Goal: Information Seeking & Learning: Learn about a topic

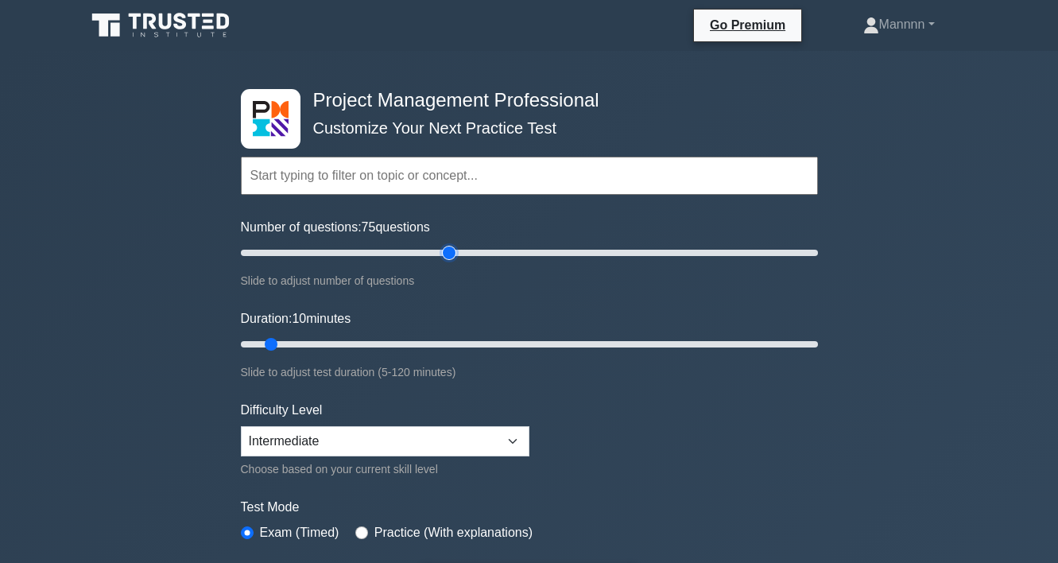
drag, startPoint x: 262, startPoint y: 254, endPoint x: 445, endPoint y: 251, distance: 182.9
type input "75"
click at [445, 251] on input "Number of questions: 75 questions" at bounding box center [529, 252] width 577 height 19
drag, startPoint x: 274, startPoint y: 340, endPoint x: 513, endPoint y: 338, distance: 238.5
type input "60"
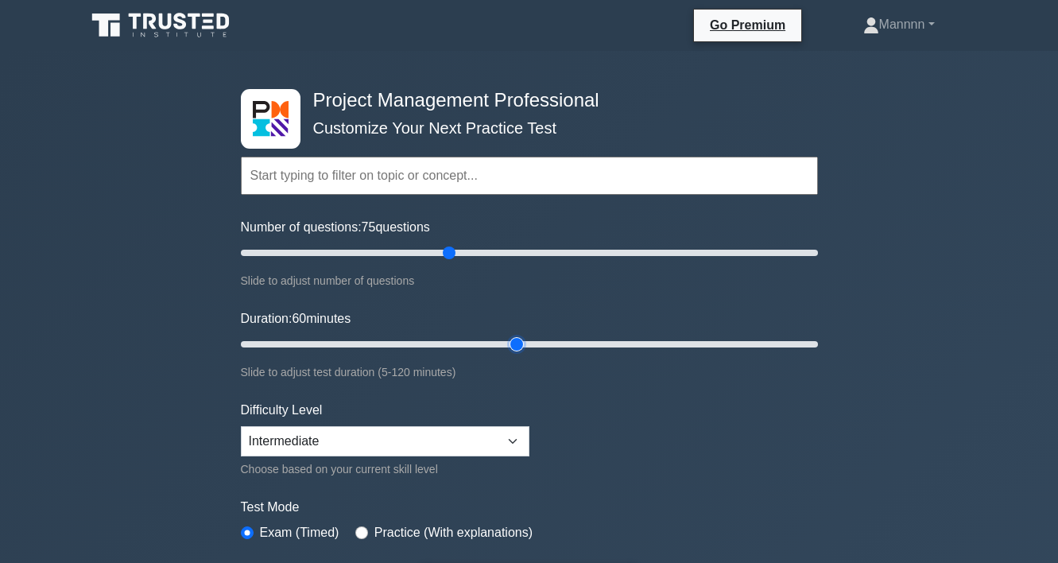
click at [513, 338] on input "Duration: 60 minutes" at bounding box center [529, 344] width 577 height 19
click at [449, 439] on select "Beginner Intermediate Expert" at bounding box center [385, 441] width 289 height 30
select select "expert"
click at [241, 426] on select "Beginner Intermediate Expert" at bounding box center [385, 441] width 289 height 30
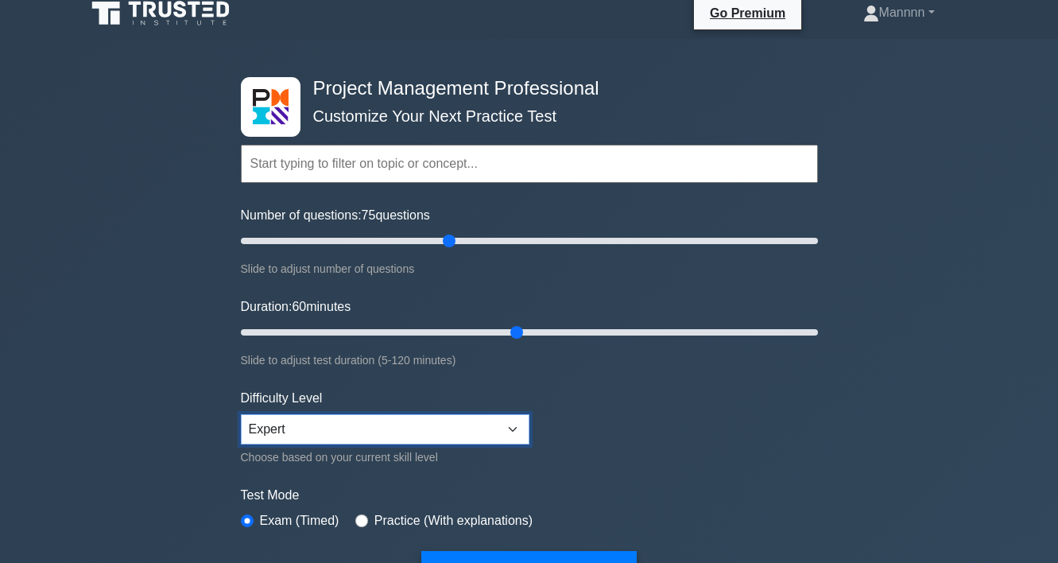
scroll to position [268, 0]
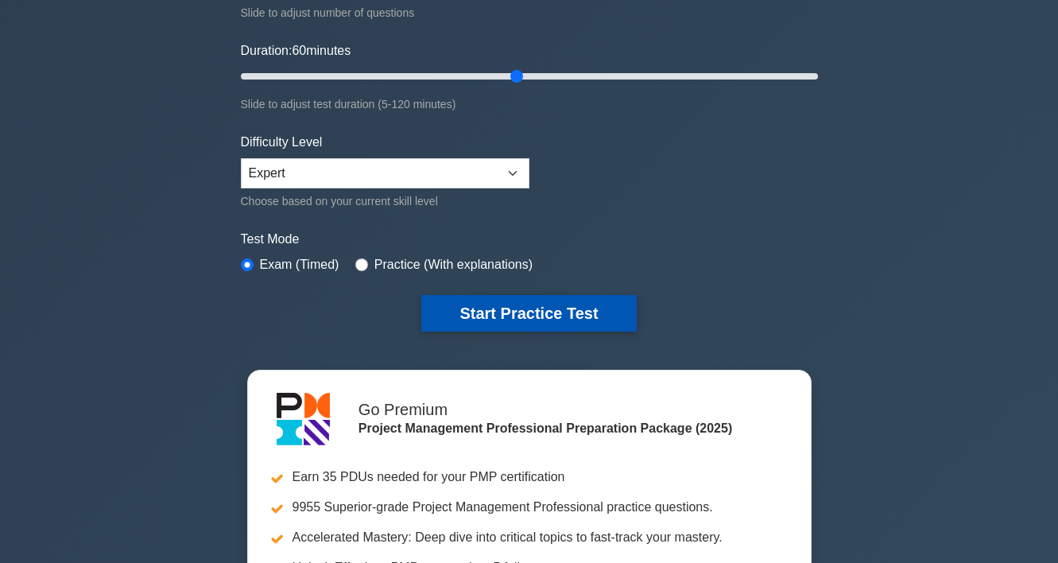
click at [544, 316] on button "Start Practice Test" at bounding box center [528, 313] width 215 height 37
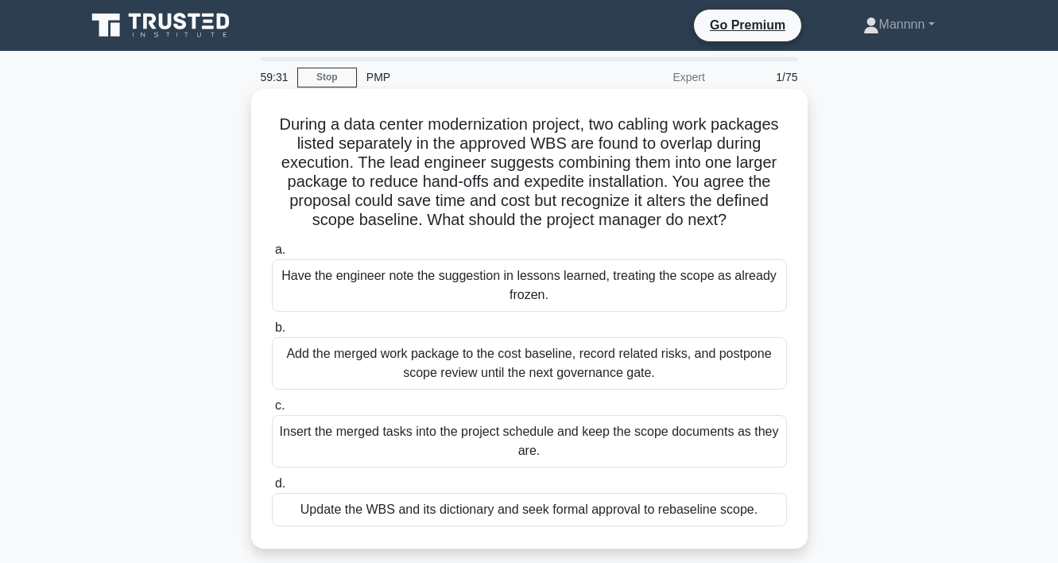
click at [568, 505] on div "Update the WBS and its dictionary and seek formal approval to rebaseline scope." at bounding box center [529, 509] width 515 height 33
click at [272, 489] on input "d. Update the WBS and its dictionary and seek formal approval to rebaseline sco…" at bounding box center [272, 484] width 0 height 10
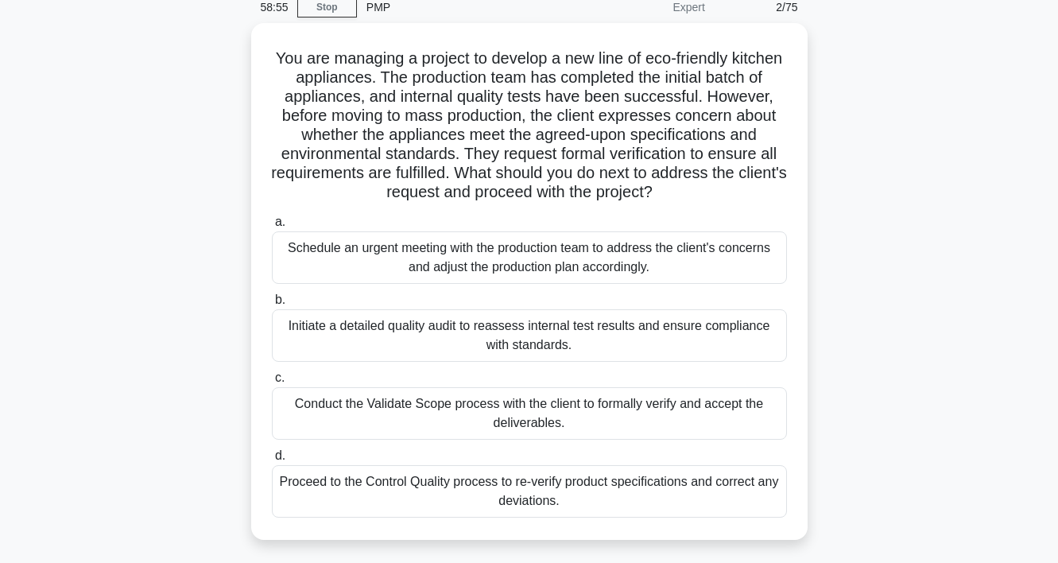
scroll to position [72, 0]
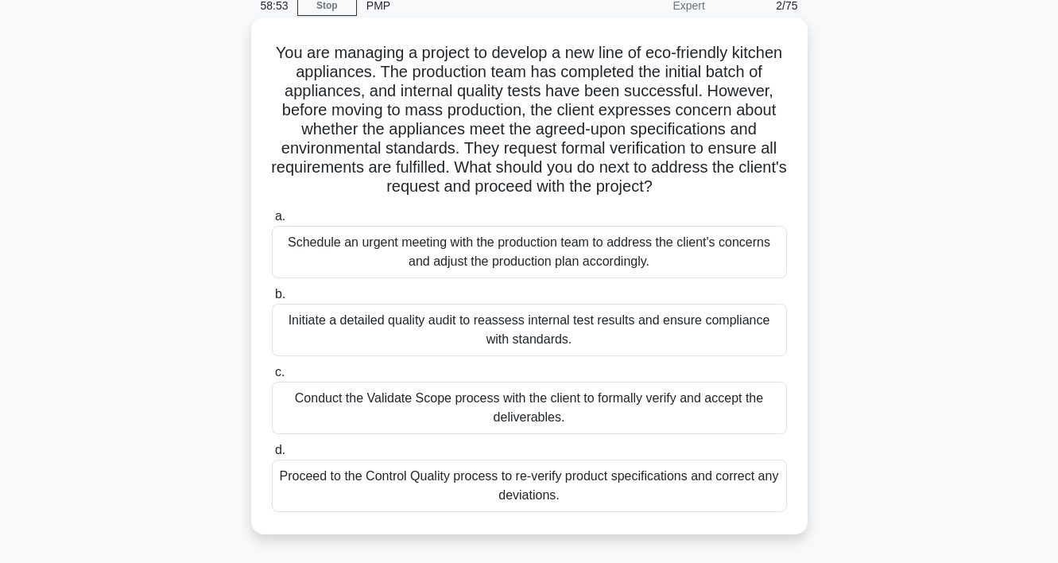
click at [736, 405] on div "Conduct the Validate Scope process with the client to formally verify and accep…" at bounding box center [529, 408] width 515 height 52
click at [272, 378] on input "c. Conduct the Validate Scope process with the client to formally verify and ac…" at bounding box center [272, 372] width 0 height 10
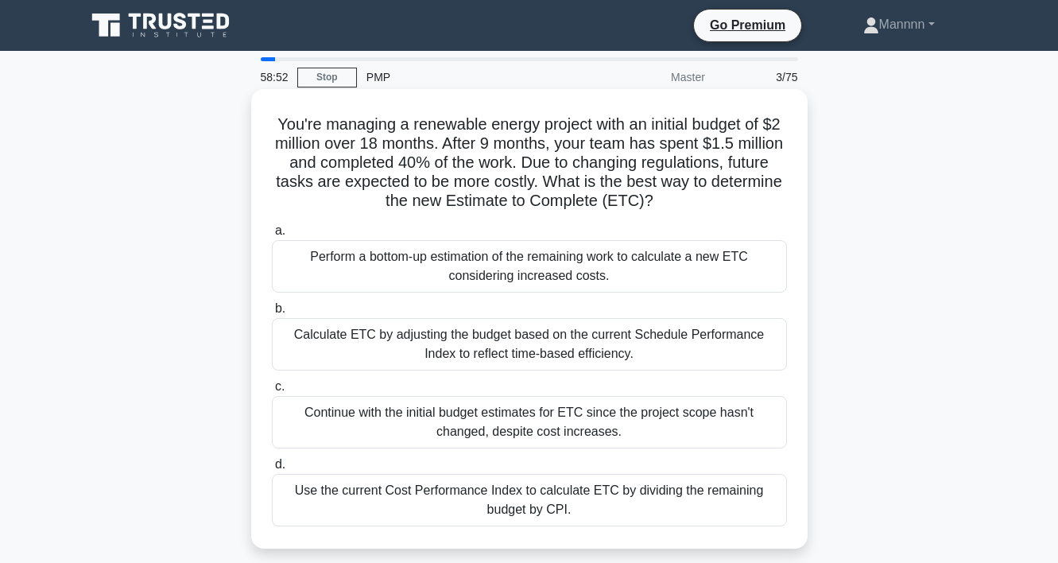
scroll to position [0, 0]
click at [641, 500] on div "Use the current Cost Performance Index to calculate ETC by dividing the remaini…" at bounding box center [529, 500] width 515 height 52
click at [272, 470] on input "d. Use the current Cost Performance Index to calculate ETC by dividing the rema…" at bounding box center [272, 465] width 0 height 10
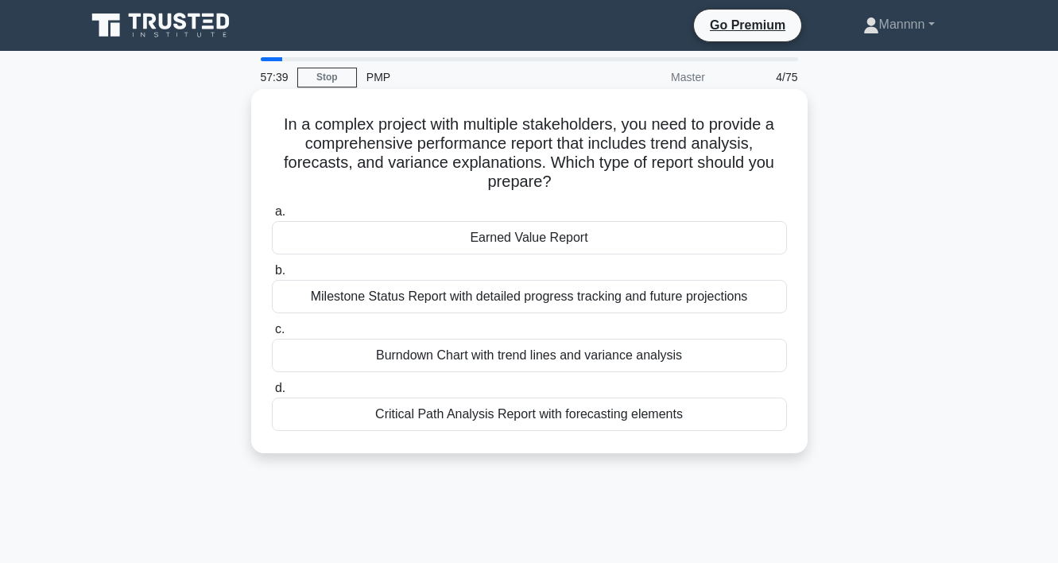
click at [615, 298] on div "Milestone Status Report with detailed progress tracking and future projections" at bounding box center [529, 296] width 515 height 33
click at [272, 276] on input "b. Milestone Status Report with detailed progress tracking and future projectio…" at bounding box center [272, 271] width 0 height 10
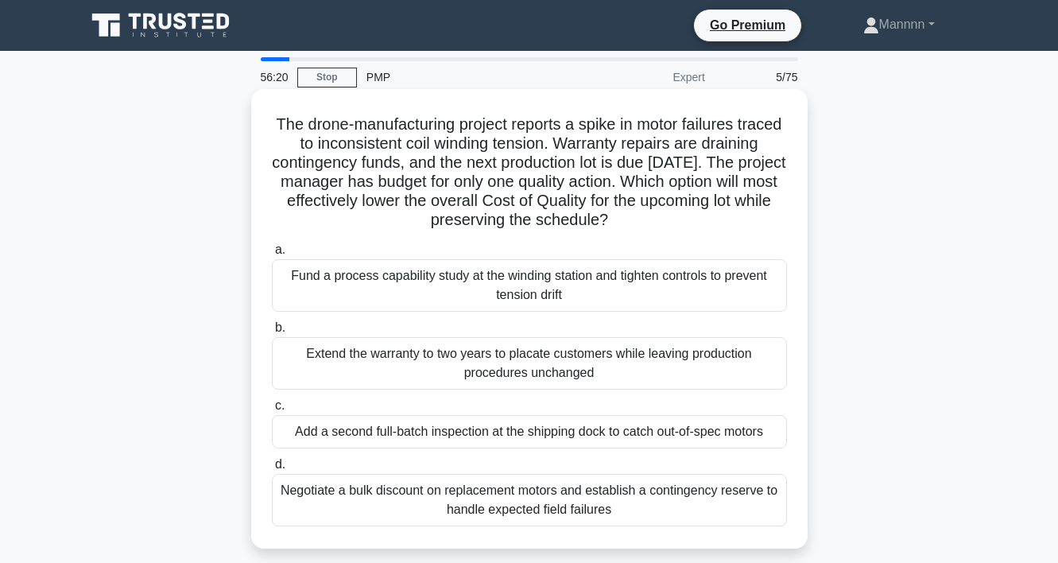
click at [547, 302] on div "Fund a process capability study at the winding station and tighten controls to …" at bounding box center [529, 285] width 515 height 52
click at [272, 255] on input "a. Fund a process capability study at the winding station and tighten controls …" at bounding box center [272, 250] width 0 height 10
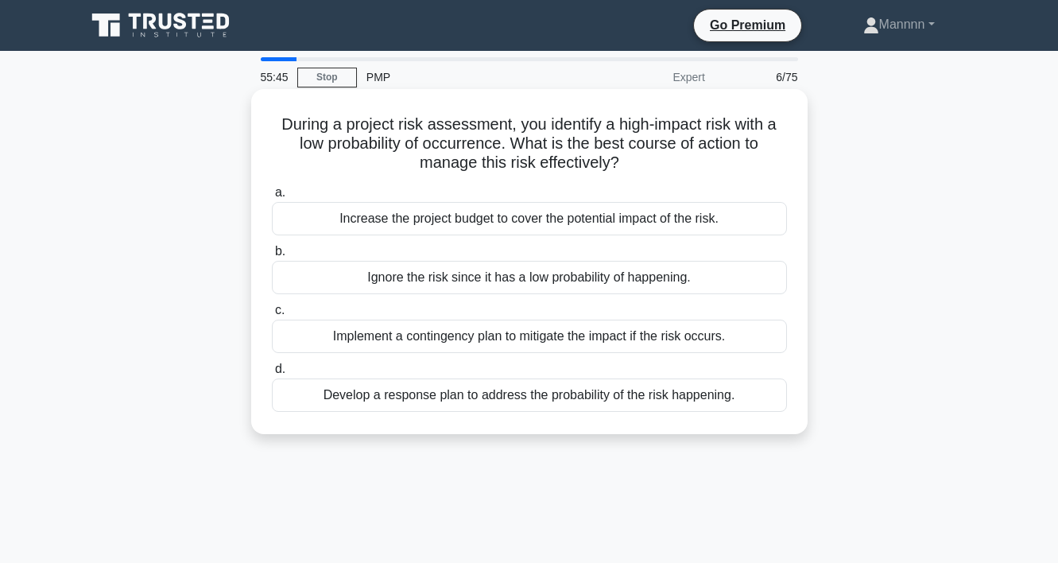
click at [561, 403] on div "Develop a response plan to address the probability of the risk happening." at bounding box center [529, 394] width 515 height 33
click at [272, 375] on input "d. Develop a response plan to address the probability of the risk happening." at bounding box center [272, 369] width 0 height 10
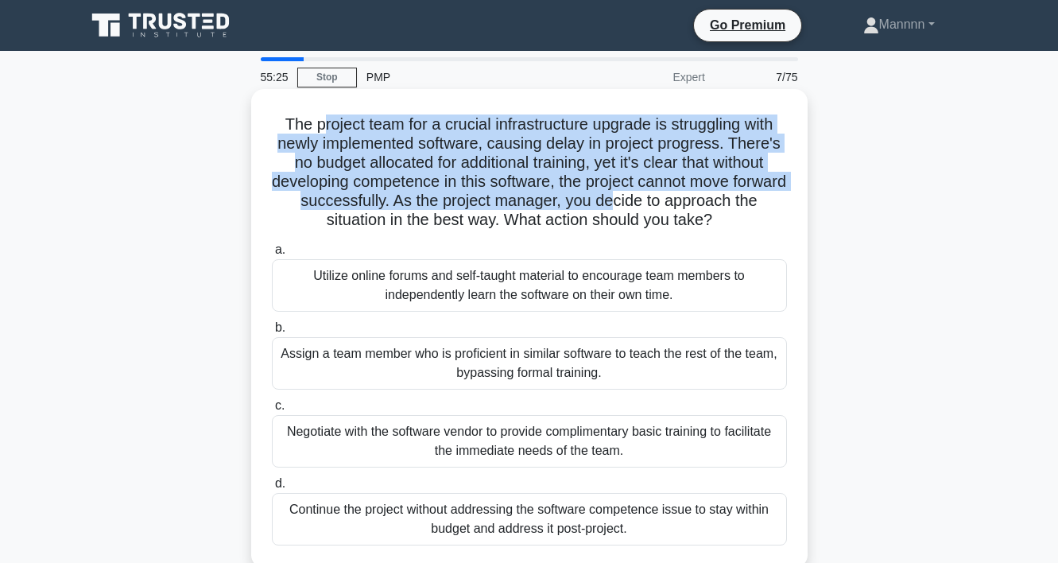
drag, startPoint x: 323, startPoint y: 130, endPoint x: 608, endPoint y: 192, distance: 292.3
click at [608, 192] on h5 "The project team for a crucial infrastructure upgrade is struggling with newly …" at bounding box center [529, 172] width 518 height 116
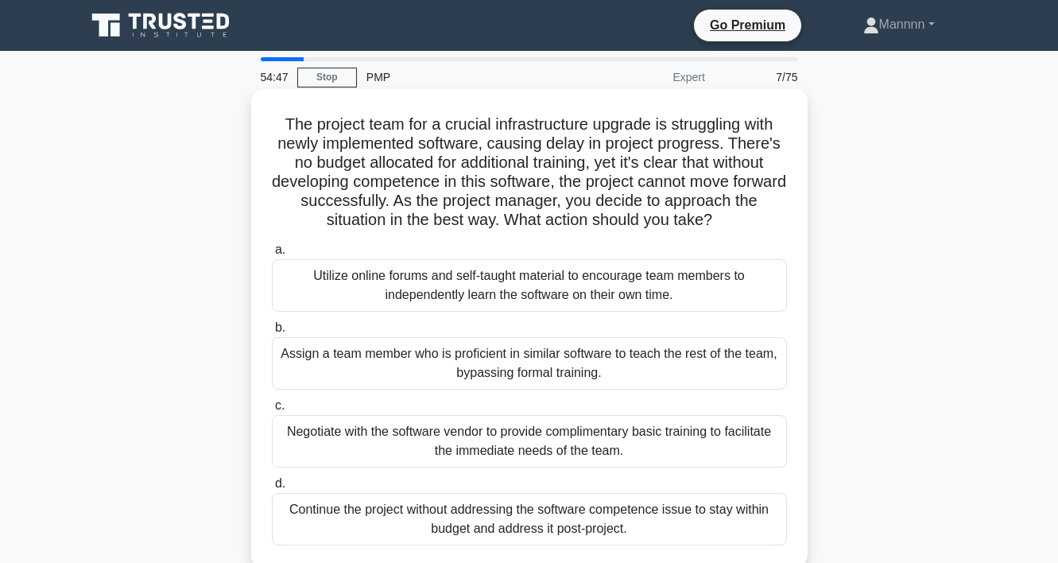
click at [495, 363] on div "Assign a team member who is proficient in similar software to teach the rest of…" at bounding box center [529, 363] width 515 height 52
click at [272, 333] on input "b. Assign a team member who is proficient in similar software to teach the rest…" at bounding box center [272, 328] width 0 height 10
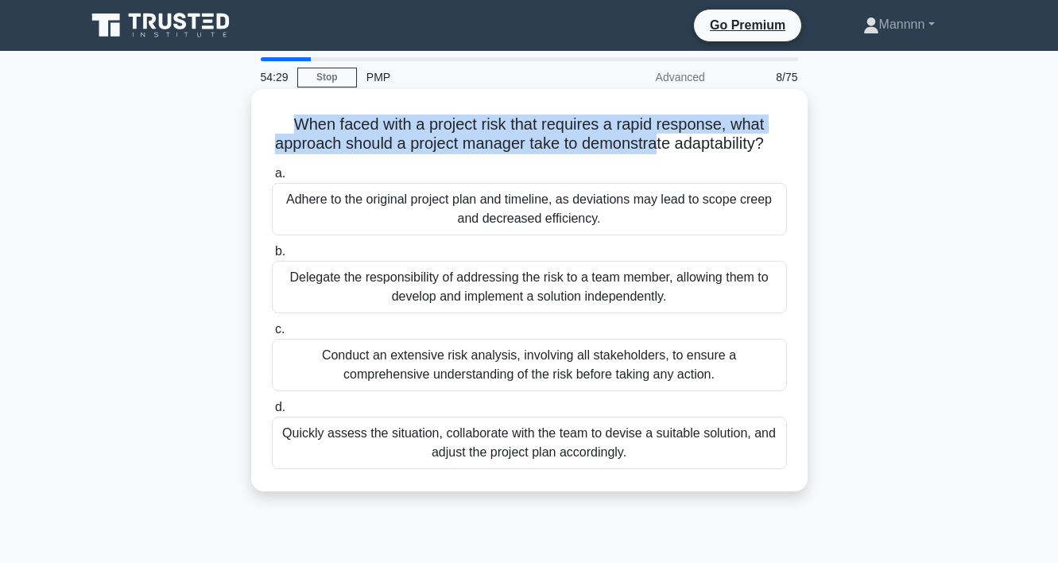
drag, startPoint x: 293, startPoint y: 128, endPoint x: 651, endPoint y: 151, distance: 358.6
click at [651, 151] on h5 "When faced with a project risk that requires a rapid response, what approach sh…" at bounding box center [529, 134] width 518 height 40
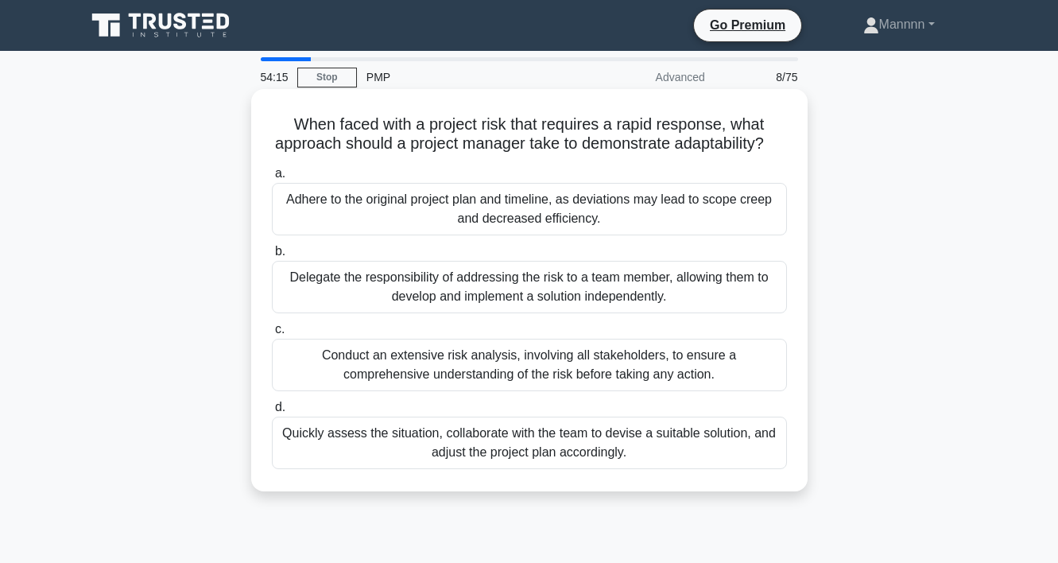
click at [633, 445] on div "Quickly assess the situation, collaborate with the team to devise a suitable so…" at bounding box center [529, 443] width 515 height 52
click at [272, 413] on input "d. Quickly assess the situation, collaborate with the team to devise a suitable…" at bounding box center [272, 407] width 0 height 10
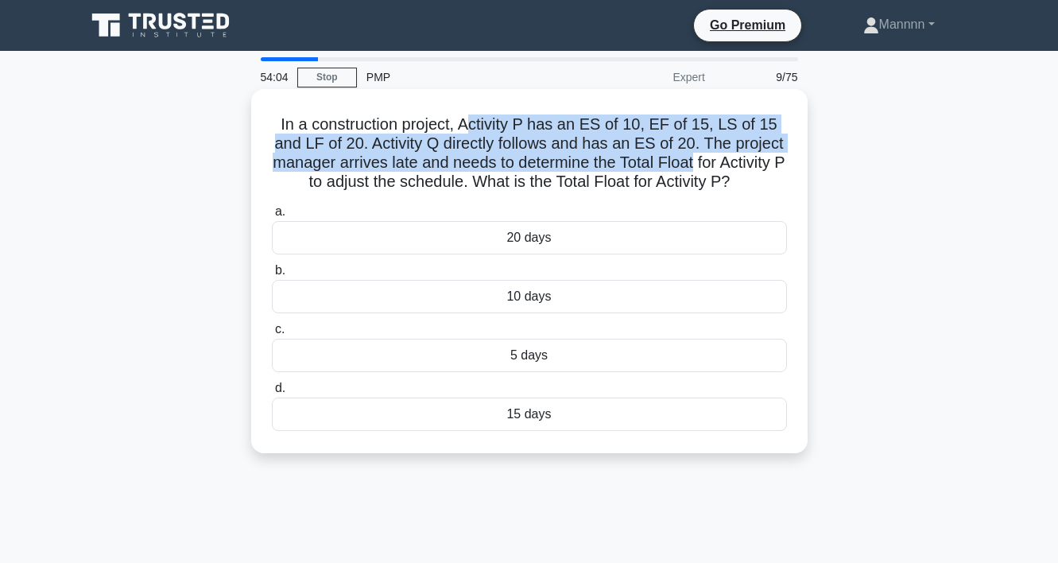
drag, startPoint x: 475, startPoint y: 120, endPoint x: 693, endPoint y: 153, distance: 220.3
click at [693, 153] on h5 "In a construction project, Activity P has an ES of 10, EF of 15, LS of 15 and L…" at bounding box center [529, 153] width 518 height 78
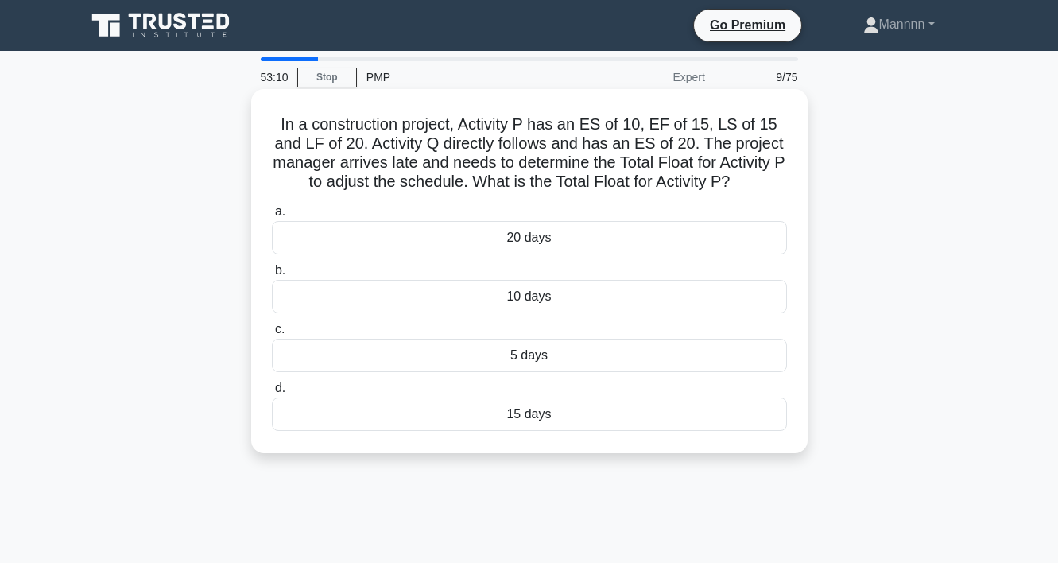
click at [526, 297] on div "10 days" at bounding box center [529, 296] width 515 height 33
click at [272, 276] on input "b. 10 days" at bounding box center [272, 271] width 0 height 10
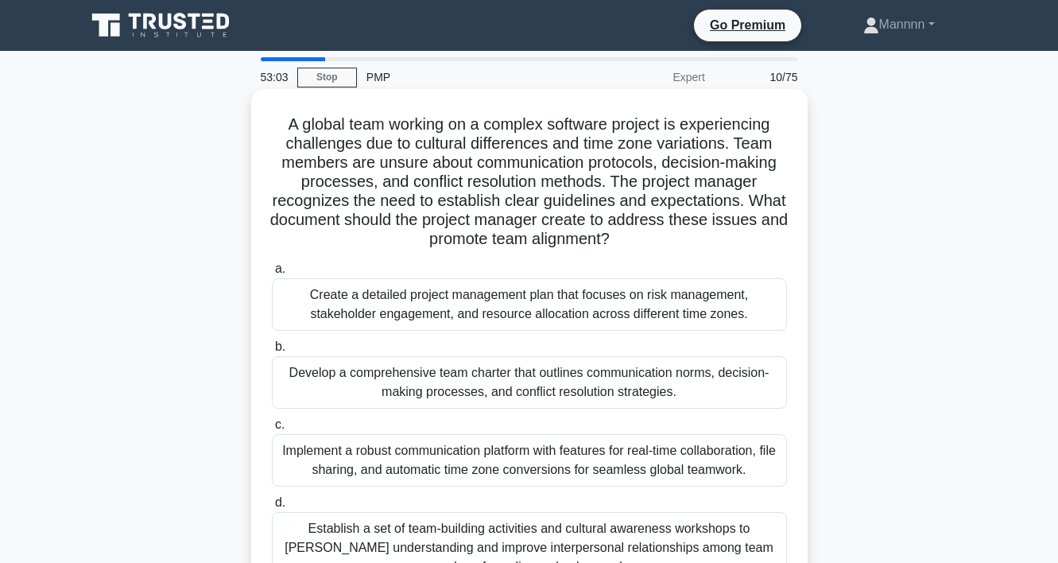
drag, startPoint x: 287, startPoint y: 126, endPoint x: 661, endPoint y: 251, distance: 394.0
click at [661, 251] on div "A global team working on a complex software project is experiencing challenges …" at bounding box center [530, 347] width 544 height 504
click at [530, 384] on div "Develop a comprehensive team charter that outlines communication norms, decisio…" at bounding box center [529, 382] width 515 height 52
click at [272, 352] on input "b. Develop a comprehensive team charter that outlines communication norms, deci…" at bounding box center [272, 347] width 0 height 10
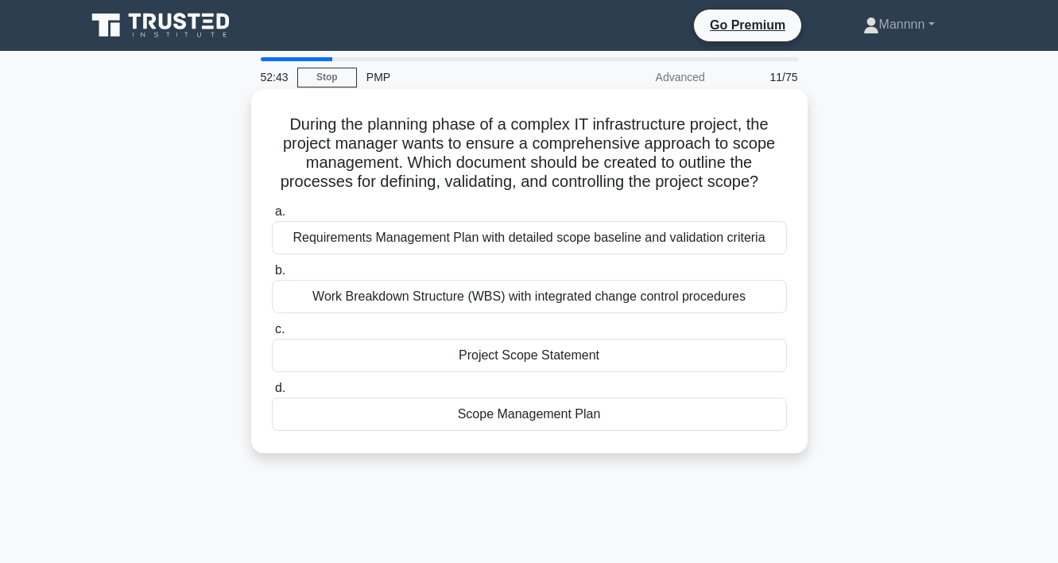
drag, startPoint x: 343, startPoint y: 140, endPoint x: 782, endPoint y: 187, distance: 441.4
click at [782, 187] on h5 "During the planning phase of a complex IT infrastructure project, the project m…" at bounding box center [529, 153] width 518 height 78
click at [596, 421] on div "Scope Management Plan" at bounding box center [529, 414] width 515 height 33
click at [272, 394] on input "d. Scope Management Plan" at bounding box center [272, 388] width 0 height 10
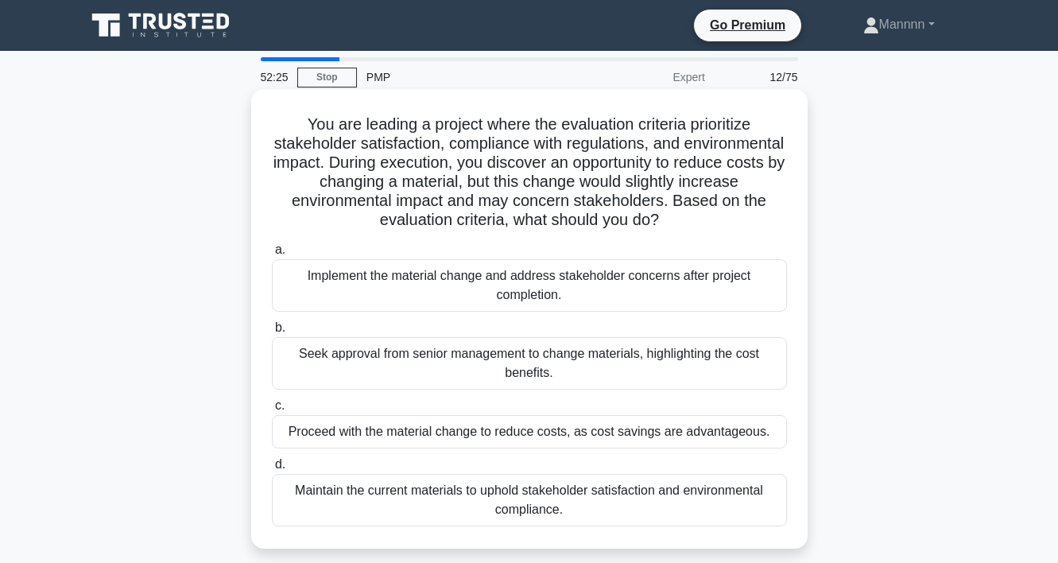
drag, startPoint x: 324, startPoint y: 126, endPoint x: 693, endPoint y: 215, distance: 380.1
click at [693, 215] on h5 "You are leading a project where the evaluation criteria prioritize stakeholder …" at bounding box center [529, 172] width 518 height 116
click at [615, 495] on div "Maintain the current materials to uphold stakeholder satisfaction and environme…" at bounding box center [529, 500] width 515 height 52
click at [272, 470] on input "d. Maintain the current materials to uphold stakeholder satisfaction and enviro…" at bounding box center [272, 465] width 0 height 10
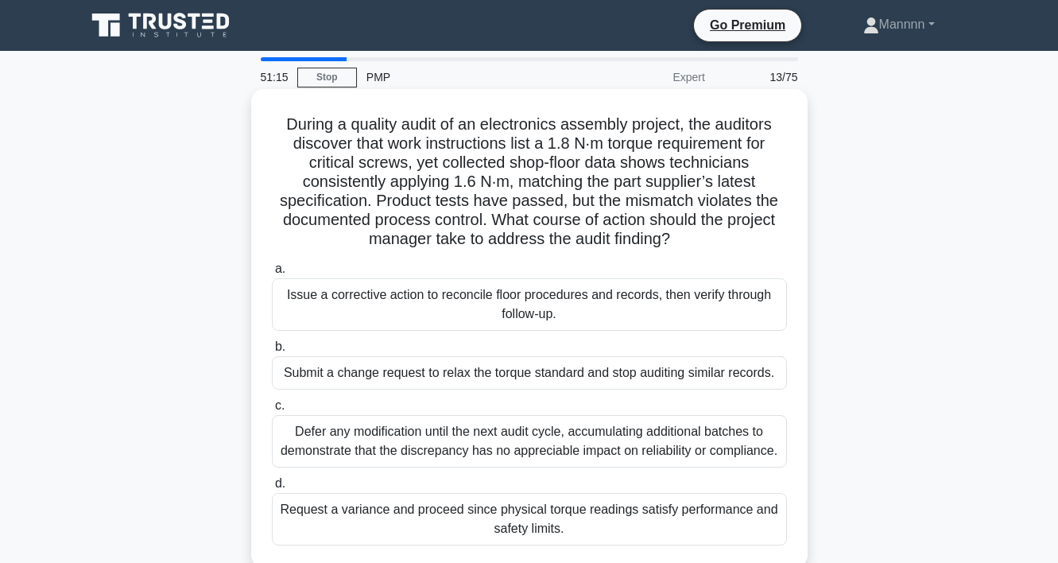
drag, startPoint x: 284, startPoint y: 116, endPoint x: 736, endPoint y: 251, distance: 471.4
click at [734, 252] on div "During a quality audit of an electronics assembly project, the auditors discove…" at bounding box center [530, 328] width 544 height 466
click at [683, 312] on div "Issue a corrective action to reconcile floor procedures and records, then verif…" at bounding box center [529, 304] width 515 height 52
click at [272, 274] on input "a. Issue a corrective action to reconcile floor procedures and records, then ve…" at bounding box center [272, 269] width 0 height 10
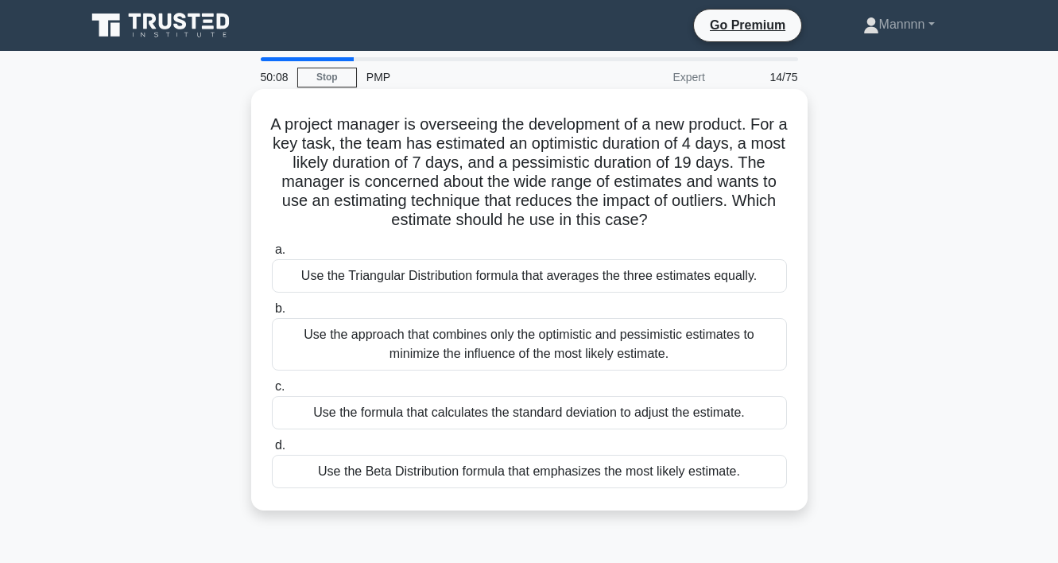
drag, startPoint x: 285, startPoint y: 120, endPoint x: 676, endPoint y: 217, distance: 402.3
click at [676, 217] on h5 "A project manager is overseeing the development of a new product. For a key tas…" at bounding box center [529, 172] width 518 height 116
click at [635, 274] on div "Use the Triangular Distribution formula that averages the three estimates equal…" at bounding box center [529, 275] width 515 height 33
click at [272, 255] on input "a. Use the Triangular Distribution formula that averages the three estimates eq…" at bounding box center [272, 250] width 0 height 10
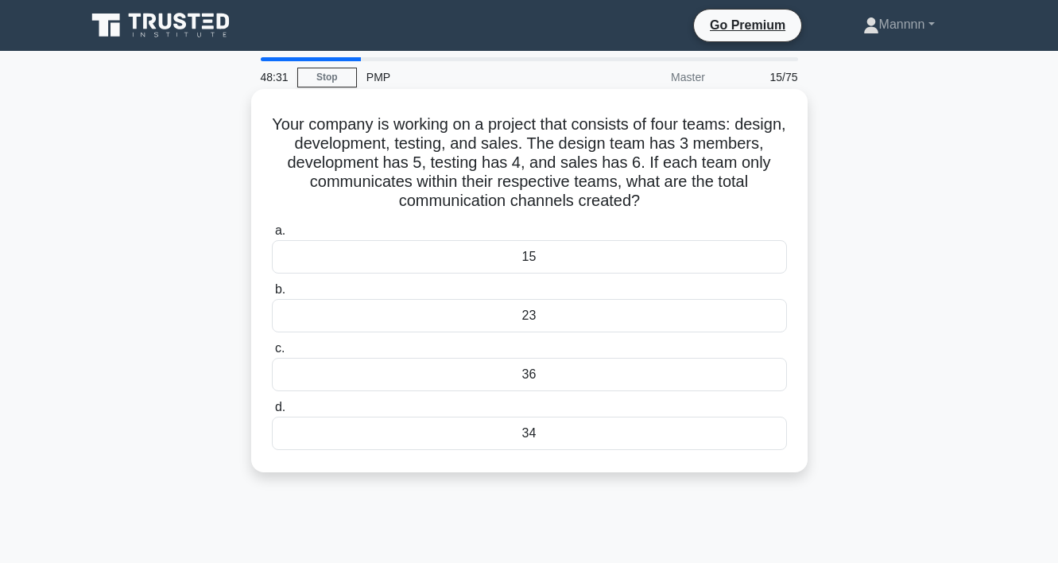
drag, startPoint x: 276, startPoint y: 118, endPoint x: 667, endPoint y: 197, distance: 399.0
click at [667, 197] on h5 "Your company is working on a project that consists of four teams: design, devel…" at bounding box center [529, 162] width 518 height 97
click at [587, 440] on div "34" at bounding box center [529, 433] width 515 height 33
click at [272, 413] on input "d. 34" at bounding box center [272, 407] width 0 height 10
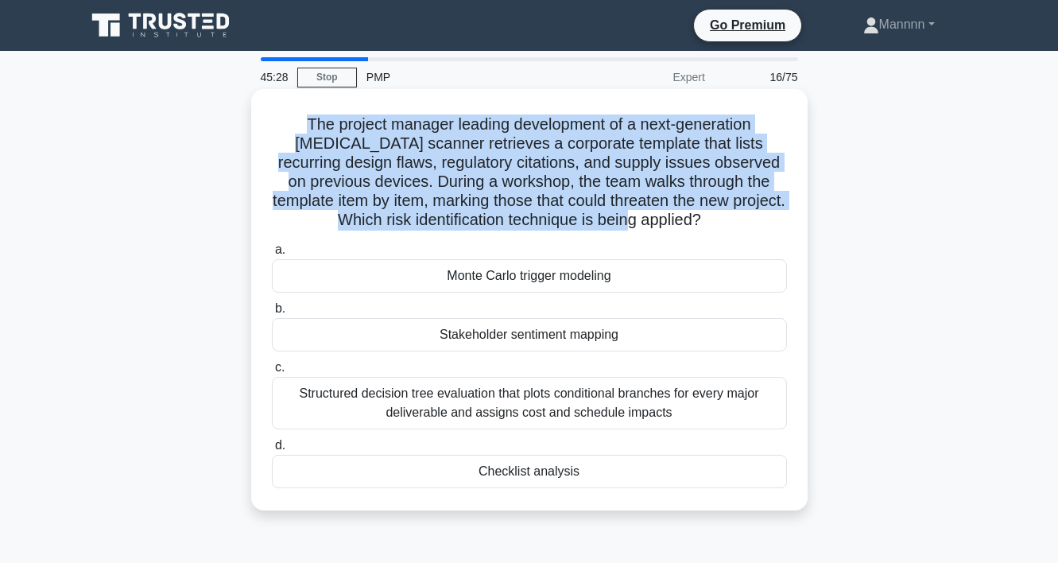
drag, startPoint x: 287, startPoint y: 121, endPoint x: 703, endPoint y: 224, distance: 428.5
click at [702, 224] on h5 "The project manager leading development of a next-generation MRI scanner retrie…" at bounding box center [529, 172] width 518 height 116
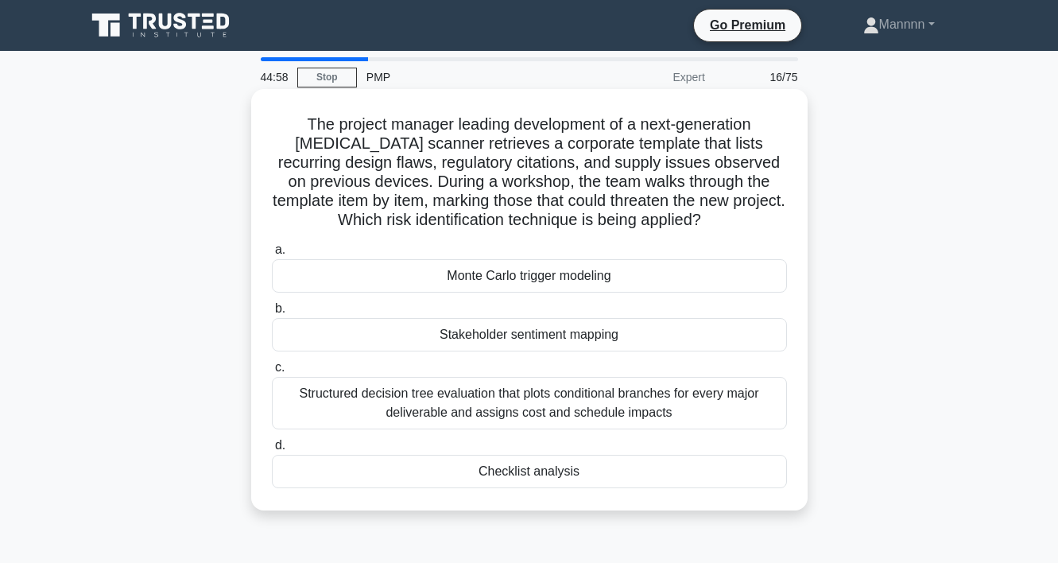
click at [558, 475] on div "Checklist analysis" at bounding box center [529, 471] width 515 height 33
click at [272, 451] on input "d. Checklist analysis" at bounding box center [272, 446] width 0 height 10
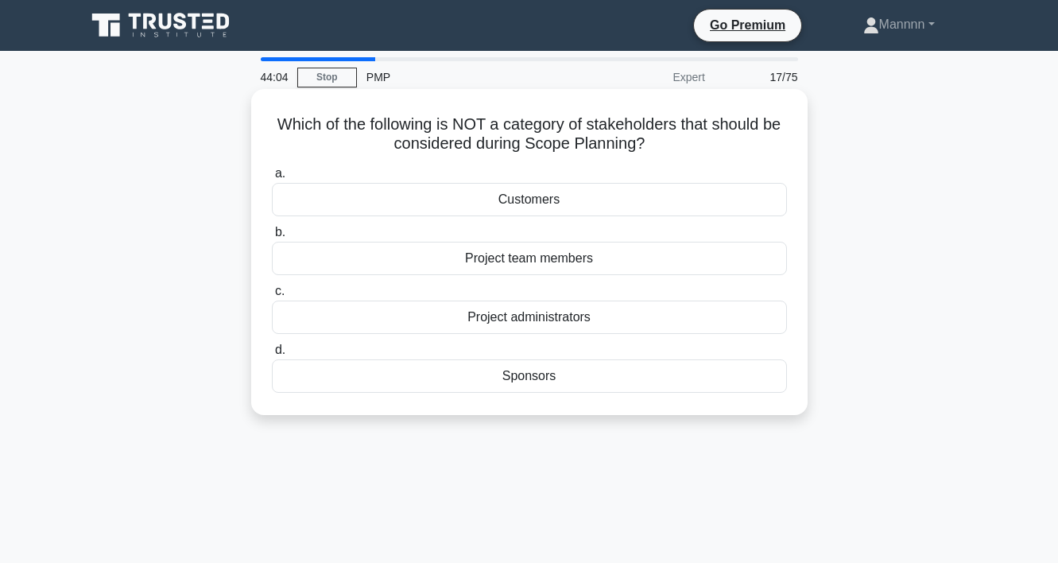
click at [546, 208] on div "Customers" at bounding box center [529, 199] width 515 height 33
click at [272, 179] on input "a. Customers" at bounding box center [272, 174] width 0 height 10
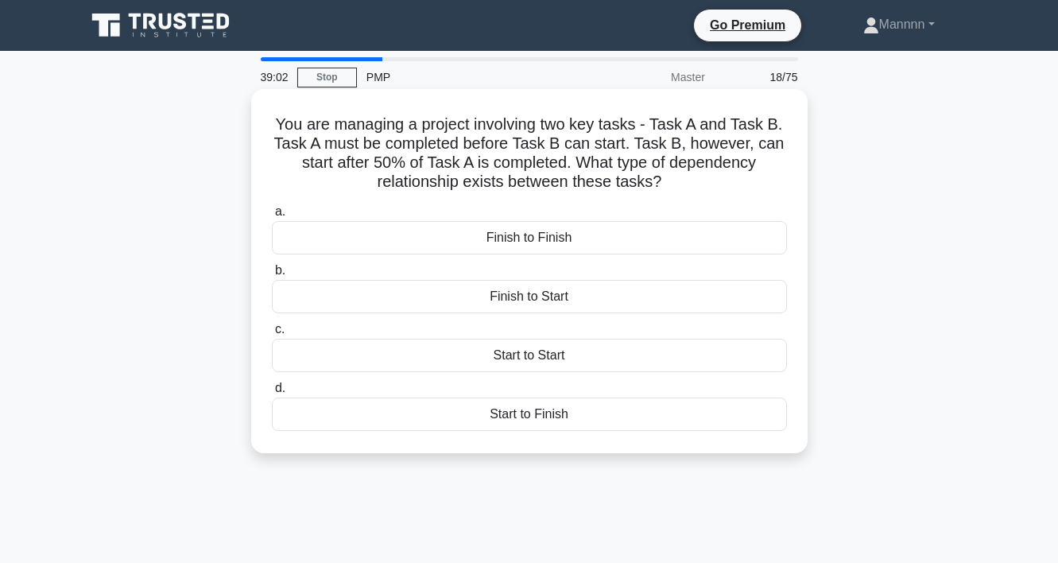
click at [542, 364] on div "Start to Start" at bounding box center [529, 355] width 515 height 33
click at [272, 335] on input "c. Start to Start" at bounding box center [272, 329] width 0 height 10
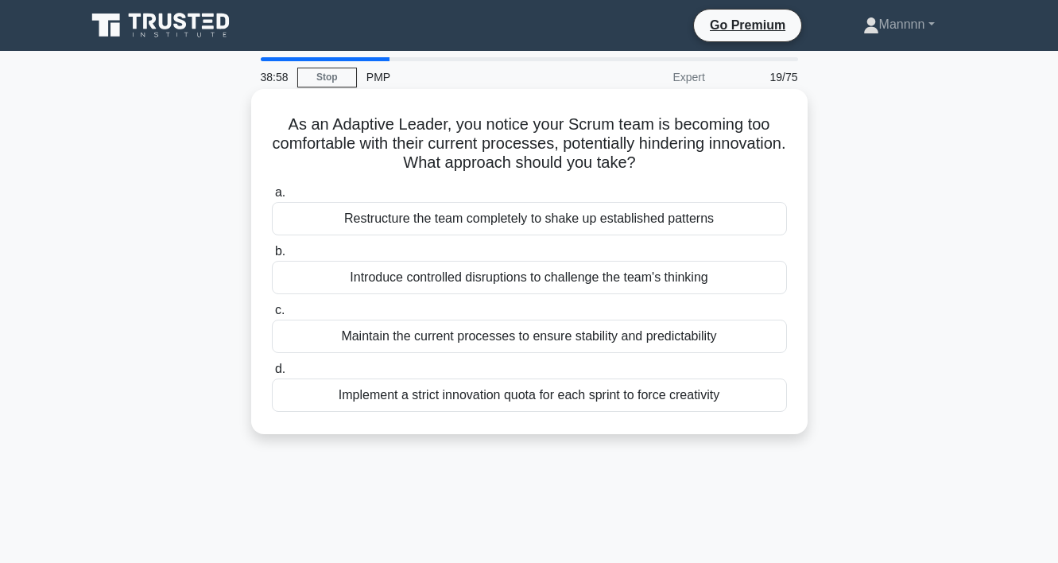
drag, startPoint x: 290, startPoint y: 125, endPoint x: 662, endPoint y: 162, distance: 374.0
click at [662, 162] on h5 "As an Adaptive Leader, you notice your Scrum team is becoming too comfortable w…" at bounding box center [529, 143] width 518 height 59
click at [569, 285] on div "Introduce controlled disruptions to challenge the team's thinking" at bounding box center [529, 277] width 515 height 33
click at [272, 257] on input "b. Introduce controlled disruptions to challenge the team's thinking" at bounding box center [272, 251] width 0 height 10
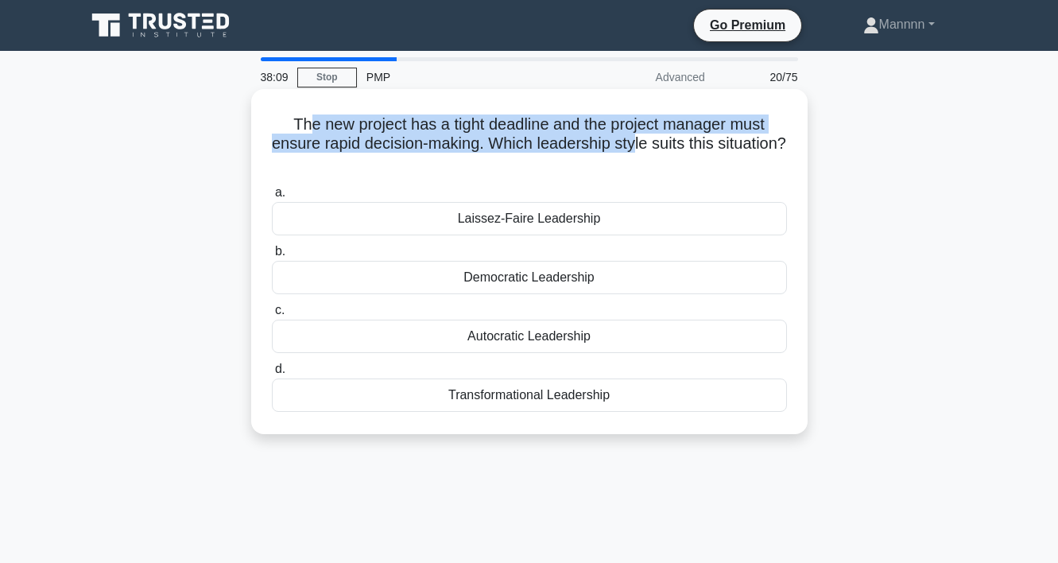
drag, startPoint x: 324, startPoint y: 122, endPoint x: 635, endPoint y: 142, distance: 310.8
click at [635, 142] on h5 "The new project has a tight deadline and the project manager must ensure rapid …" at bounding box center [529, 143] width 518 height 59
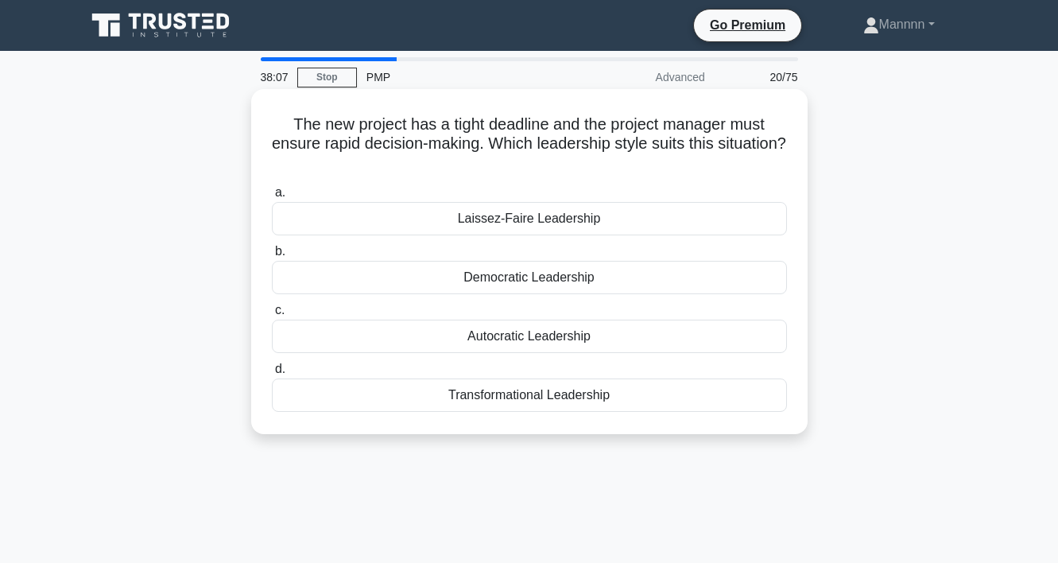
click at [590, 339] on div "Autocratic Leadership" at bounding box center [529, 336] width 515 height 33
click at [272, 316] on input "c. Autocratic Leadership" at bounding box center [272, 310] width 0 height 10
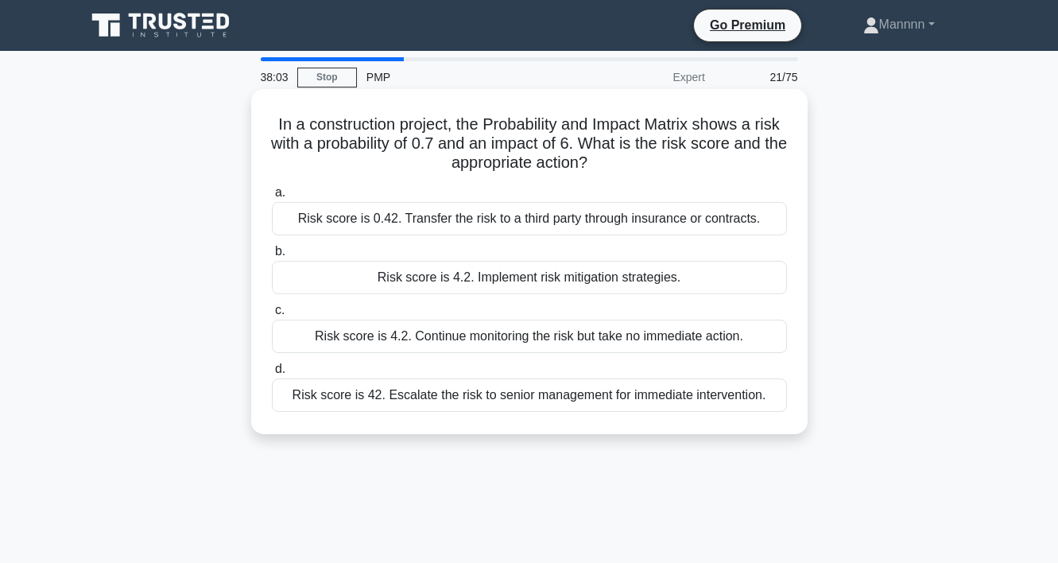
drag, startPoint x: 297, startPoint y: 126, endPoint x: 612, endPoint y: 163, distance: 317.8
click at [612, 163] on h5 "In a construction project, the Probability and Impact Matrix shows a risk with …" at bounding box center [529, 143] width 518 height 59
click at [598, 286] on div "Risk score is 4.2. Implement risk mitigation strategies." at bounding box center [529, 277] width 515 height 33
click at [272, 257] on input "b. Risk score is 4.2. Implement risk mitigation strategies." at bounding box center [272, 251] width 0 height 10
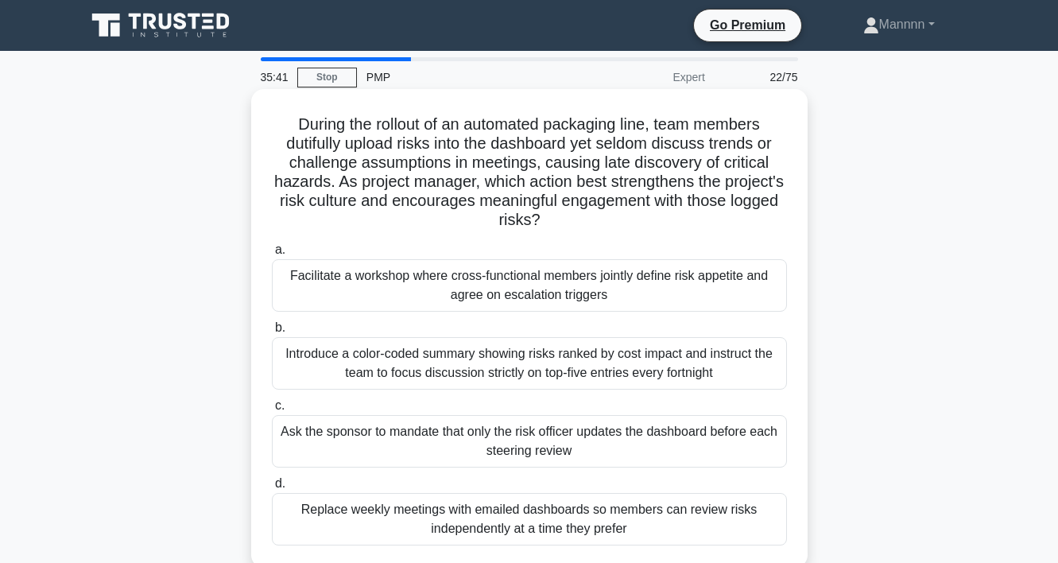
drag, startPoint x: 299, startPoint y: 126, endPoint x: 603, endPoint y: 213, distance: 316.1
click at [603, 213] on h5 "During the rollout of an automated packaging line, team members dutifully uploa…" at bounding box center [529, 172] width 518 height 116
click at [600, 281] on div "Facilitate a workshop where cross-functional members jointly define risk appeti…" at bounding box center [529, 285] width 515 height 52
click at [272, 255] on input "a. Facilitate a workshop where cross-functional members jointly define risk app…" at bounding box center [272, 250] width 0 height 10
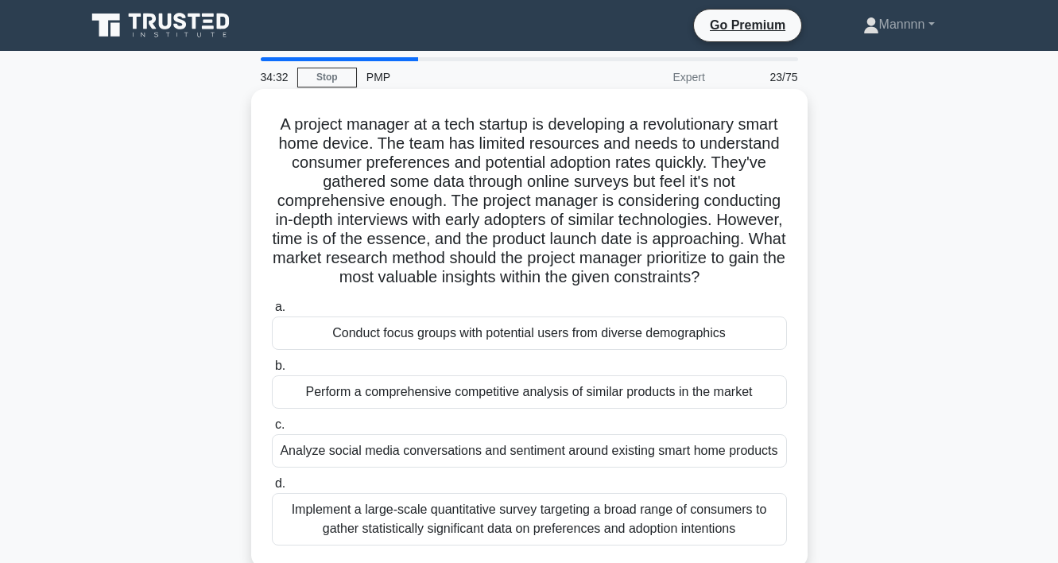
drag, startPoint x: 280, startPoint y: 121, endPoint x: 721, endPoint y: 282, distance: 469.9
click at [721, 282] on h5 "A project manager at a tech startup is developing a revolutionary smart home de…" at bounding box center [529, 200] width 518 height 173
click at [595, 452] on div "Analyze social media conversations and sentiment around existing smart home pro…" at bounding box center [529, 450] width 515 height 33
click at [272, 430] on input "c. Analyze social media conversations and sentiment around existing smart home …" at bounding box center [272, 425] width 0 height 10
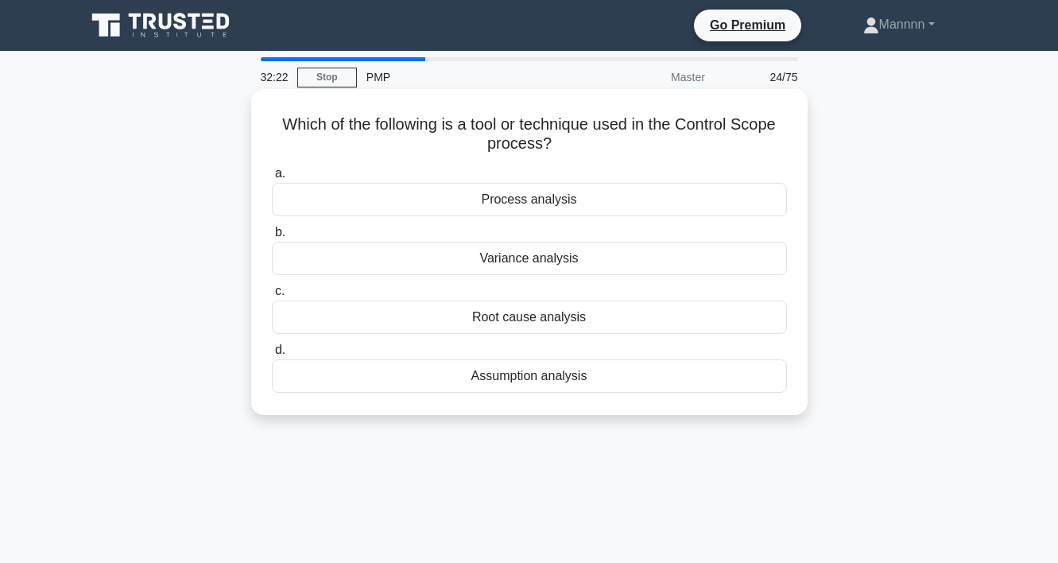
click at [550, 268] on div "Variance analysis" at bounding box center [529, 258] width 515 height 33
click at [272, 238] on input "b. Variance analysis" at bounding box center [272, 232] width 0 height 10
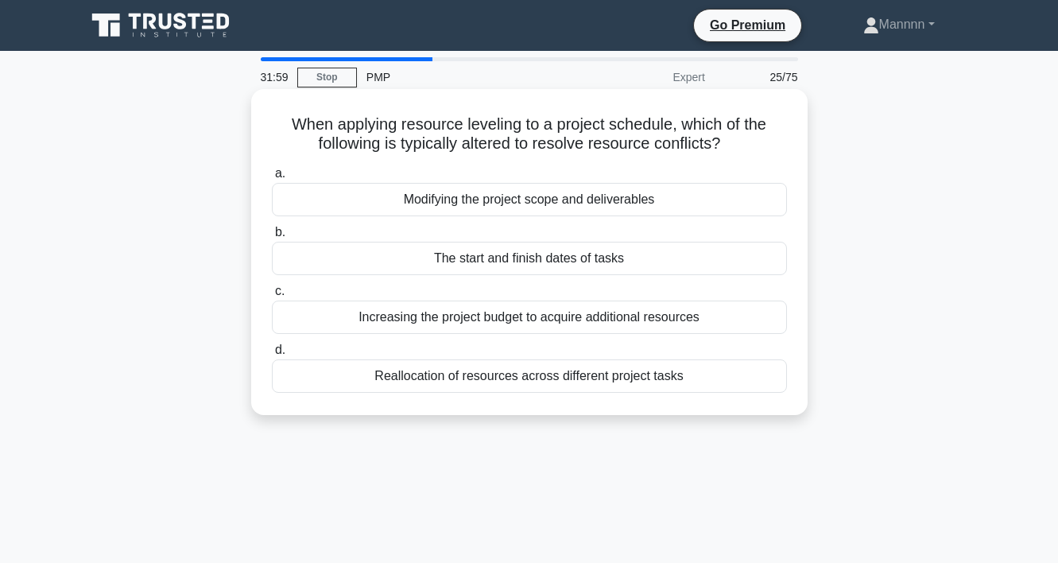
drag, startPoint x: 323, startPoint y: 117, endPoint x: 752, endPoint y: 150, distance: 430.7
click at [752, 150] on h5 "When applying resource leveling to a project schedule, which of the following i…" at bounding box center [529, 134] width 518 height 40
click at [632, 372] on div "Reallocation of resources across different project tasks" at bounding box center [529, 375] width 515 height 33
click at [272, 355] on input "d. Reallocation of resources across different project tasks" at bounding box center [272, 350] width 0 height 10
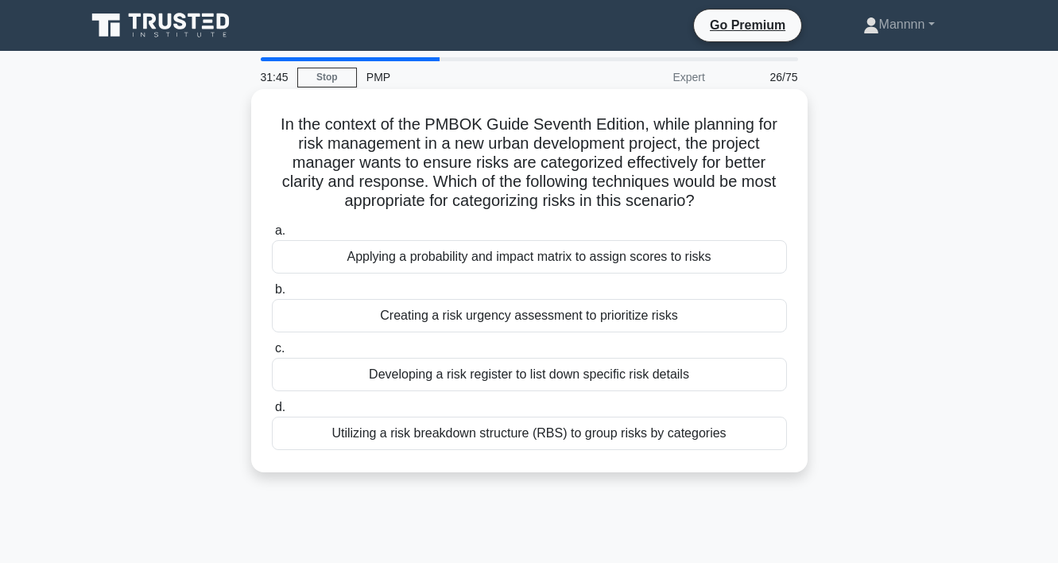
drag, startPoint x: 285, startPoint y: 122, endPoint x: 729, endPoint y: 202, distance: 450.8
click at [729, 202] on h5 "In the context of the PMBOK Guide Seventh Edition, while planning for risk mana…" at bounding box center [529, 162] width 518 height 97
click at [637, 256] on div "Applying a probability and impact matrix to assign scores to risks" at bounding box center [529, 256] width 515 height 33
click at [272, 236] on input "a. Applying a probability and impact matrix to assign scores to risks" at bounding box center [272, 231] width 0 height 10
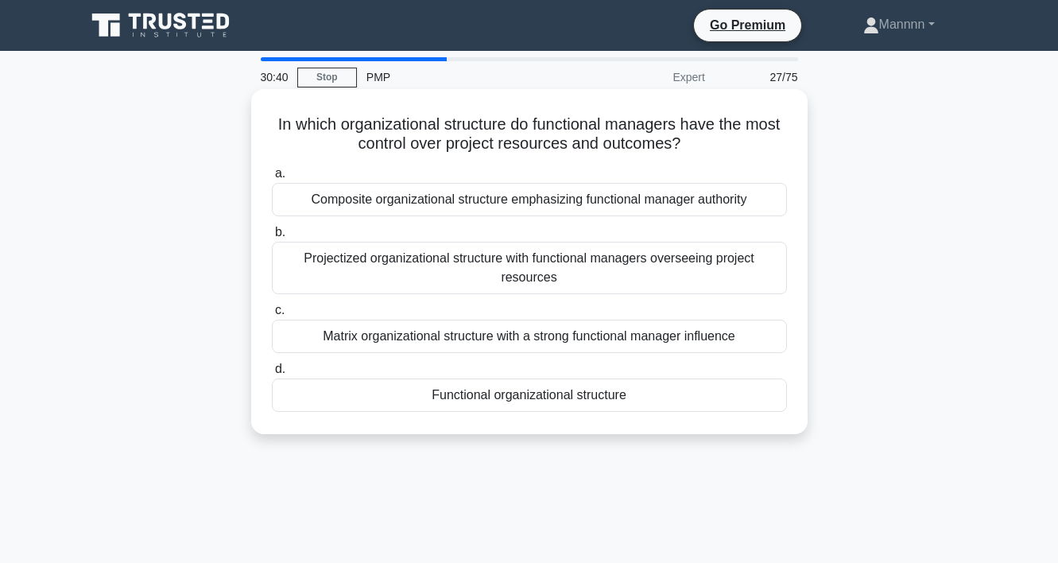
click at [569, 393] on div "Functional organizational structure" at bounding box center [529, 394] width 515 height 33
click at [272, 375] on input "d. Functional organizational structure" at bounding box center [272, 369] width 0 height 10
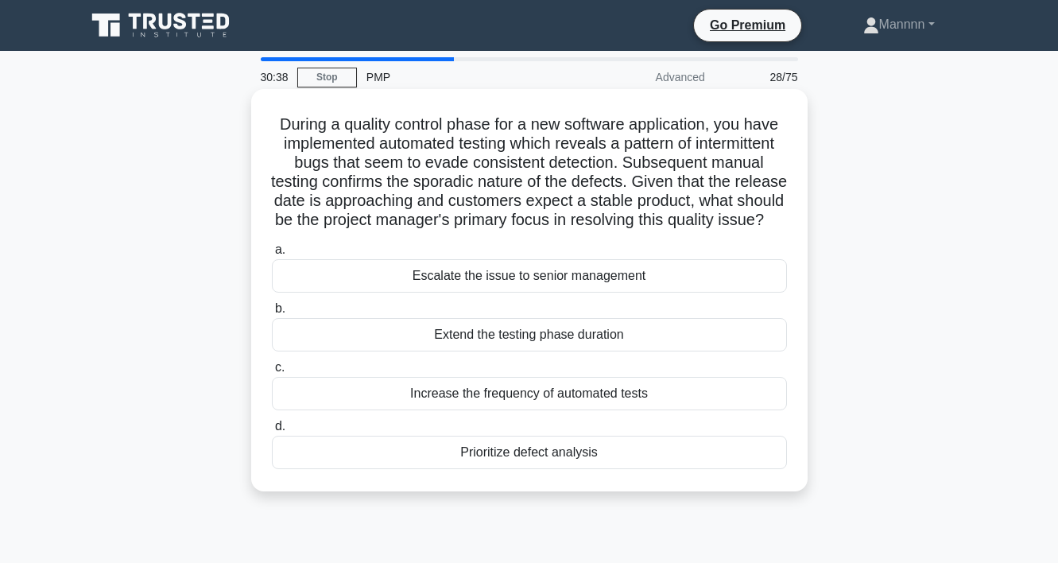
drag, startPoint x: 282, startPoint y: 128, endPoint x: 604, endPoint y: 243, distance: 341.8
click at [602, 231] on h5 "During a quality control phase for a new software application, you have impleme…" at bounding box center [529, 172] width 518 height 116
click at [589, 409] on div "Increase the frequency of automated tests" at bounding box center [529, 393] width 515 height 33
click at [272, 373] on input "c. Increase the frequency of automated tests" at bounding box center [272, 368] width 0 height 10
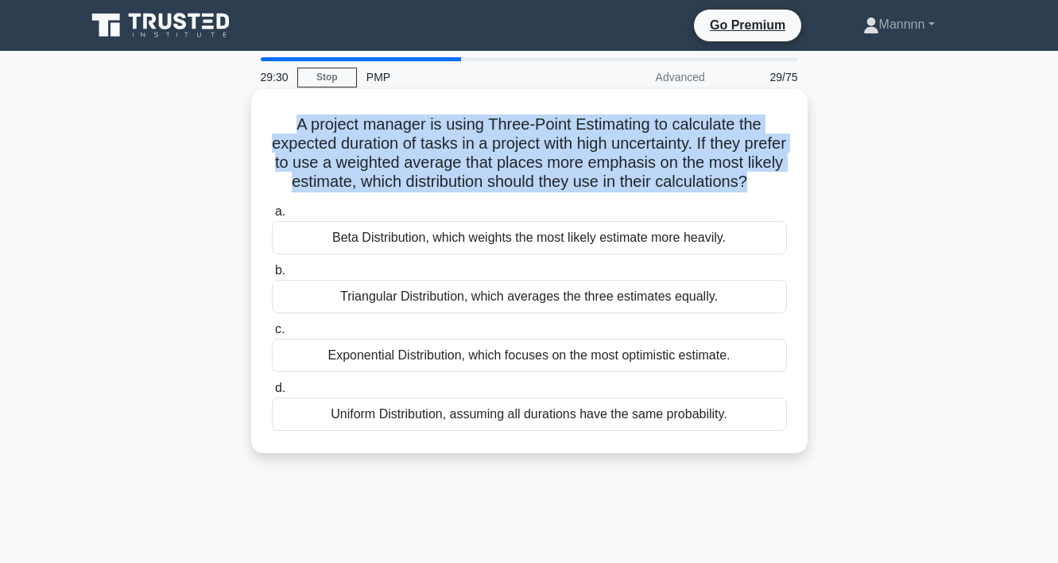
drag, startPoint x: 301, startPoint y: 128, endPoint x: 787, endPoint y: 188, distance: 490.3
click at [787, 188] on h5 "A project manager is using Three-Point Estimating to calculate the expected dur…" at bounding box center [529, 153] width 518 height 78
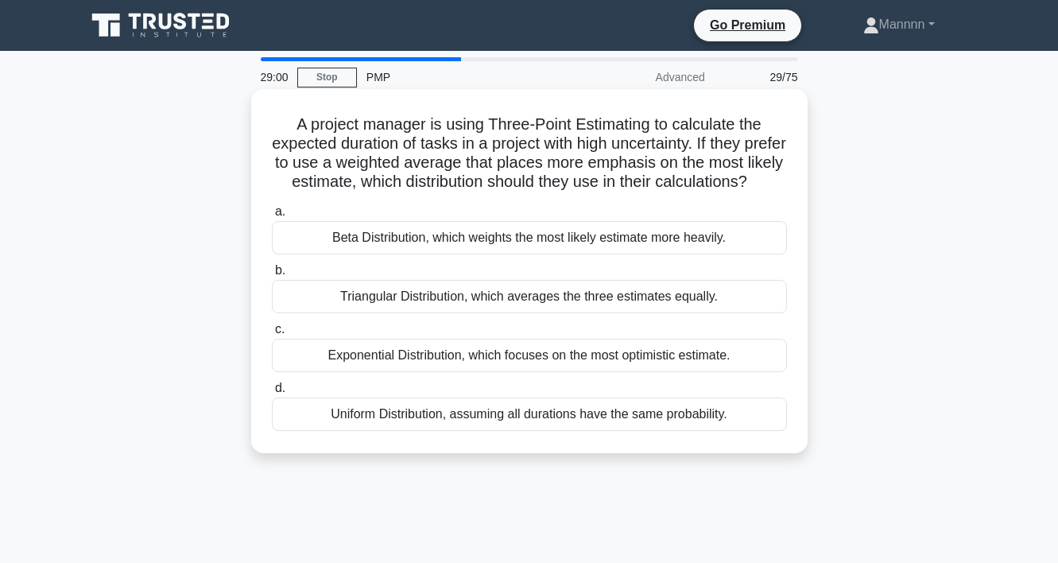
click at [708, 254] on div "Beta Distribution, which weights the most likely estimate more heavily." at bounding box center [529, 237] width 515 height 33
click at [272, 217] on input "a. Beta Distribution, which weights the most likely estimate more heavily." at bounding box center [272, 212] width 0 height 10
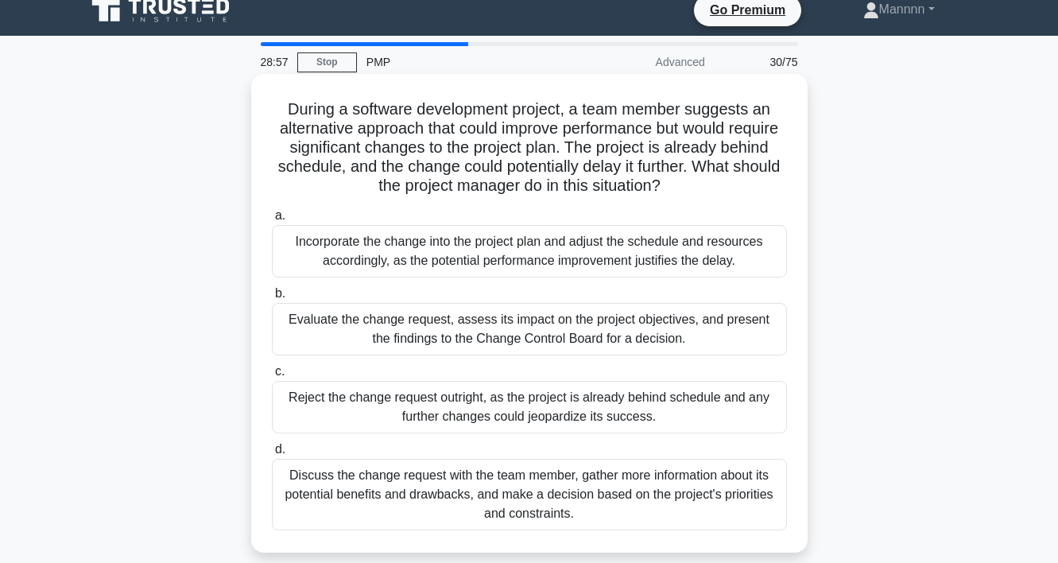
scroll to position [16, 0]
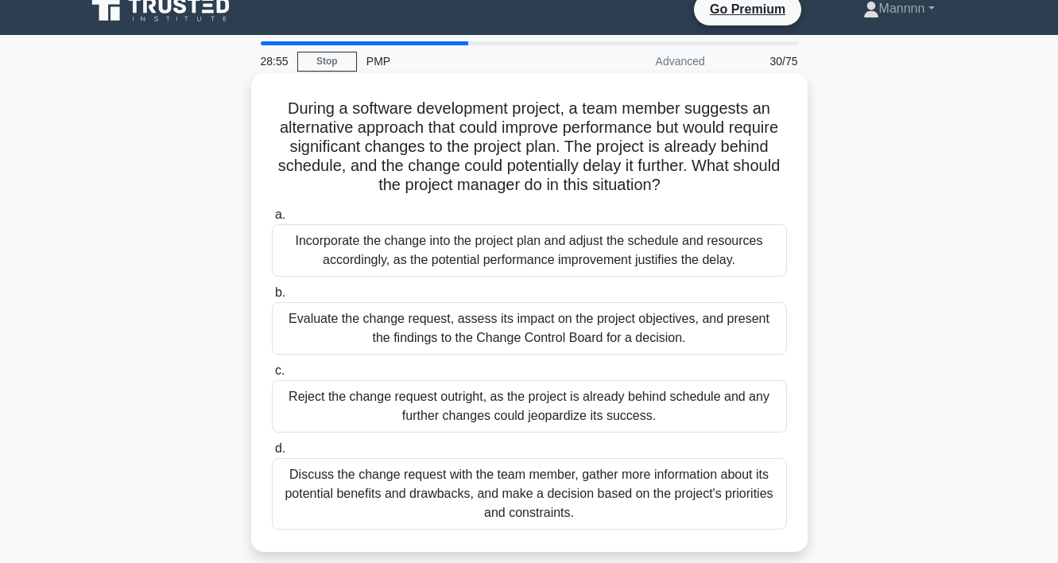
drag, startPoint x: 291, startPoint y: 103, endPoint x: 706, endPoint y: 185, distance: 423.2
click at [706, 185] on h5 "During a software development project, a team member suggests an alternative ap…" at bounding box center [529, 147] width 518 height 97
click at [659, 334] on div "Evaluate the change request, assess its impact on the project objectives, and p…" at bounding box center [529, 328] width 515 height 52
click at [272, 298] on input "b. Evaluate the change request, assess its impact on the project objectives, an…" at bounding box center [272, 293] width 0 height 10
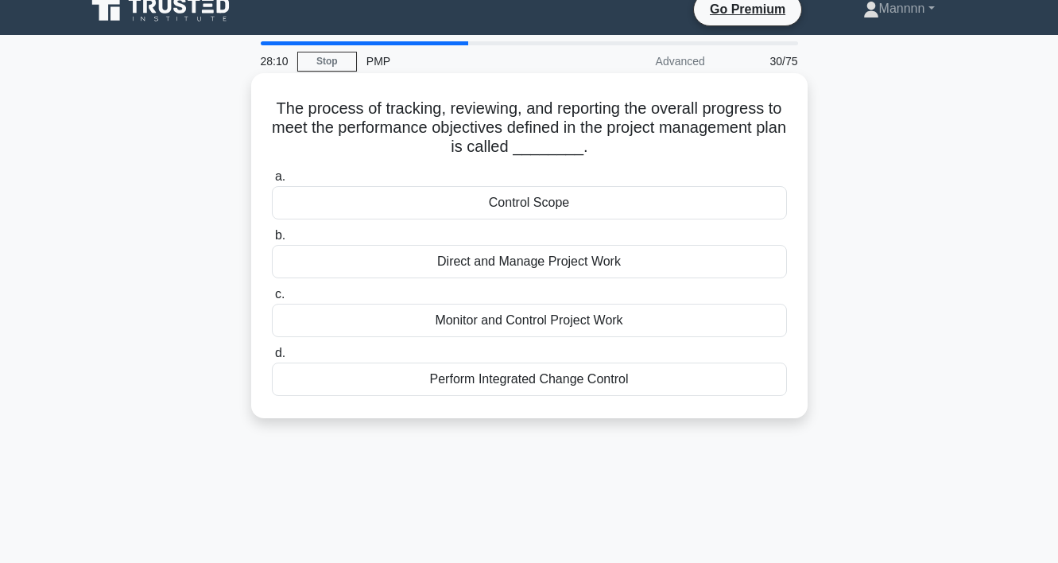
scroll to position [0, 0]
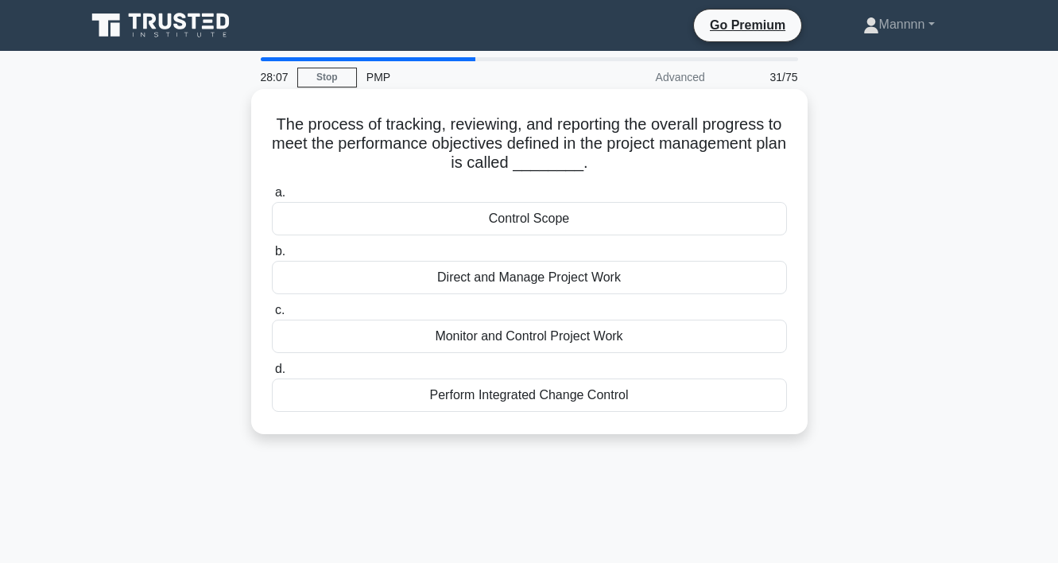
drag, startPoint x: 301, startPoint y: 126, endPoint x: 611, endPoint y: 171, distance: 314.2
click at [611, 171] on h5 "The process of tracking, reviewing, and reporting the overall progress to meet …" at bounding box center [529, 143] width 518 height 59
click at [580, 337] on div "Monitor and Control Project Work" at bounding box center [529, 336] width 515 height 33
click at [272, 316] on input "c. Monitor and Control Project Work" at bounding box center [272, 310] width 0 height 10
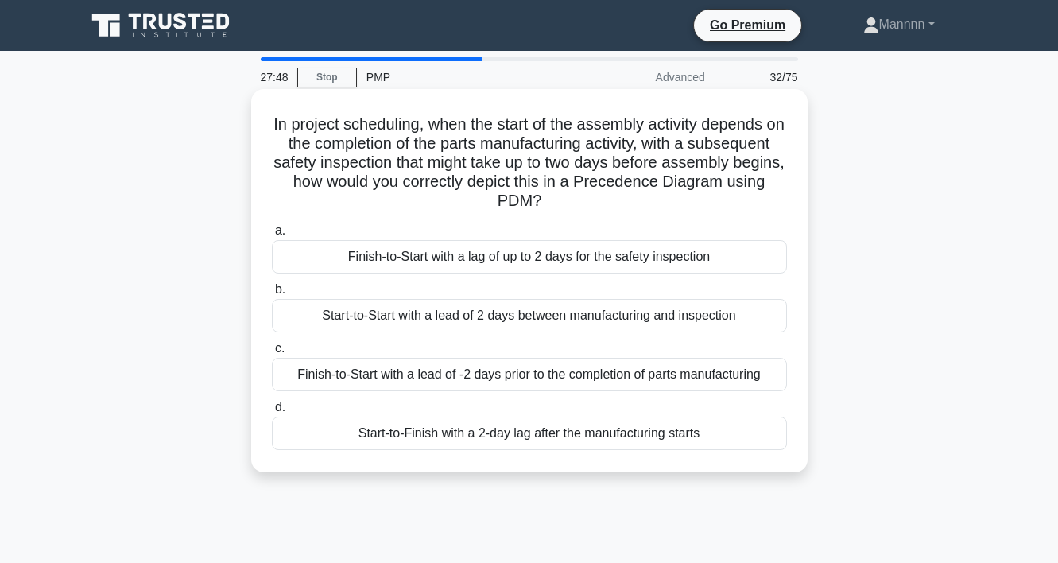
drag, startPoint x: 270, startPoint y: 121, endPoint x: 661, endPoint y: 197, distance: 398.6
click at [661, 197] on h5 "In project scheduling, when the start of the assembly activity depends on the c…" at bounding box center [529, 162] width 518 height 97
click at [652, 255] on div "Finish-to-Start with a lag of up to 2 days for the safety inspection" at bounding box center [529, 256] width 515 height 33
click at [272, 236] on input "a. Finish-to-Start with a lag of up to 2 days for the safety inspection" at bounding box center [272, 231] width 0 height 10
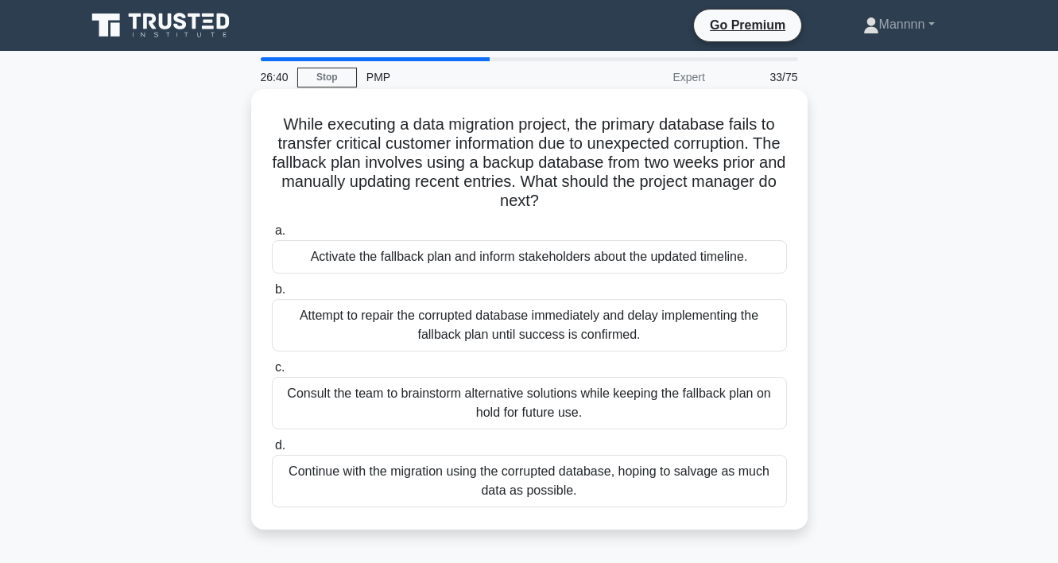
drag, startPoint x: 285, startPoint y: 122, endPoint x: 586, endPoint y: 200, distance: 311.1
click at [586, 200] on h5 "While executing a data migration project, the primary database fails to transfe…" at bounding box center [529, 162] width 518 height 97
click at [545, 264] on div "Activate the fallback plan and inform stakeholders about the updated timeline." at bounding box center [529, 256] width 515 height 33
click at [272, 236] on input "a. Activate the fallback plan and inform stakeholders about the updated timelin…" at bounding box center [272, 231] width 0 height 10
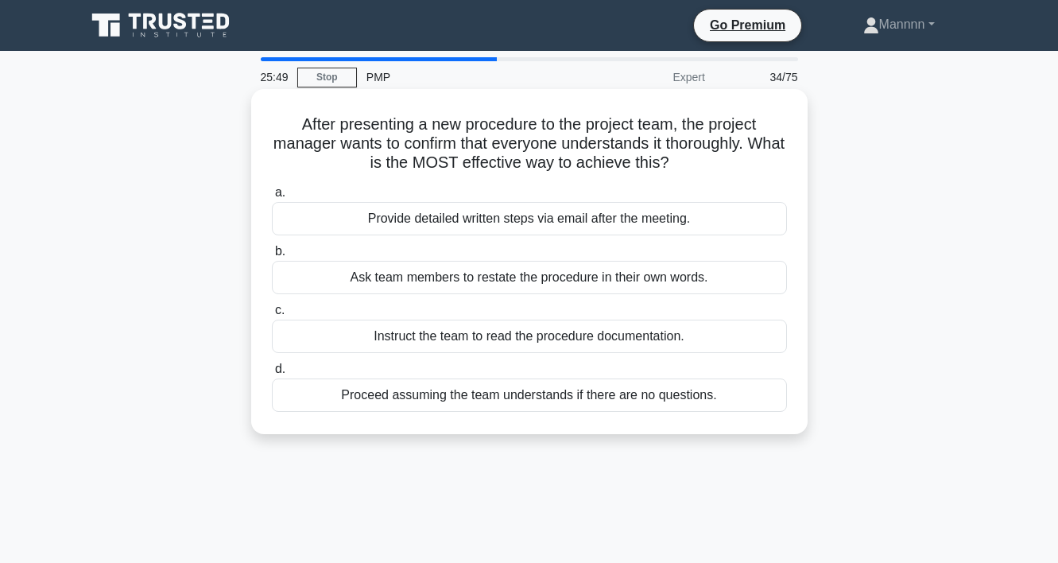
drag, startPoint x: 305, startPoint y: 119, endPoint x: 670, endPoint y: 172, distance: 369.5
click at [670, 172] on h5 "After presenting a new procedure to the project team, the project manager wants…" at bounding box center [529, 143] width 518 height 59
click at [551, 281] on div "Ask team members to restate the procedure in their own words." at bounding box center [529, 277] width 515 height 33
click at [272, 257] on input "b. Ask team members to restate the procedure in their own words." at bounding box center [272, 251] width 0 height 10
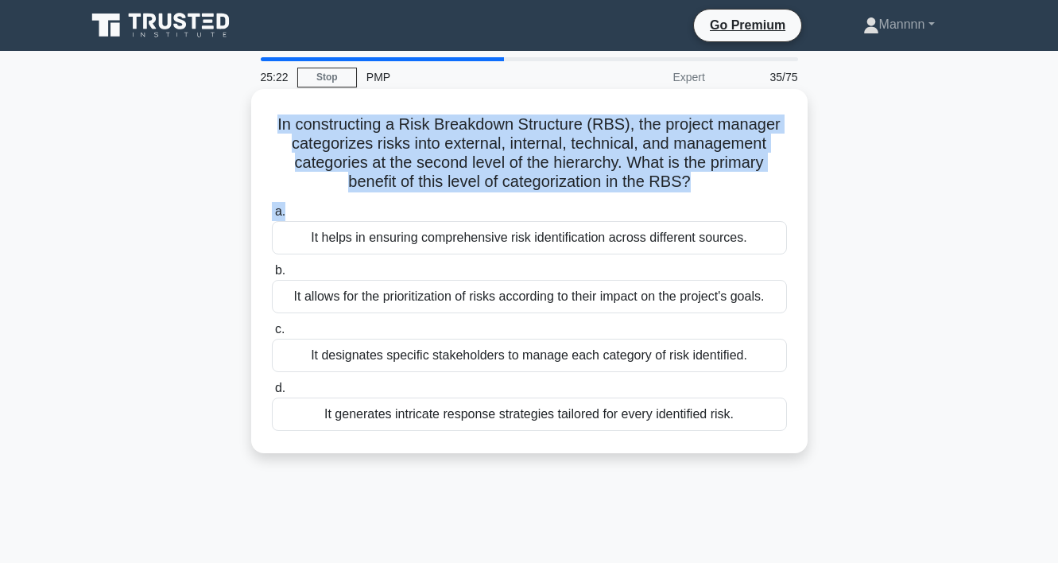
drag, startPoint x: 279, startPoint y: 123, endPoint x: 663, endPoint y: 201, distance: 391.9
click at [666, 204] on div "In constructing a Risk Breakdown Structure (RBS), the project manager categoriz…" at bounding box center [530, 270] width 544 height 351
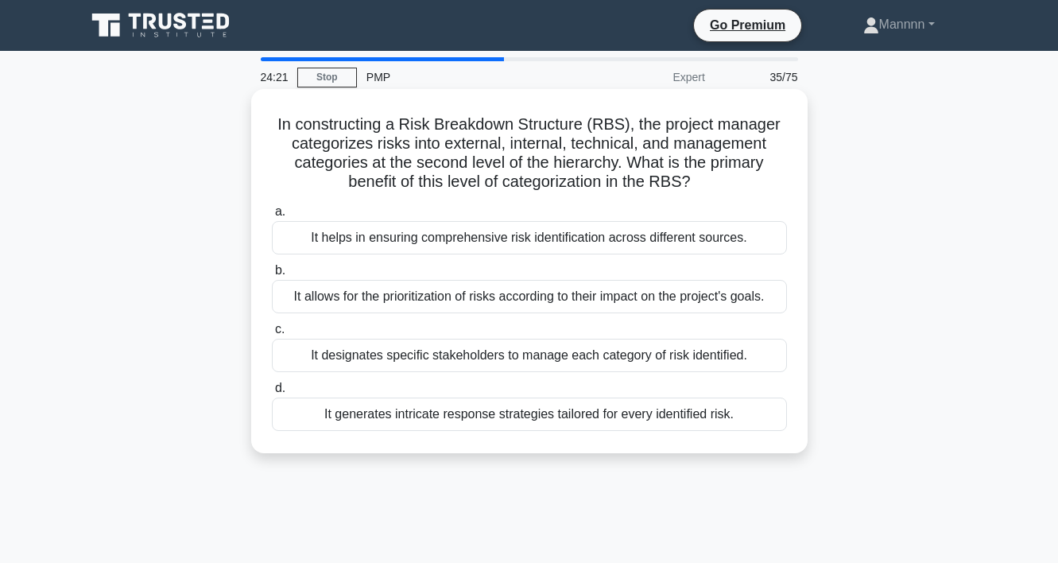
click at [596, 249] on div "It helps in ensuring comprehensive risk identification across different sources." at bounding box center [529, 237] width 515 height 33
click at [272, 217] on input "a. It helps in ensuring comprehensive risk identification across different sour…" at bounding box center [272, 212] width 0 height 10
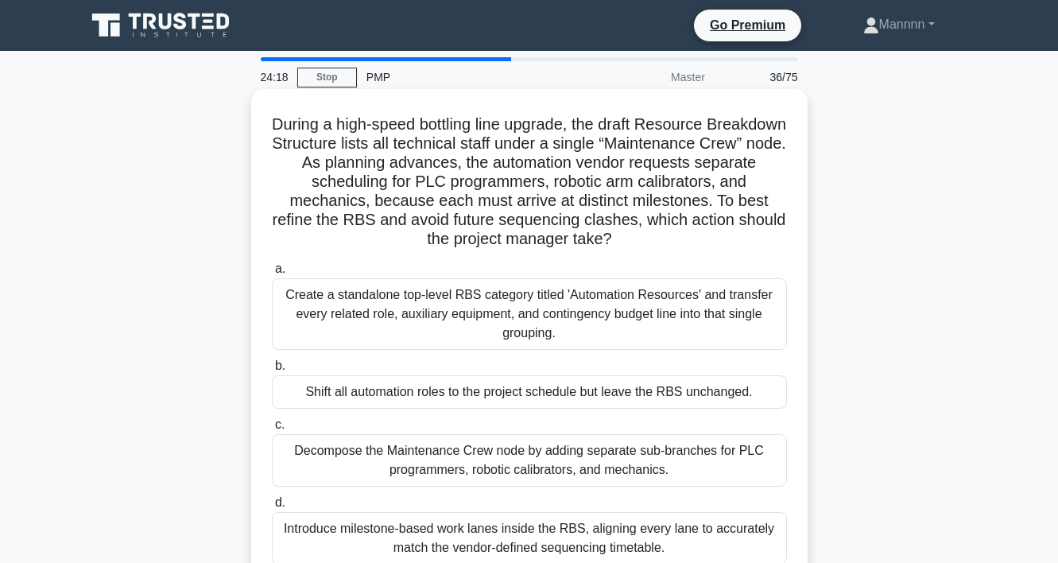
drag, startPoint x: 272, startPoint y: 116, endPoint x: 643, endPoint y: 239, distance: 391.2
click at [643, 239] on h5 "During a high-speed bottling line upgrade, the draft Resource Breakdown Structu…" at bounding box center [529, 181] width 518 height 135
click at [575, 462] on div "Decompose the Maintenance Crew node by adding separate sub-branches for PLC pro…" at bounding box center [529, 460] width 515 height 52
click at [272, 430] on input "c. Decompose the Maintenance Crew node by adding separate sub-branches for PLC …" at bounding box center [272, 425] width 0 height 10
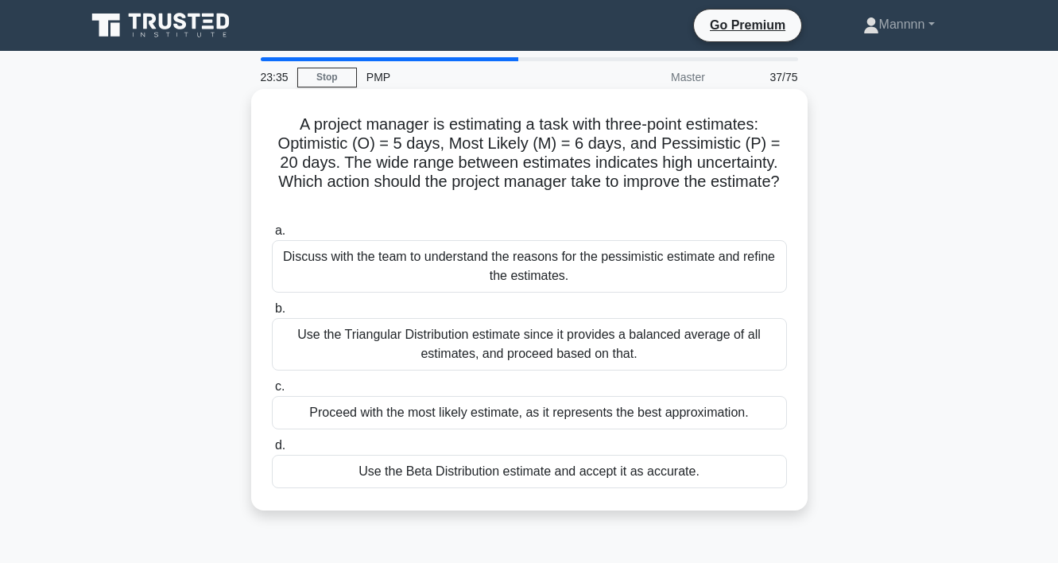
drag, startPoint x: 298, startPoint y: 125, endPoint x: 775, endPoint y: 192, distance: 481.7
click at [775, 192] on h5 "A project manager is estimating a task with three-point estimates: Optimistic (…" at bounding box center [529, 162] width 518 height 97
click at [690, 265] on div "Discuss with the team to understand the reasons for the pessimistic estimate an…" at bounding box center [529, 266] width 515 height 52
click at [272, 236] on input "a. Discuss with the team to understand the reasons for the pessimistic estimate…" at bounding box center [272, 231] width 0 height 10
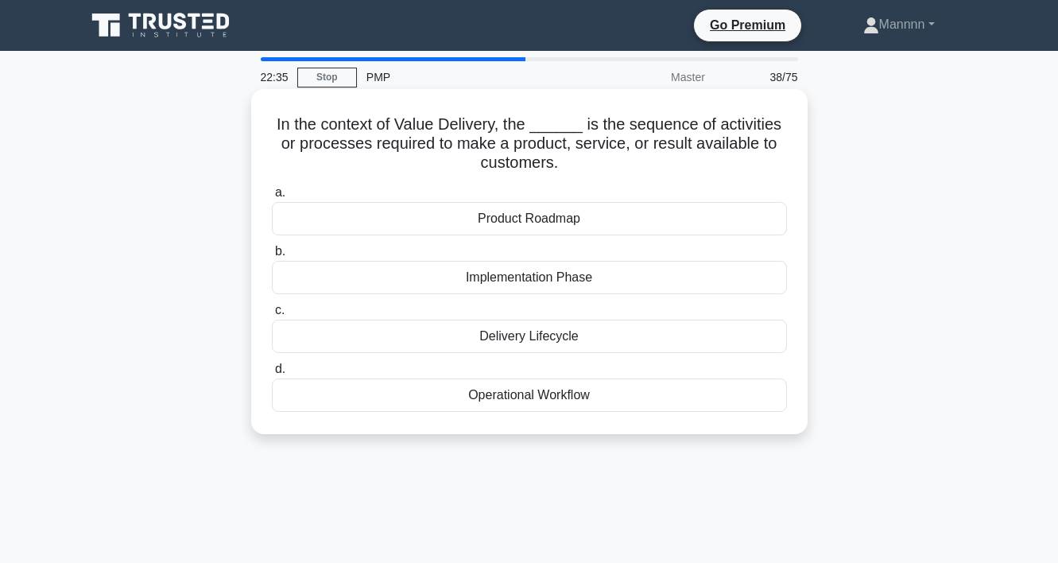
drag, startPoint x: 266, startPoint y: 126, endPoint x: 653, endPoint y: 163, distance: 388.2
click at [653, 163] on div "In the context of Value Delivery, the ______ is the sequence of activities or p…" at bounding box center [530, 261] width 544 height 332
click at [557, 338] on div "Delivery Lifecycle" at bounding box center [529, 336] width 515 height 33
click at [272, 316] on input "c. Delivery Lifecycle" at bounding box center [272, 310] width 0 height 10
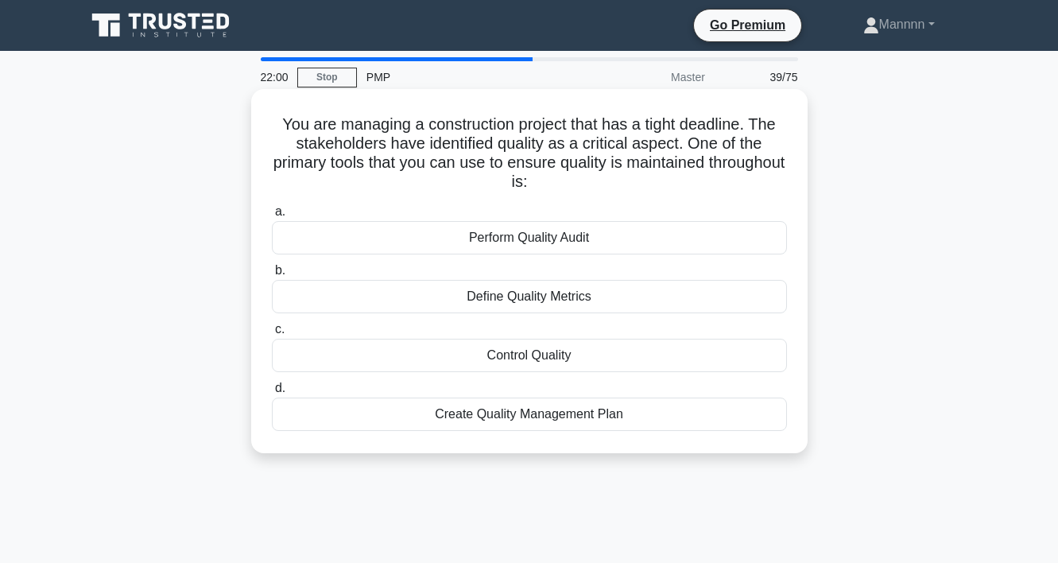
drag, startPoint x: 274, startPoint y: 118, endPoint x: 765, endPoint y: 181, distance: 495.4
click at [765, 181] on h5 "You are managing a construction project that has a tight deadline. The stakehol…" at bounding box center [529, 153] width 518 height 78
click at [606, 247] on div "Perform Quality Audit" at bounding box center [529, 237] width 515 height 33
click at [272, 217] on input "a. Perform Quality Audit" at bounding box center [272, 212] width 0 height 10
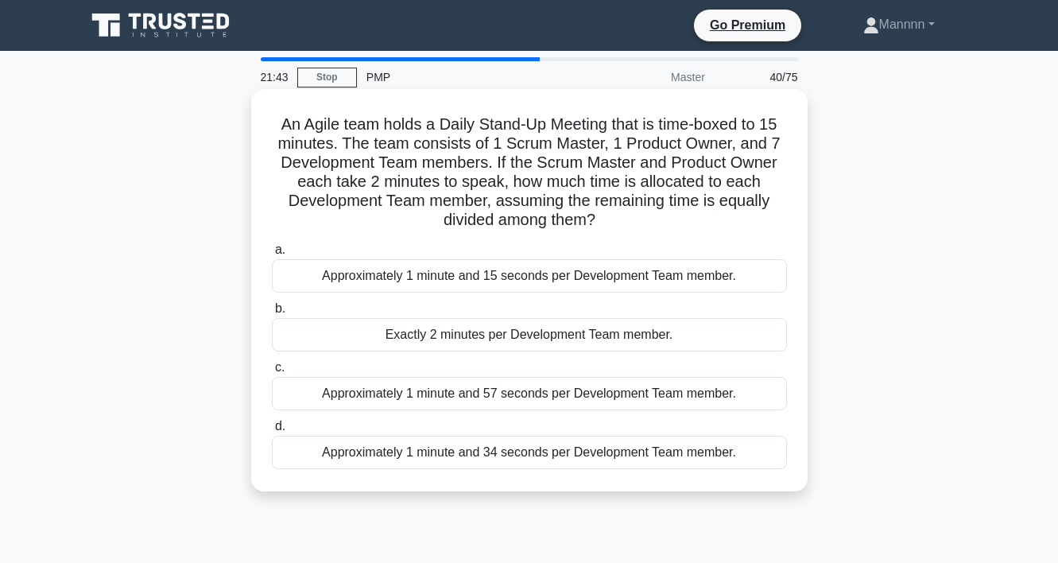
drag, startPoint x: 285, startPoint y: 126, endPoint x: 672, endPoint y: 227, distance: 399.4
click at [672, 227] on h5 "An Agile team holds a Daily Stand-Up Meeting that is time-boxed to 15 minutes. …" at bounding box center [529, 172] width 518 height 116
click at [641, 460] on div "Approximately 1 minute and 34 seconds per Development Team member." at bounding box center [529, 452] width 515 height 33
click at [272, 432] on input "d. Approximately 1 minute and 34 seconds per Development Team member." at bounding box center [272, 426] width 0 height 10
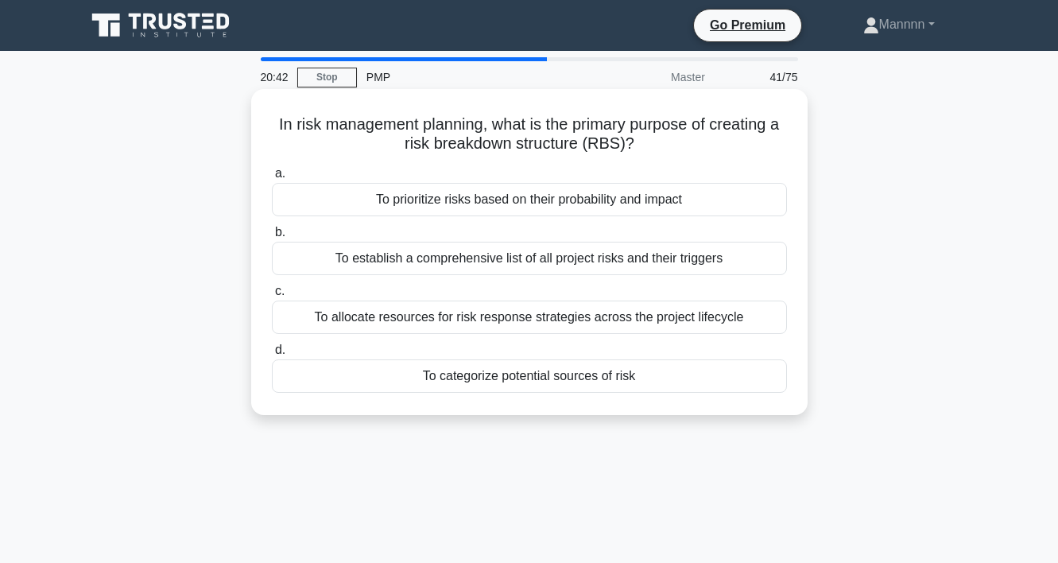
click at [571, 375] on div "To categorize potential sources of risk" at bounding box center [529, 375] width 515 height 33
click at [272, 355] on input "d. To categorize potential sources of risk" at bounding box center [272, 350] width 0 height 10
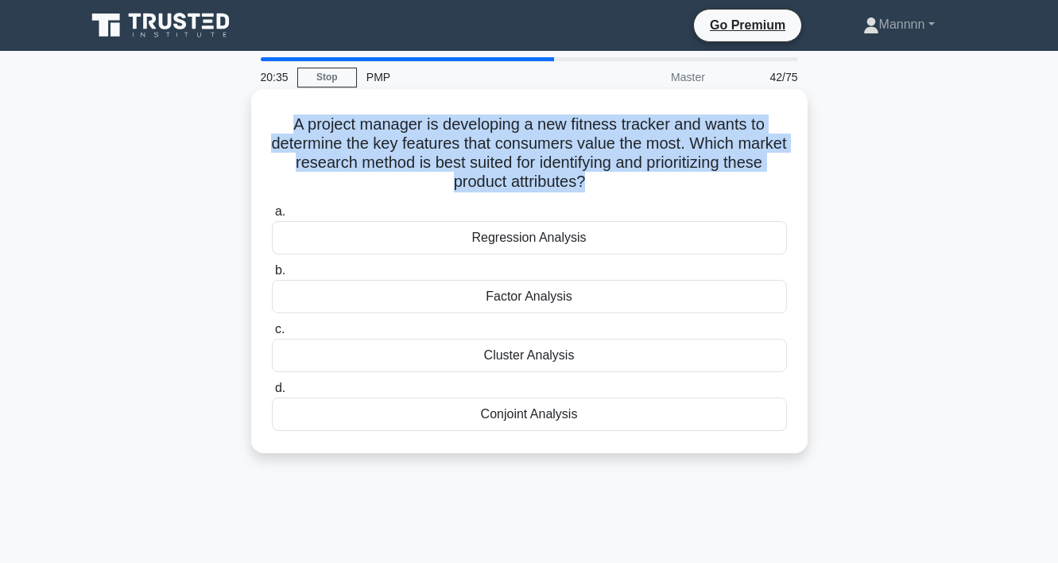
drag, startPoint x: 294, startPoint y: 123, endPoint x: 599, endPoint y: 196, distance: 313.2
click at [599, 196] on div "A project manager is developing a new fitness tracker and wants to determine th…" at bounding box center [530, 270] width 544 height 351
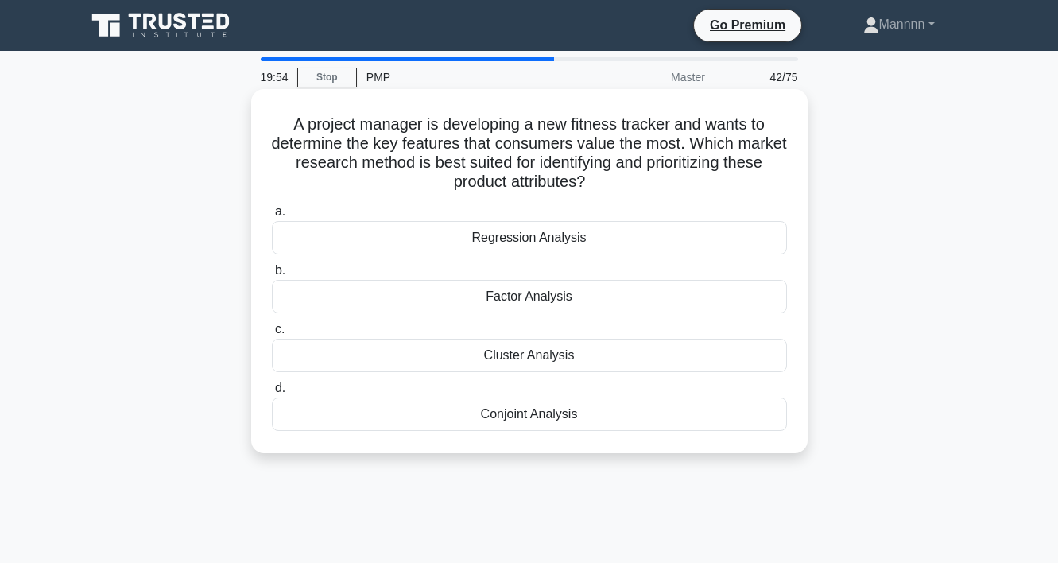
click at [549, 354] on div "Cluster Analysis" at bounding box center [529, 355] width 515 height 33
click at [272, 335] on input "c. Cluster Analysis" at bounding box center [272, 329] width 0 height 10
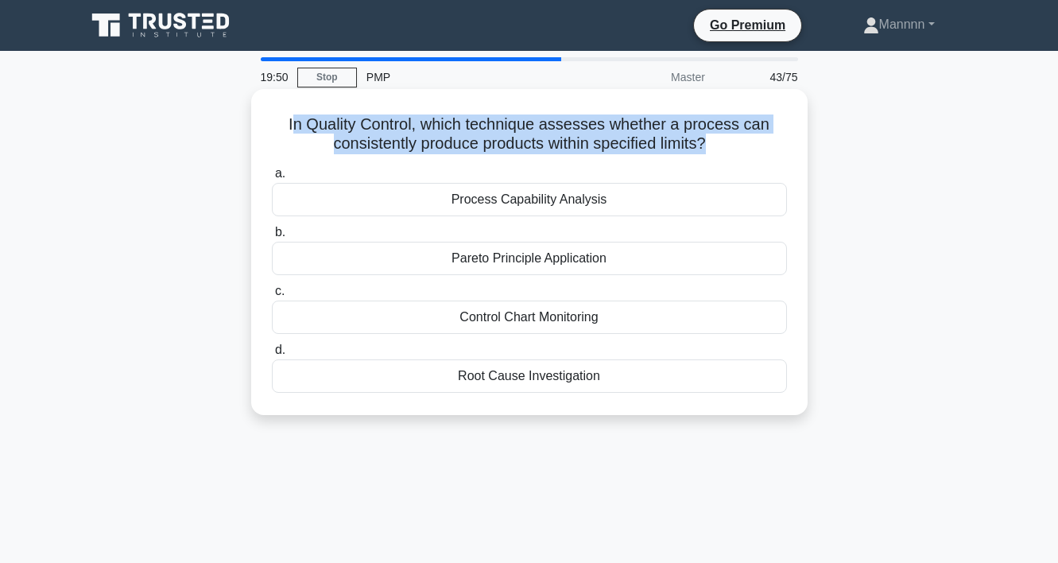
drag, startPoint x: 295, startPoint y: 120, endPoint x: 530, endPoint y: 161, distance: 238.8
click at [530, 161] on div "In Quality Control, which technique assesses whether a process can consistently…" at bounding box center [530, 251] width 544 height 313
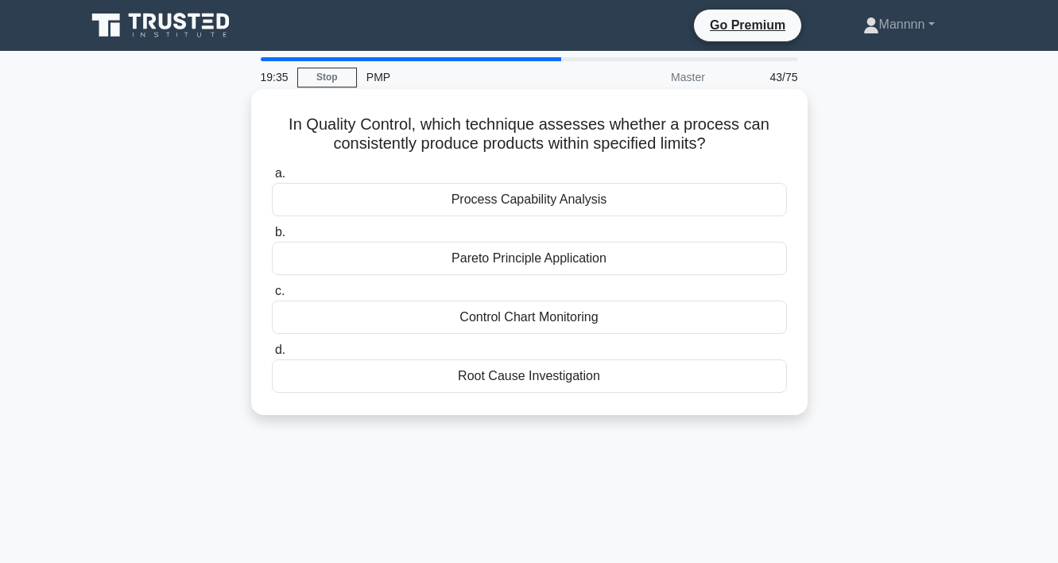
click at [535, 321] on div "Control Chart Monitoring" at bounding box center [529, 317] width 515 height 33
click at [272, 297] on input "c. Control Chart Monitoring" at bounding box center [272, 291] width 0 height 10
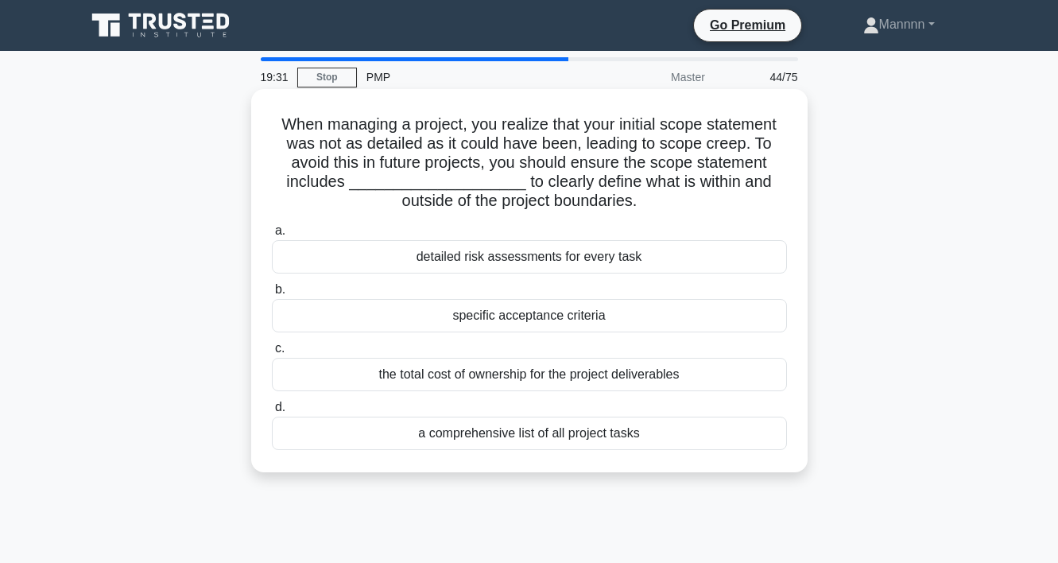
drag, startPoint x: 294, startPoint y: 126, endPoint x: 667, endPoint y: 212, distance: 382.9
click at [666, 213] on div "When managing a project, you realize that your initial scope statement was not …" at bounding box center [530, 280] width 544 height 371
click at [563, 433] on div "a comprehensive list of all project tasks" at bounding box center [529, 433] width 515 height 33
click at [272, 413] on input "d. a comprehensive list of all project tasks" at bounding box center [272, 407] width 0 height 10
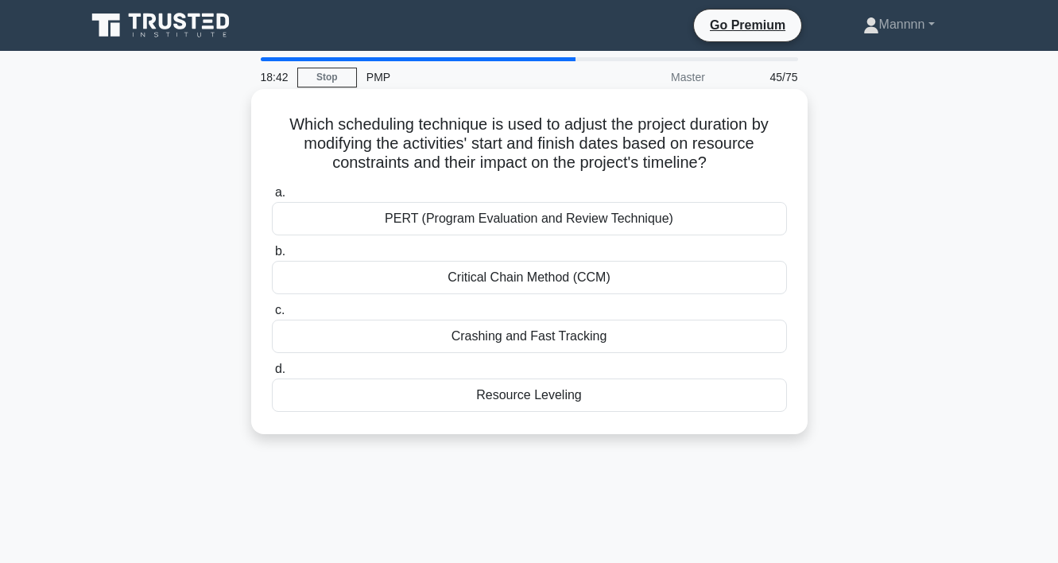
drag, startPoint x: 292, startPoint y: 119, endPoint x: 727, endPoint y: 175, distance: 438.5
click at [727, 175] on div "Which scheduling technique is used to adjust the project duration by modifying …" at bounding box center [530, 261] width 544 height 332
click at [569, 341] on div "Crashing and Fast Tracking" at bounding box center [529, 336] width 515 height 33
click at [272, 316] on input "c. Crashing and Fast Tracking" at bounding box center [272, 310] width 0 height 10
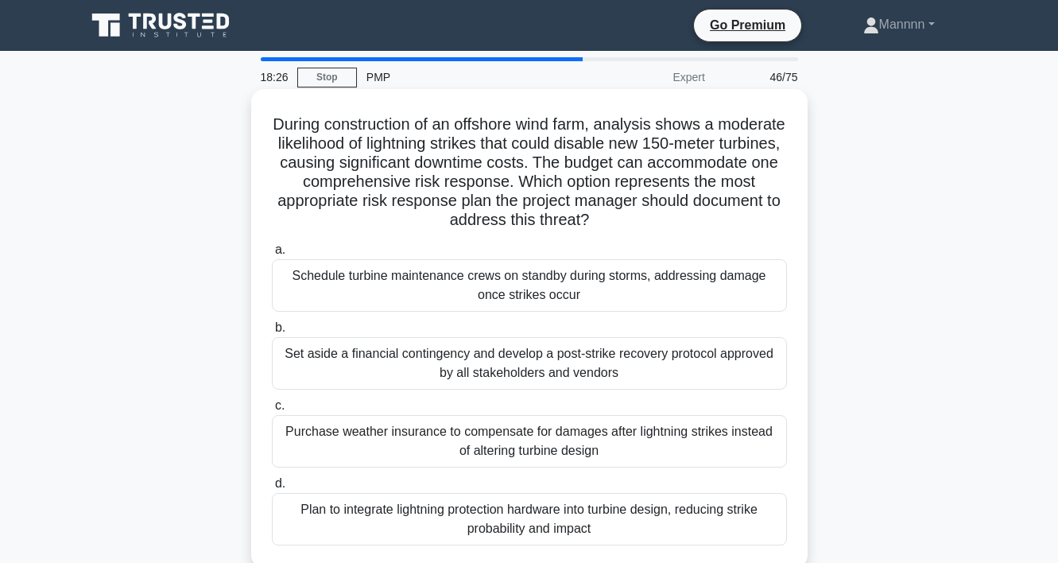
drag, startPoint x: 269, startPoint y: 125, endPoint x: 607, endPoint y: 215, distance: 349.9
click at [607, 215] on div "During construction of an offshore wind farm, analysis shows a moderate likelih…" at bounding box center [530, 328] width 544 height 466
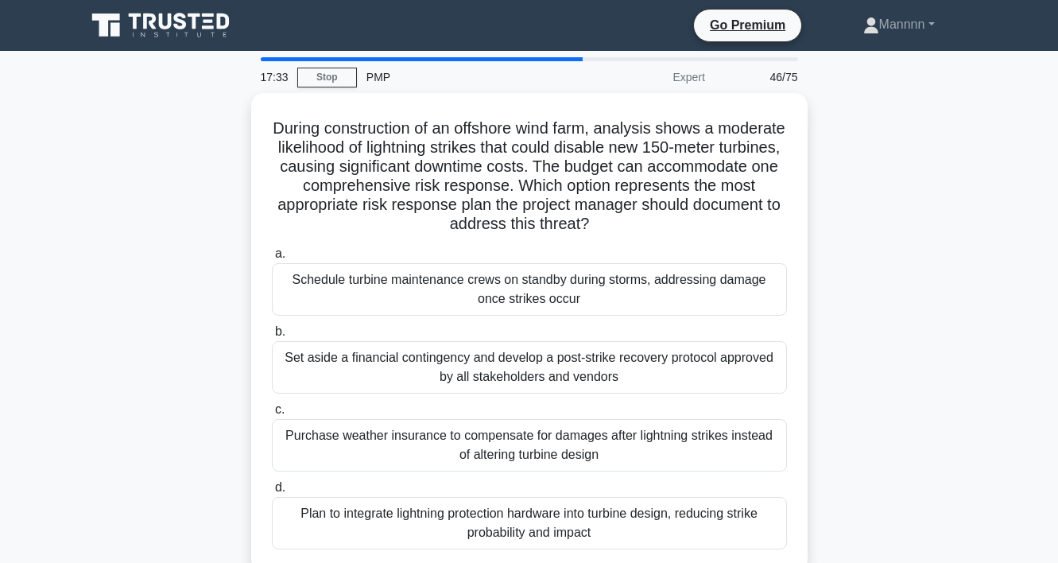
click at [574, 518] on div "Plan to integrate lightning protection hardware into turbine design, reducing s…" at bounding box center [529, 523] width 515 height 52
click at [272, 493] on input "d. Plan to integrate lightning protection hardware into turbine design, reducin…" at bounding box center [272, 488] width 0 height 10
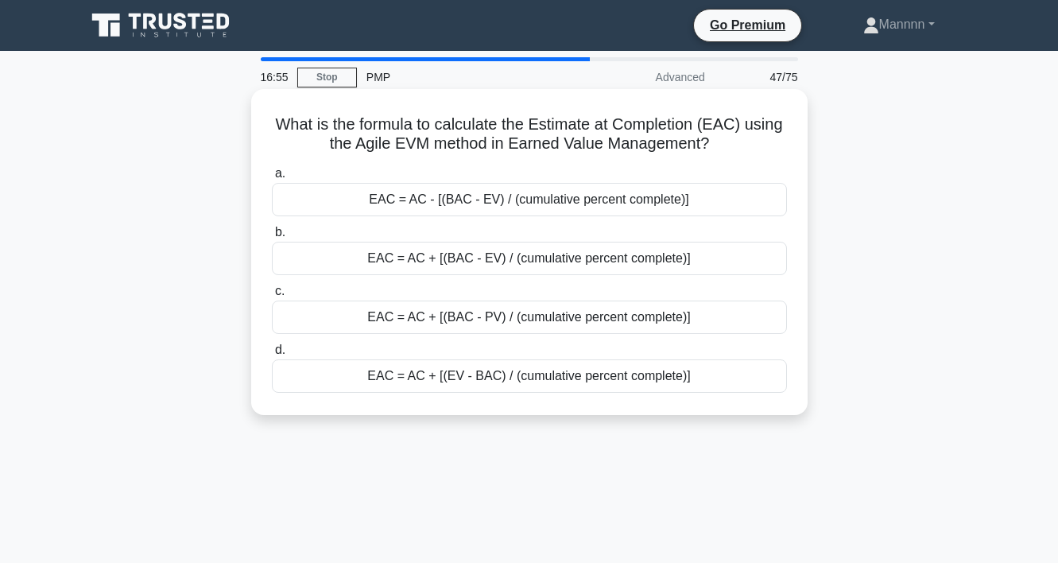
click at [528, 256] on div "EAC = AC + [(BAC - EV) / (cumulative percent complete)]" at bounding box center [529, 258] width 515 height 33
click at [272, 238] on input "b. EAC = AC + [(BAC - EV) / (cumulative percent complete)]" at bounding box center [272, 232] width 0 height 10
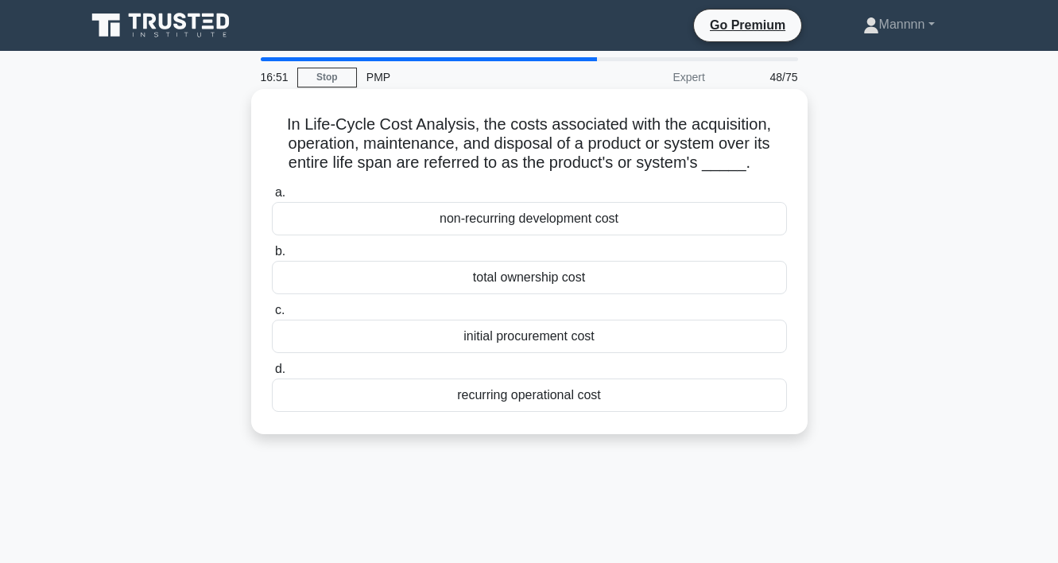
drag, startPoint x: 283, startPoint y: 120, endPoint x: 779, endPoint y: 165, distance: 498.2
click at [779, 165] on h5 "In Life-Cycle Cost Analysis, the costs associated with the acquisition, operati…" at bounding box center [529, 143] width 518 height 59
click at [532, 285] on div "total ownership cost" at bounding box center [529, 277] width 515 height 33
click at [272, 257] on input "b. total ownership cost" at bounding box center [272, 251] width 0 height 10
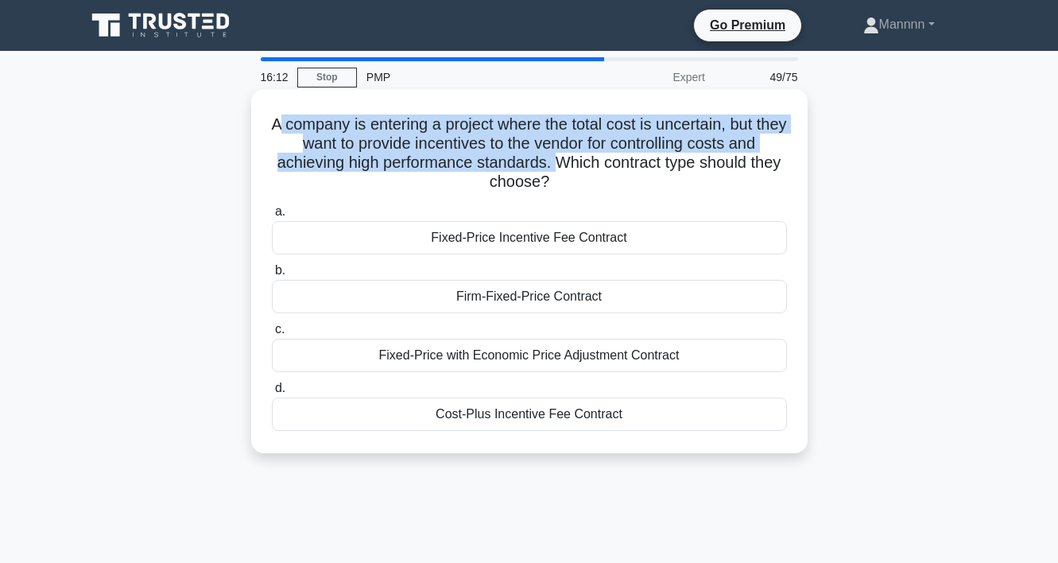
drag, startPoint x: 297, startPoint y: 127, endPoint x: 560, endPoint y: 166, distance: 266.1
click at [560, 166] on h5 "A company is entering a project where the total cost is uncertain, but they wan…" at bounding box center [529, 153] width 518 height 78
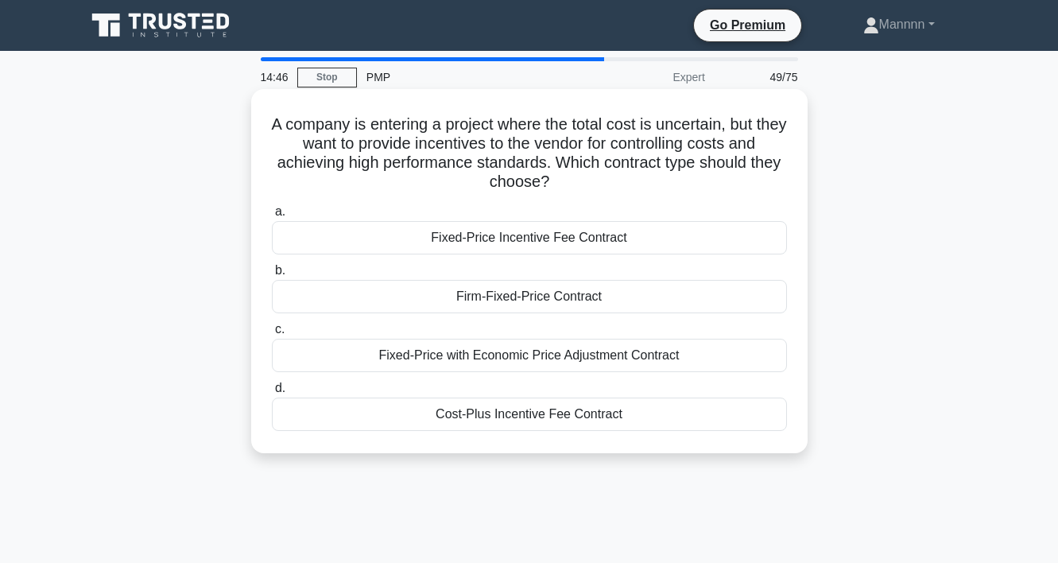
click at [557, 411] on div "Cost-Plus Incentive Fee Contract" at bounding box center [529, 414] width 515 height 33
click at [272, 394] on input "d. Cost-Plus Incentive Fee Contract" at bounding box center [272, 388] width 0 height 10
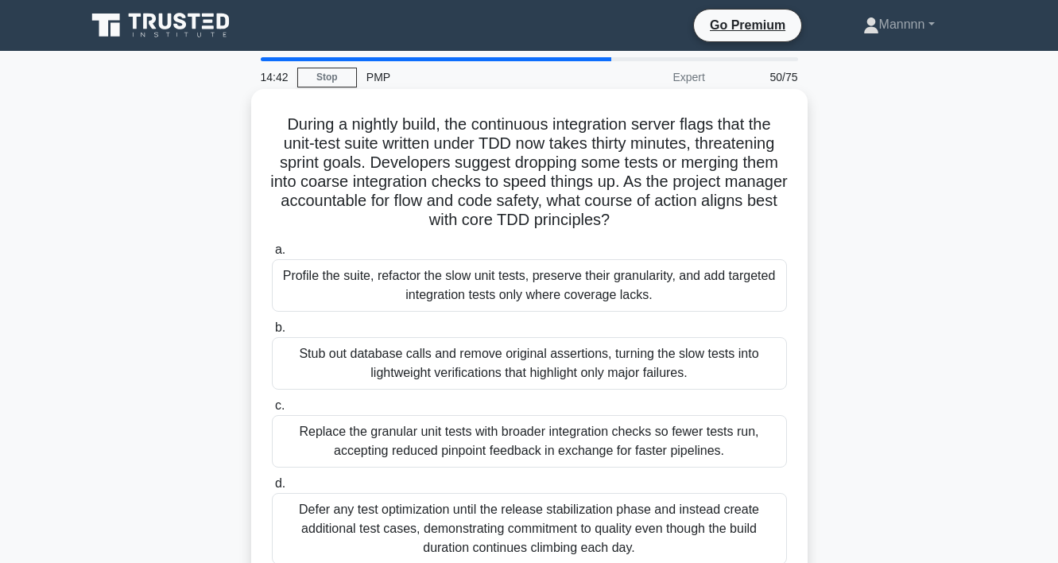
drag, startPoint x: 290, startPoint y: 123, endPoint x: 651, endPoint y: 222, distance: 374.2
click at [651, 222] on h5 "During a nightly build, the continuous integration server flags that the unit-t…" at bounding box center [529, 172] width 518 height 116
click at [604, 510] on div "Defer any test optimization until the release stabilization phase and instead c…" at bounding box center [529, 529] width 515 height 72
click at [272, 489] on input "d. Defer any test optimization until the release stabilization phase and instea…" at bounding box center [272, 484] width 0 height 10
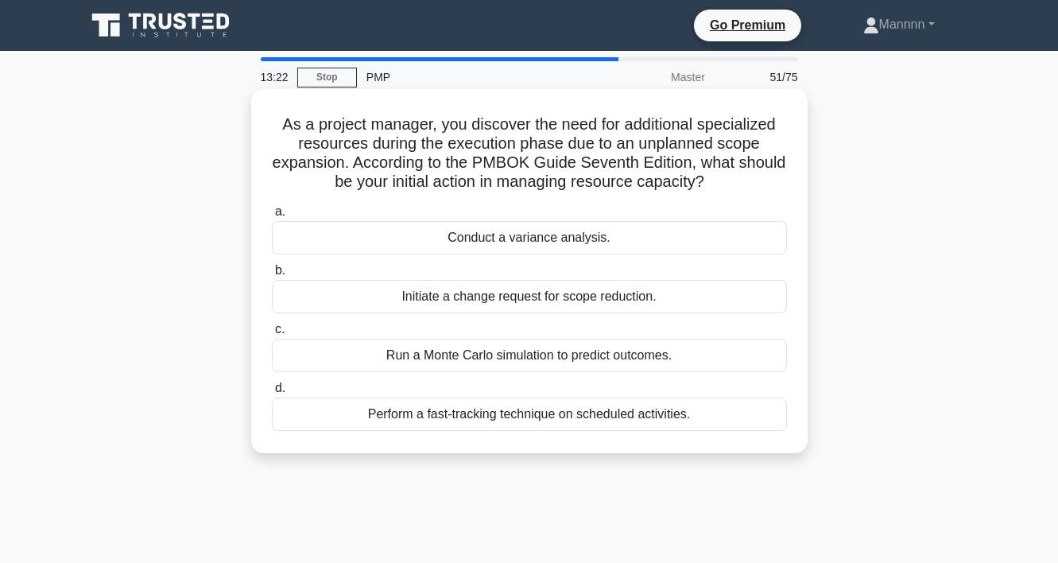
drag, startPoint x: 281, startPoint y: 124, endPoint x: 747, endPoint y: 180, distance: 469.4
click at [747, 180] on h5 "As a project manager, you discover the need for additional specialized resource…" at bounding box center [529, 153] width 518 height 78
click at [558, 235] on div "Conduct a variance analysis." at bounding box center [529, 237] width 515 height 33
click at [272, 217] on input "a. Conduct a variance analysis." at bounding box center [272, 212] width 0 height 10
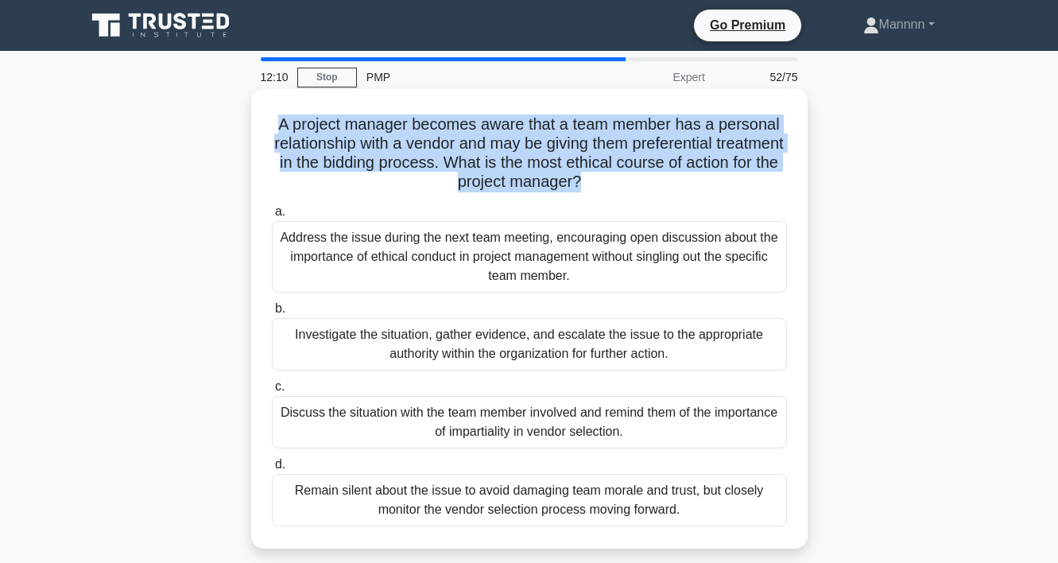
drag, startPoint x: 282, startPoint y: 124, endPoint x: 646, endPoint y: 196, distance: 371.3
click at [646, 196] on div "A project manager becomes aware that a team member has a personal relationship …" at bounding box center [530, 318] width 544 height 447
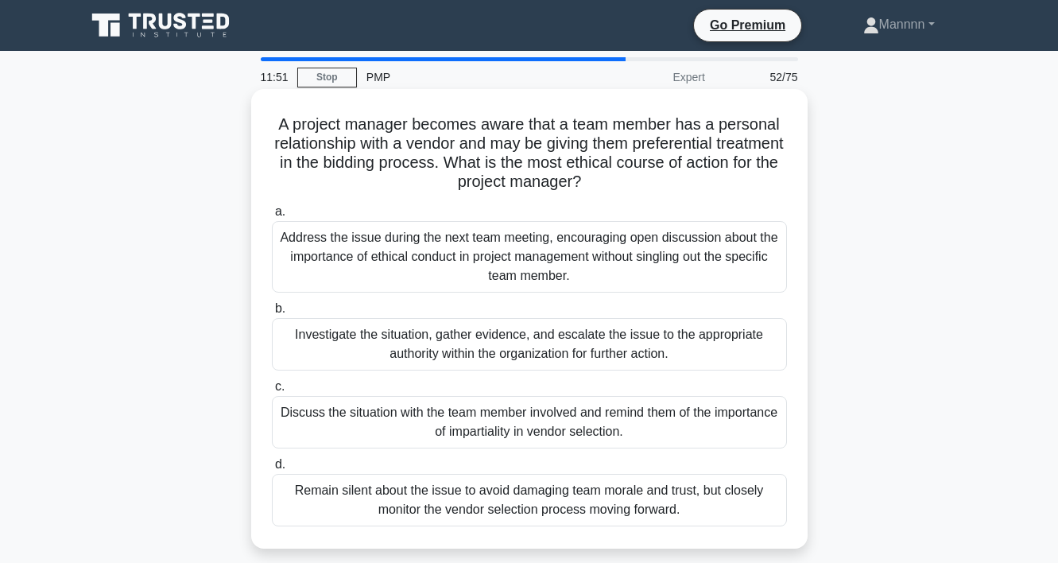
click at [600, 344] on div "Investigate the situation, gather evidence, and escalate the issue to the appro…" at bounding box center [529, 344] width 515 height 52
click at [272, 314] on input "b. Investigate the situation, gather evidence, and escalate the issue to the ap…" at bounding box center [272, 309] width 0 height 10
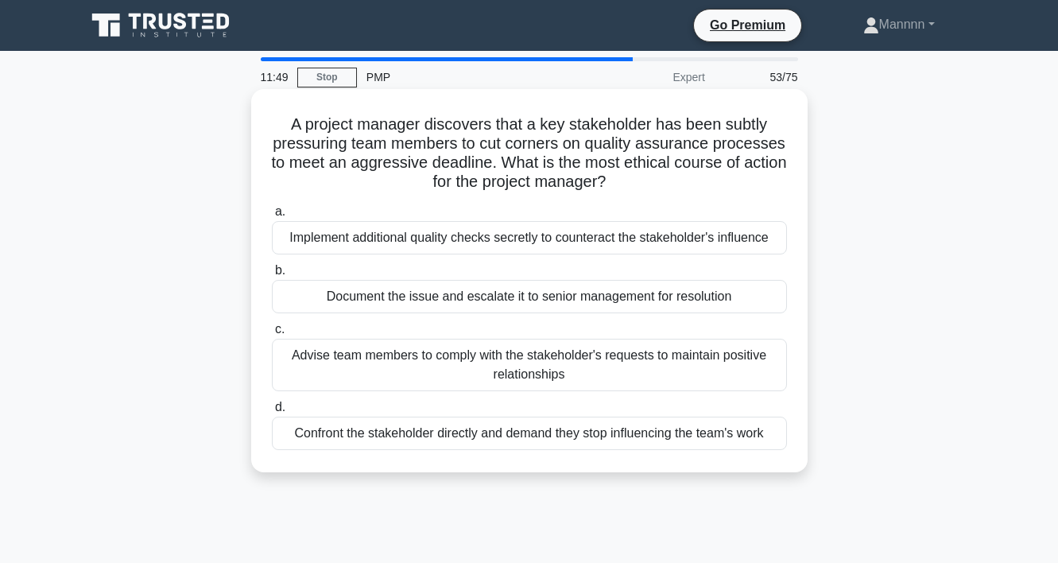
drag, startPoint x: 289, startPoint y: 125, endPoint x: 623, endPoint y: 192, distance: 340.7
click at [623, 192] on h5 "A project manager discovers that a key stakeholder has been subtly pressuring t…" at bounding box center [529, 153] width 518 height 78
click at [595, 293] on div "Document the issue and escalate it to senior management for resolution" at bounding box center [529, 296] width 515 height 33
click at [272, 276] on input "b. Document the issue and escalate it to senior management for resolution" at bounding box center [272, 271] width 0 height 10
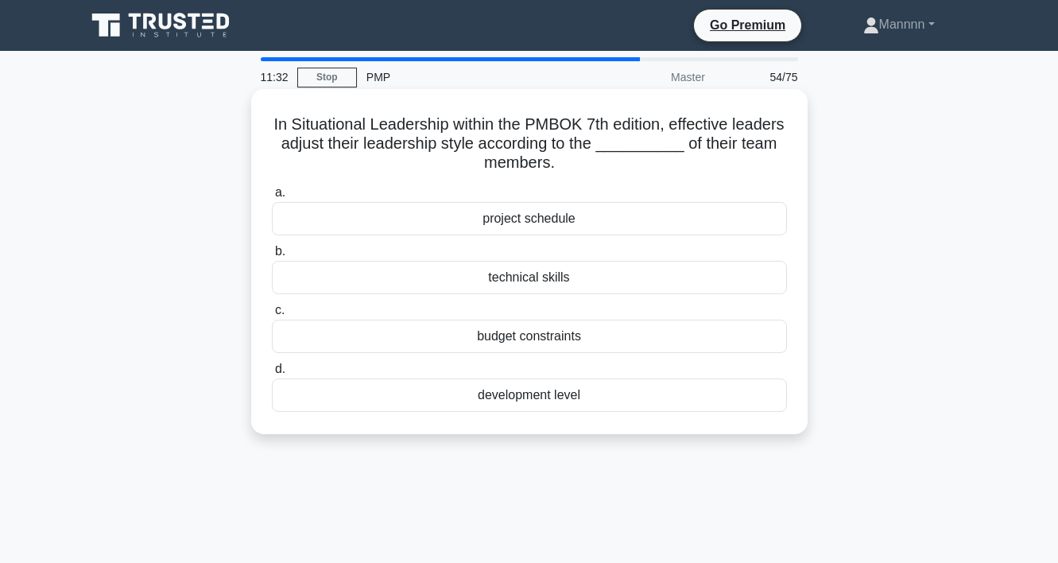
drag, startPoint x: 274, startPoint y: 120, endPoint x: 646, endPoint y: 158, distance: 374.9
click at [646, 158] on h5 "In Situational Leadership within the PMBOK 7th edition, effective leaders adjus…" at bounding box center [529, 143] width 518 height 59
click at [583, 281] on div "technical skills" at bounding box center [529, 277] width 515 height 33
click at [272, 257] on input "b. technical skills" at bounding box center [272, 251] width 0 height 10
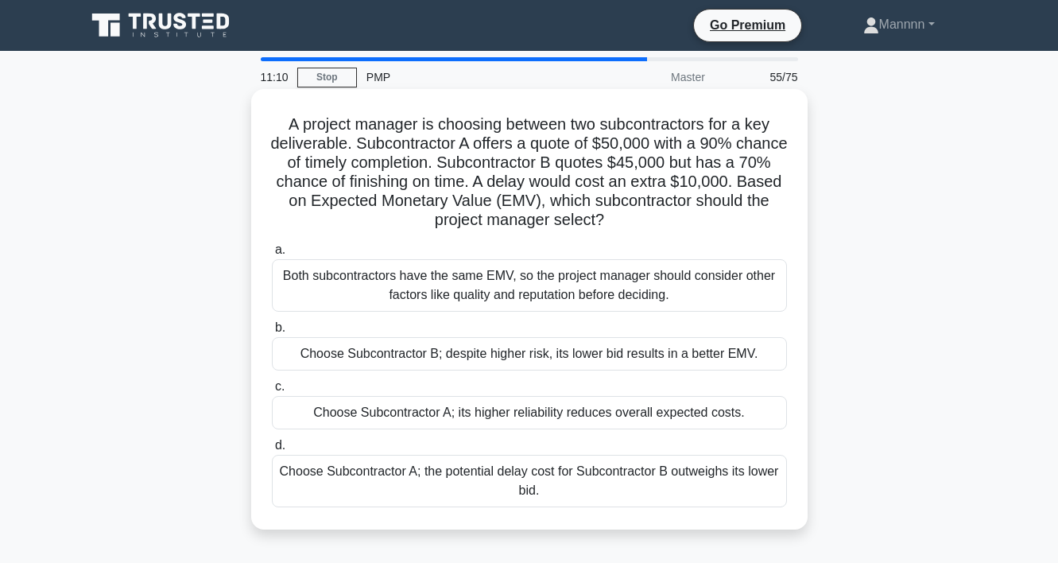
drag, startPoint x: 289, startPoint y: 125, endPoint x: 692, endPoint y: 217, distance: 412.8
click at [692, 217] on h5 "A project manager is choosing between two subcontractors for a key deliverable.…" at bounding box center [529, 172] width 518 height 116
click at [673, 421] on div "Choose Subcontractor A; its higher reliability reduces overall expected costs." at bounding box center [529, 412] width 515 height 33
click at [272, 392] on input "c. Choose Subcontractor A; its higher reliability reduces overall expected cost…" at bounding box center [272, 387] width 0 height 10
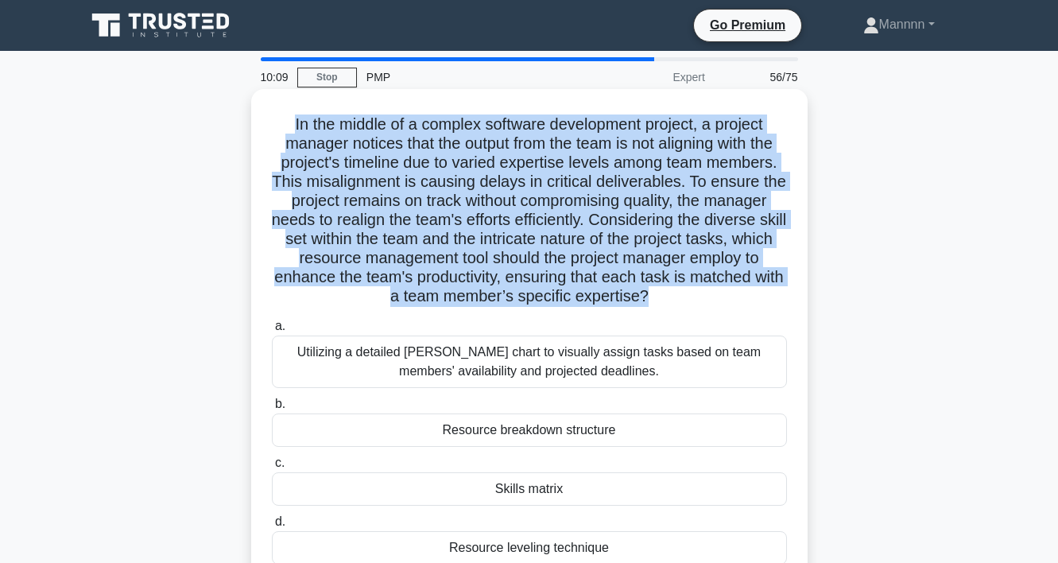
drag, startPoint x: 292, startPoint y: 116, endPoint x: 646, endPoint y: 311, distance: 404.6
click at [646, 311] on div "In the middle of a complex software development project, a project manager noti…" at bounding box center [530, 337] width 544 height 485
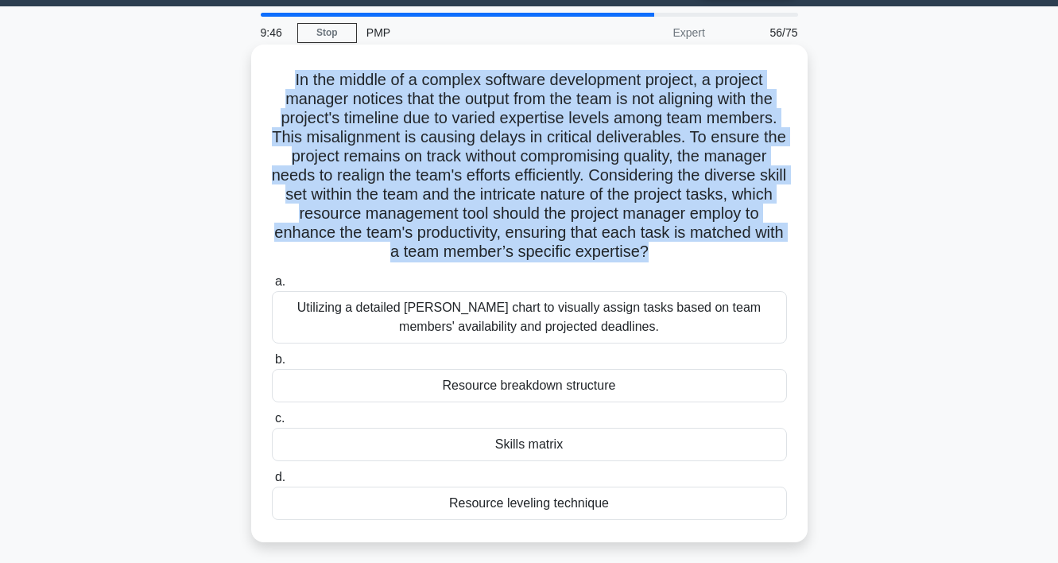
scroll to position [49, 0]
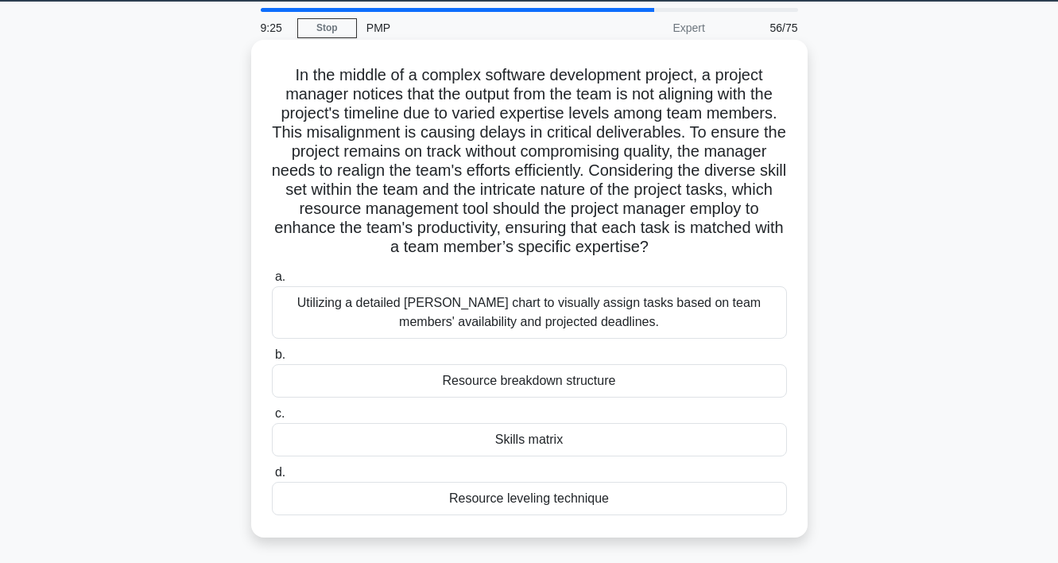
click at [562, 438] on div "Skills matrix" at bounding box center [529, 439] width 515 height 33
click at [272, 419] on input "c. Skills matrix" at bounding box center [272, 414] width 0 height 10
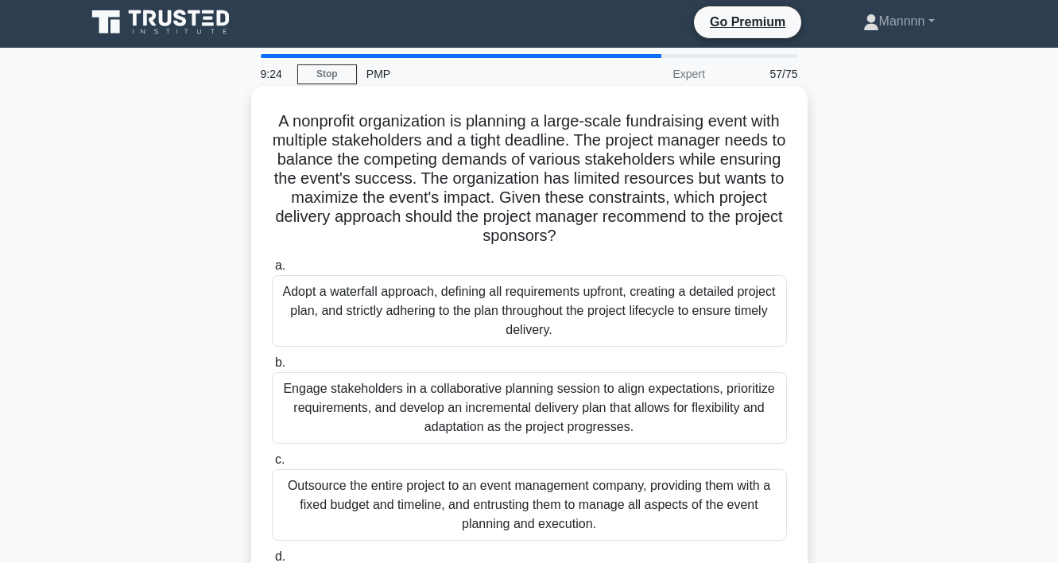
scroll to position [0, 0]
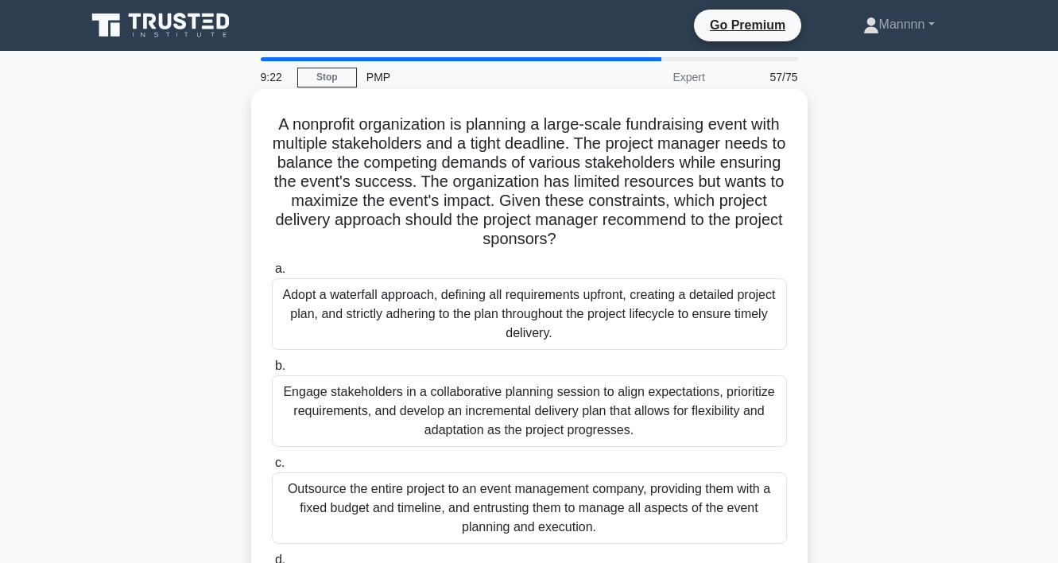
drag, startPoint x: 285, startPoint y: 124, endPoint x: 594, endPoint y: 237, distance: 329.3
click at [594, 237] on h5 "A nonprofit organization is planning a large-scale fundraising event with multi…" at bounding box center [529, 181] width 518 height 135
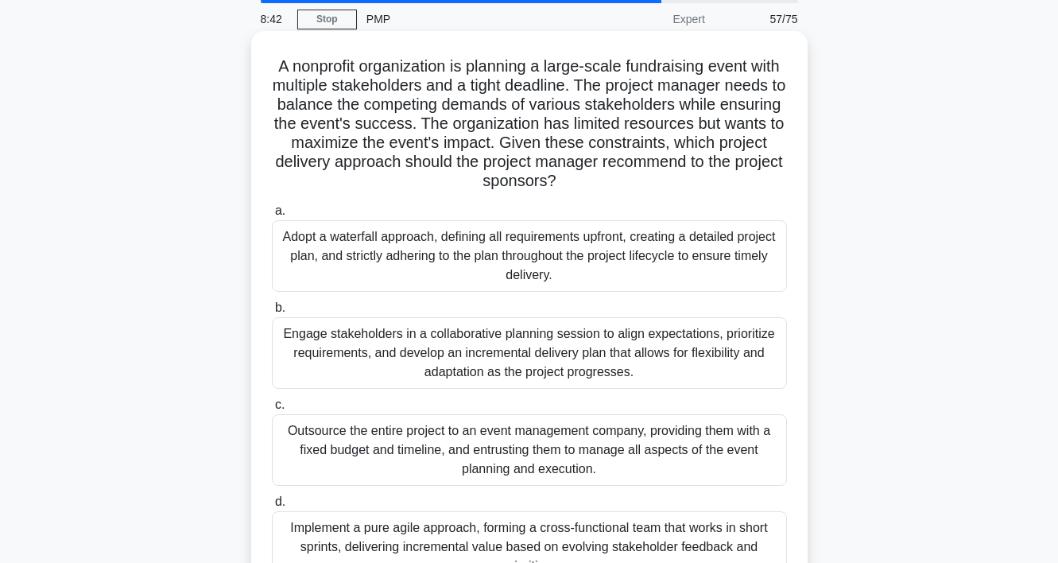
scroll to position [69, 0]
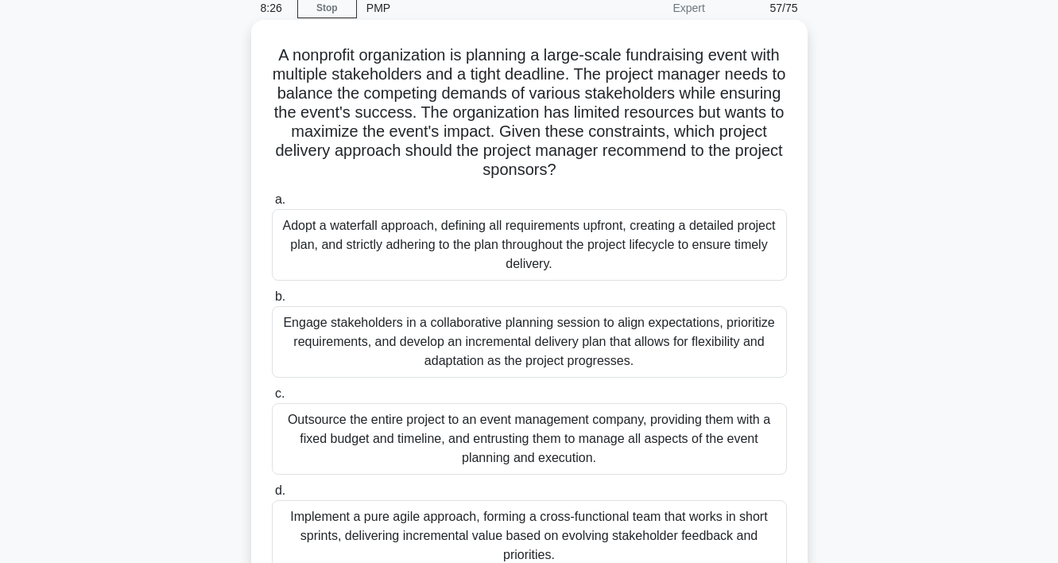
click at [613, 355] on div "Engage stakeholders in a collaborative planning session to align expectations, …" at bounding box center [529, 342] width 515 height 72
click at [272, 302] on input "b. Engage stakeholders in a collaborative planning session to align expectation…" at bounding box center [272, 297] width 0 height 10
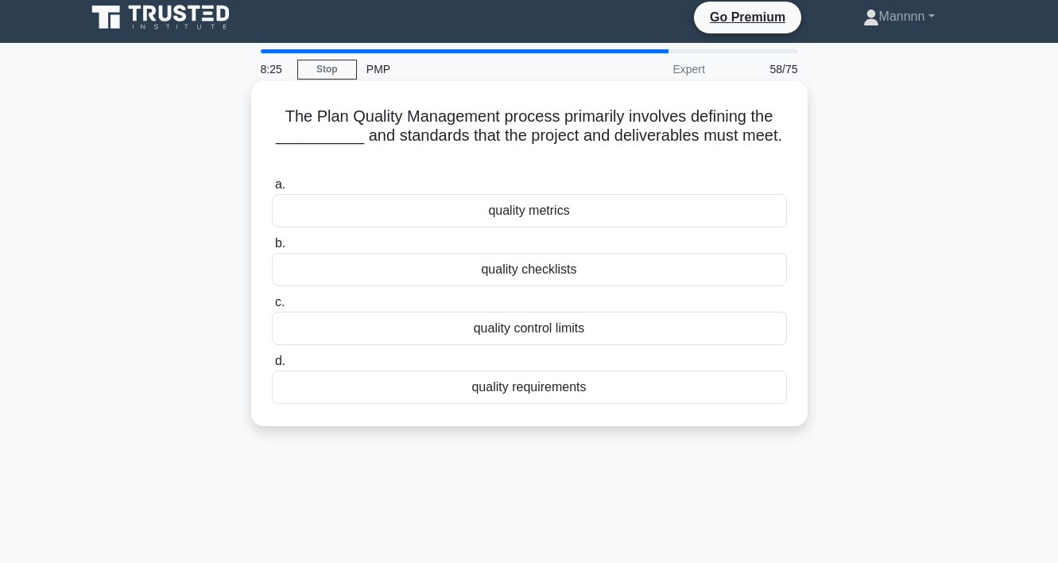
scroll to position [0, 0]
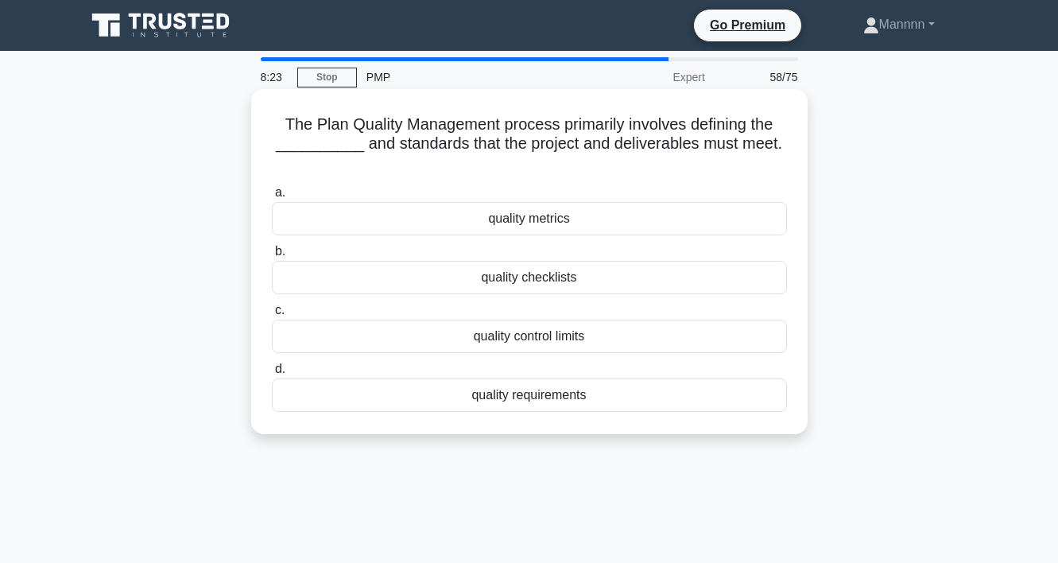
drag, startPoint x: 290, startPoint y: 120, endPoint x: 752, endPoint y: 153, distance: 463.2
click at [752, 153] on h5 "The Plan Quality Management process primarily involves defining the __________ …" at bounding box center [529, 143] width 518 height 59
click at [549, 224] on div "quality metrics" at bounding box center [529, 218] width 515 height 33
click at [272, 198] on input "a. quality metrics" at bounding box center [272, 193] width 0 height 10
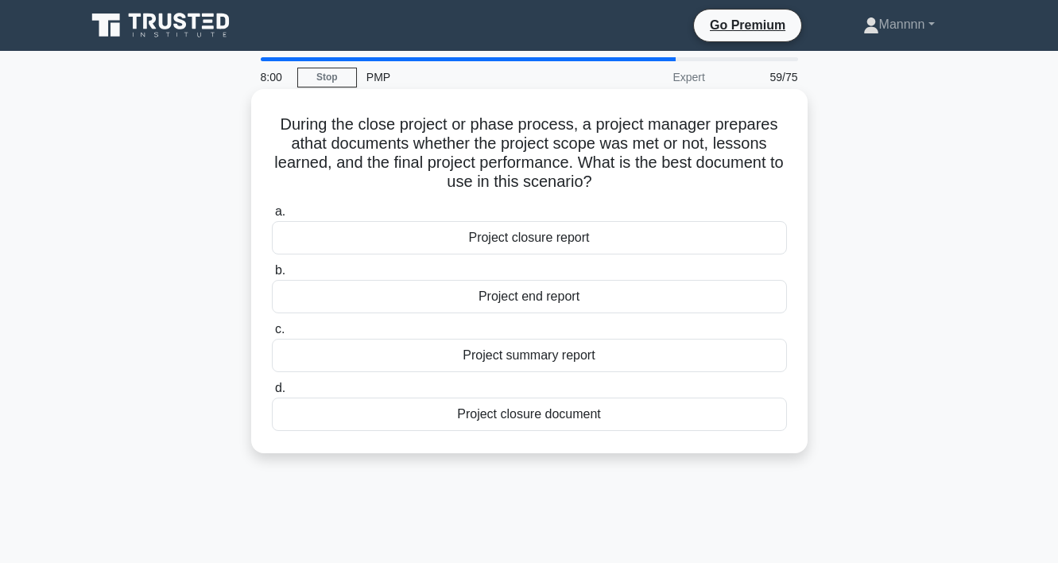
drag, startPoint x: 278, startPoint y: 122, endPoint x: 631, endPoint y: 183, distance: 358.3
click at [631, 183] on h5 "During the close project or phase process, a project manager prepares a that do…" at bounding box center [529, 153] width 518 height 78
click at [561, 243] on div "Project closure report" at bounding box center [529, 237] width 515 height 33
click at [272, 217] on input "a. Project closure report" at bounding box center [272, 212] width 0 height 10
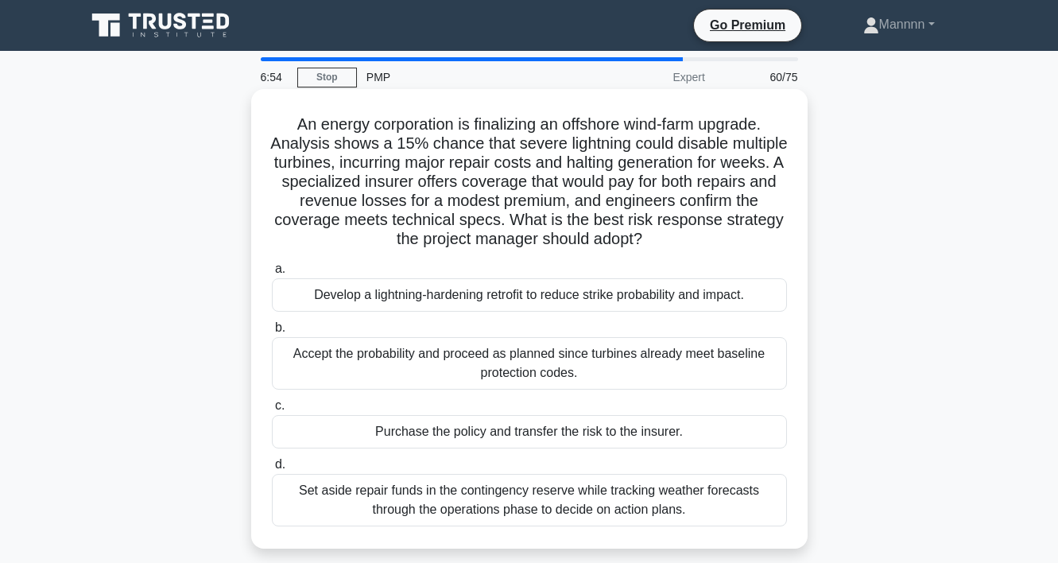
drag, startPoint x: 299, startPoint y: 123, endPoint x: 648, endPoint y: 251, distance: 371.8
click at [648, 251] on div "An energy corporation is finalizing an offshore wind-farm upgrade. Analysis sho…" at bounding box center [530, 318] width 544 height 447
click at [629, 427] on div "Purchase the policy and transfer the risk to the insurer." at bounding box center [529, 431] width 515 height 33
click at [272, 411] on input "c. Purchase the policy and transfer the risk to the insurer." at bounding box center [272, 406] width 0 height 10
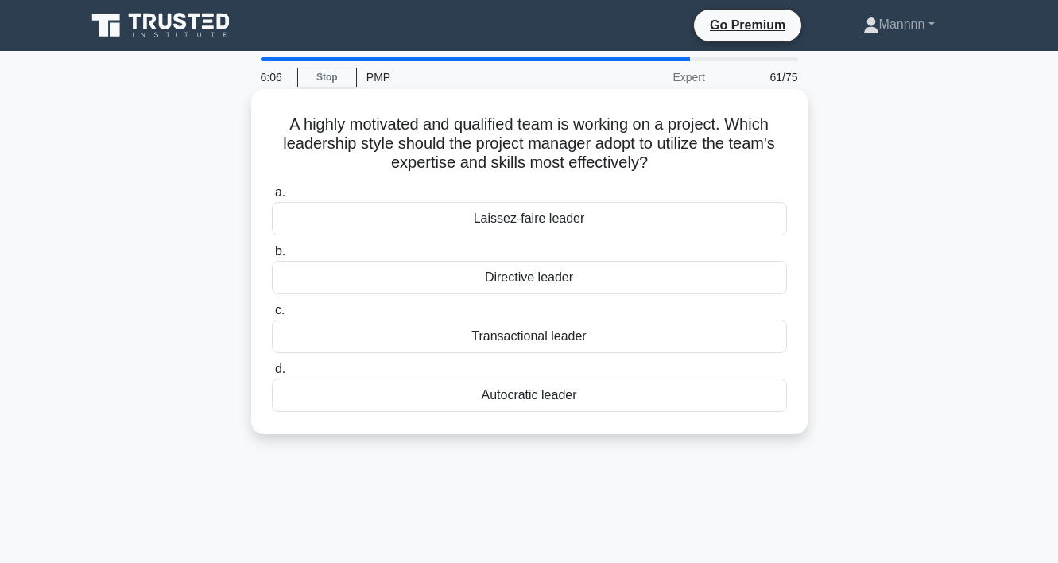
drag, startPoint x: 301, startPoint y: 130, endPoint x: 737, endPoint y: 169, distance: 438.3
click at [737, 169] on h5 "A highly motivated and qualified team is working on a project. Which leadership…" at bounding box center [529, 143] width 518 height 59
click at [550, 337] on div "Transactional leader" at bounding box center [529, 336] width 515 height 33
click at [272, 316] on input "c. Transactional leader" at bounding box center [272, 310] width 0 height 10
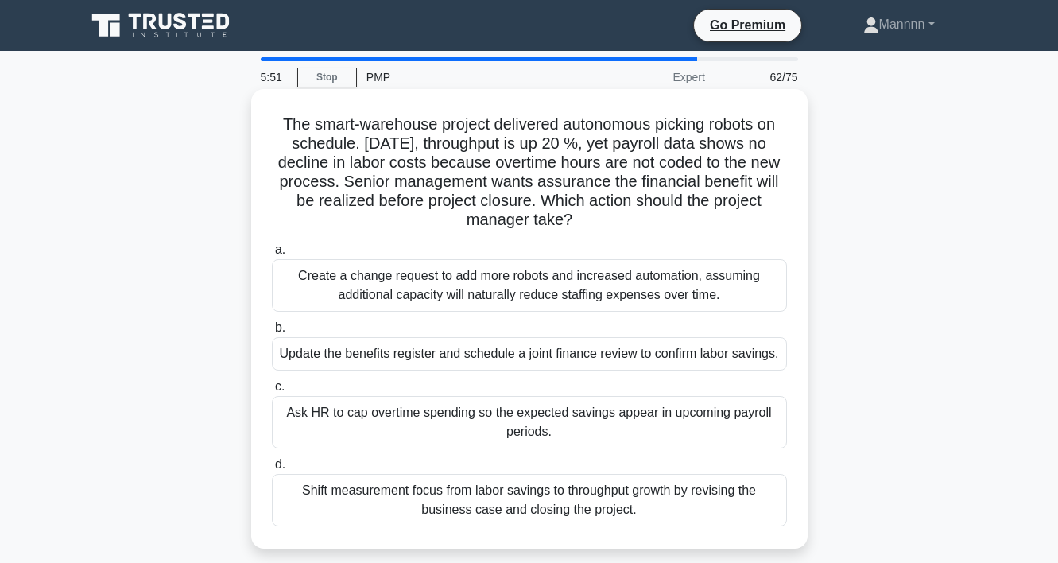
drag, startPoint x: 279, startPoint y: 124, endPoint x: 608, endPoint y: 224, distance: 344.1
click at [608, 224] on h5 "The smart-warehouse project delivered autonomous picking robots on schedule. Th…" at bounding box center [529, 172] width 518 height 116
click at [611, 359] on div "Update the benefits register and schedule a joint finance review to confirm lab…" at bounding box center [529, 353] width 515 height 33
click at [272, 333] on input "b. Update the benefits register and schedule a joint finance review to confirm …" at bounding box center [272, 328] width 0 height 10
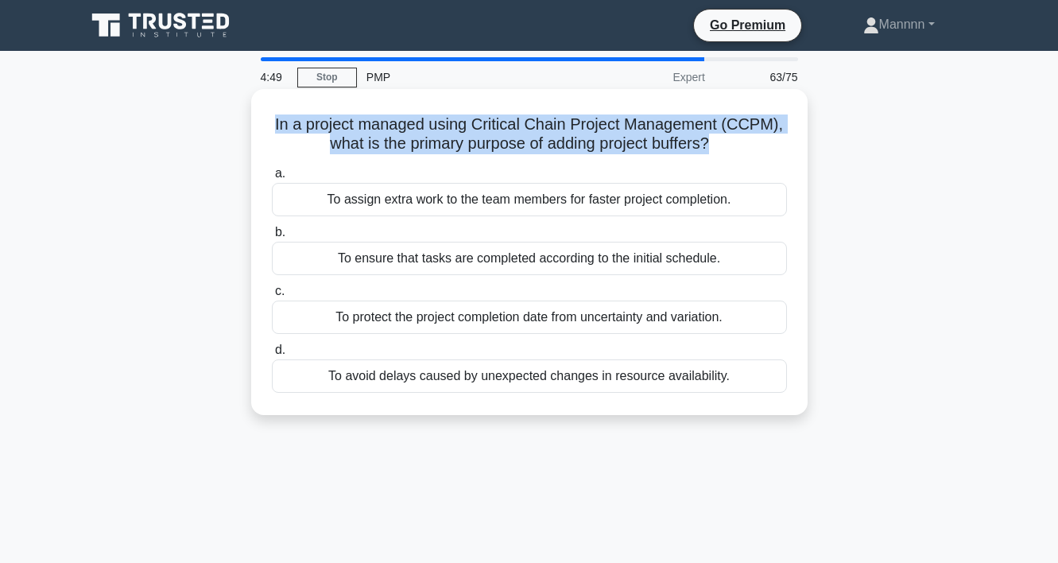
drag, startPoint x: 276, startPoint y: 121, endPoint x: 704, endPoint y: 160, distance: 429.6
click at [704, 160] on div "In a project managed using Critical Chain Project Management (CCPM), what is th…" at bounding box center [530, 251] width 544 height 313
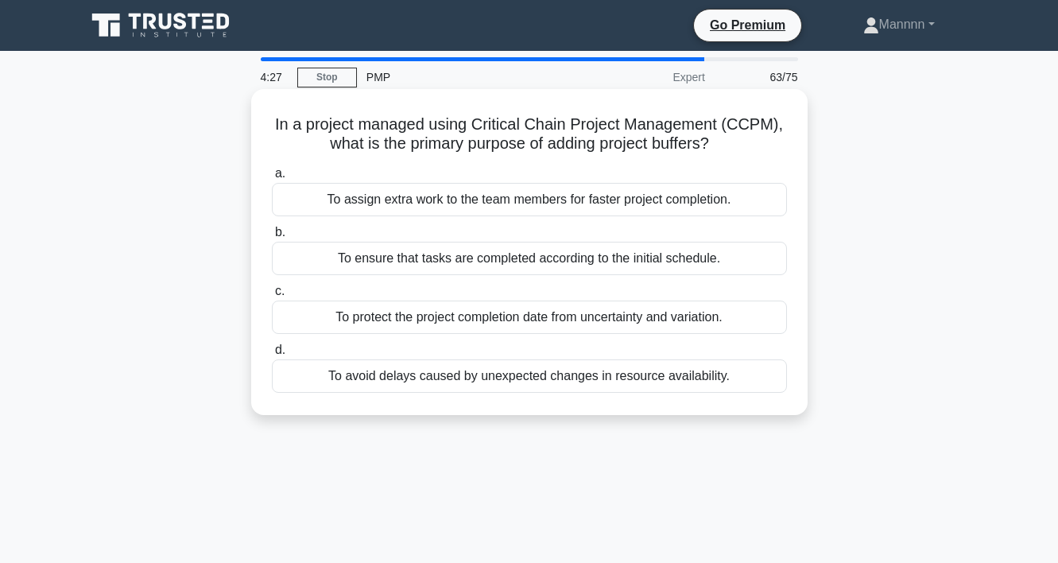
click at [631, 317] on div "To protect the project completion date from uncertainty and variation." at bounding box center [529, 317] width 515 height 33
click at [272, 297] on input "c. To protect the project completion date from uncertainty and variation." at bounding box center [272, 291] width 0 height 10
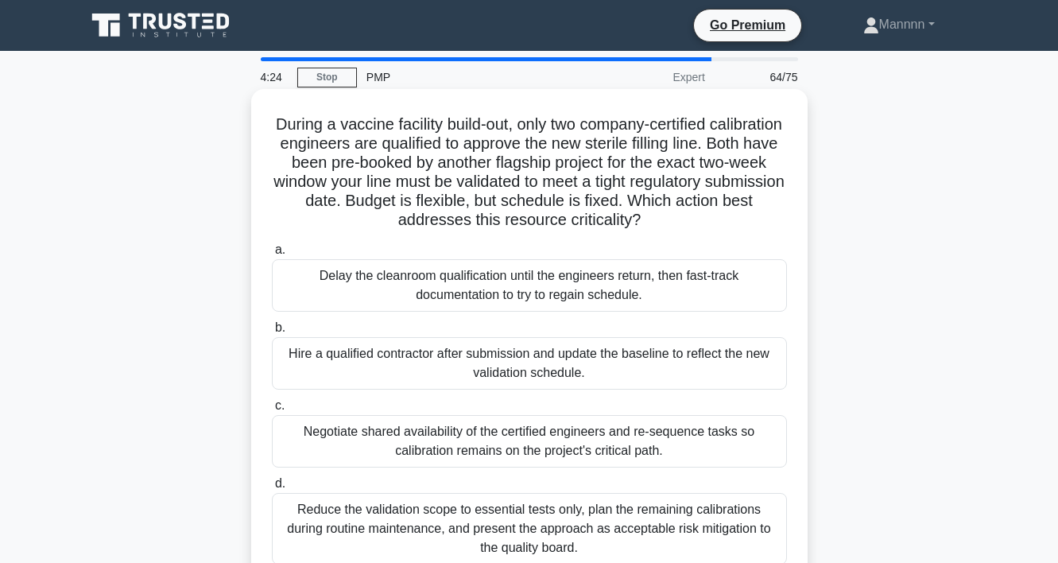
drag, startPoint x: 275, startPoint y: 126, endPoint x: 658, endPoint y: 226, distance: 395.9
click at [658, 226] on h5 "During a vaccine facility build-out, only two company-certified calibration eng…" at bounding box center [529, 172] width 518 height 116
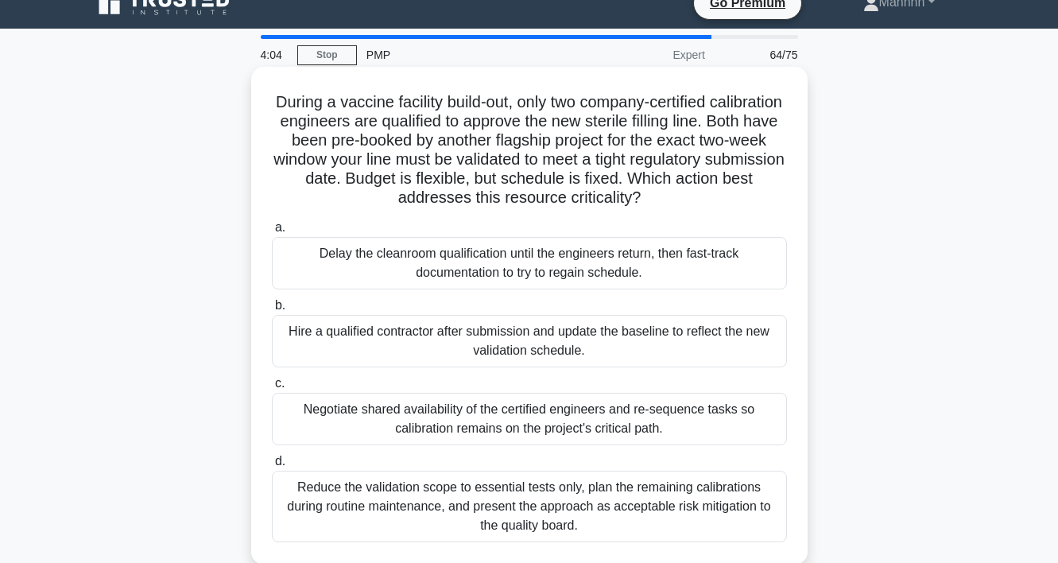
scroll to position [24, 0]
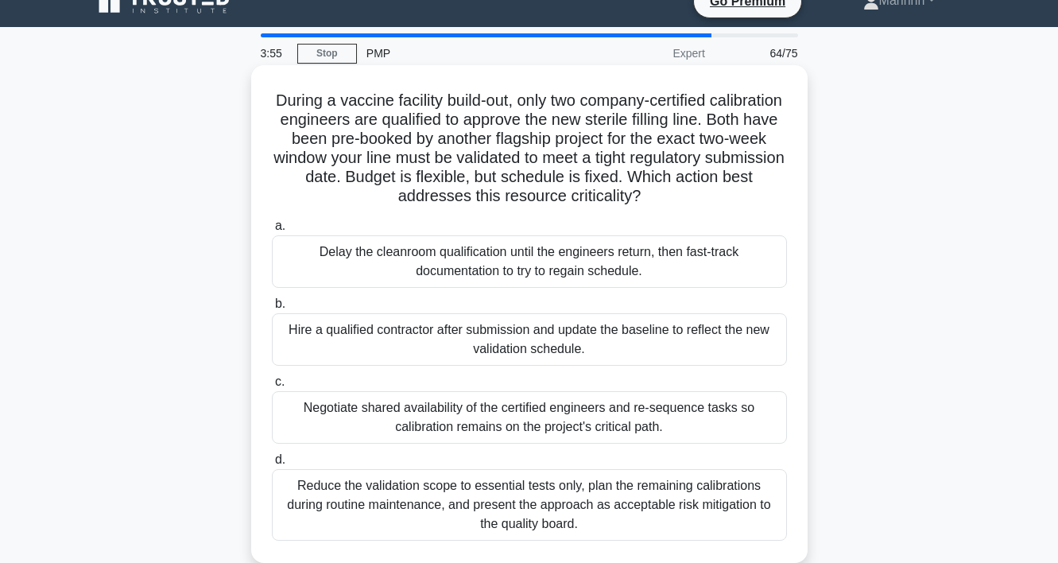
click at [611, 416] on div "Negotiate shared availability of the certified engineers and re-sequence tasks …" at bounding box center [529, 417] width 515 height 52
click at [272, 387] on input "c. Negotiate shared availability of the certified engineers and re-sequence tas…" at bounding box center [272, 382] width 0 height 10
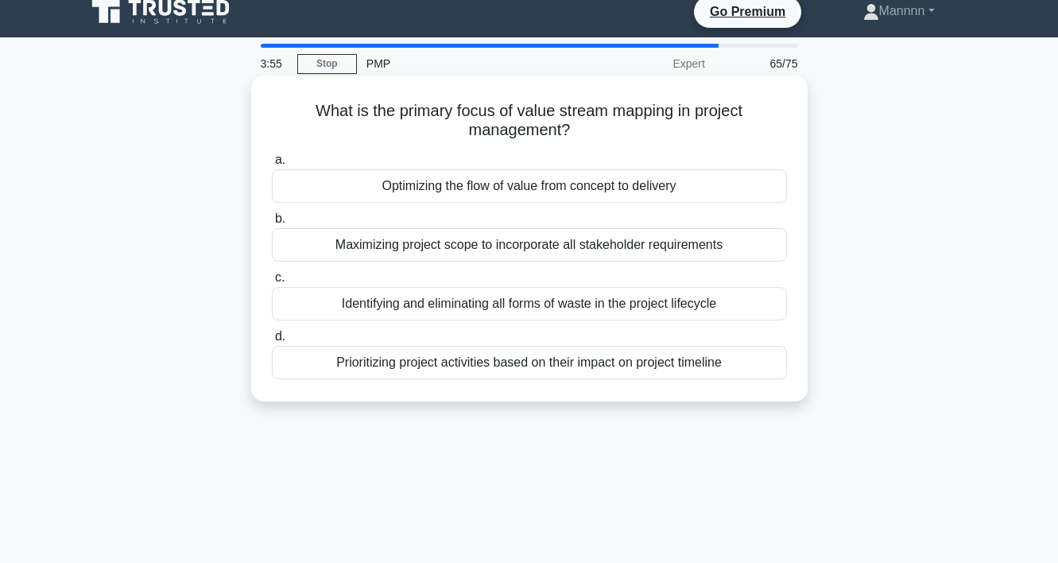
scroll to position [0, 0]
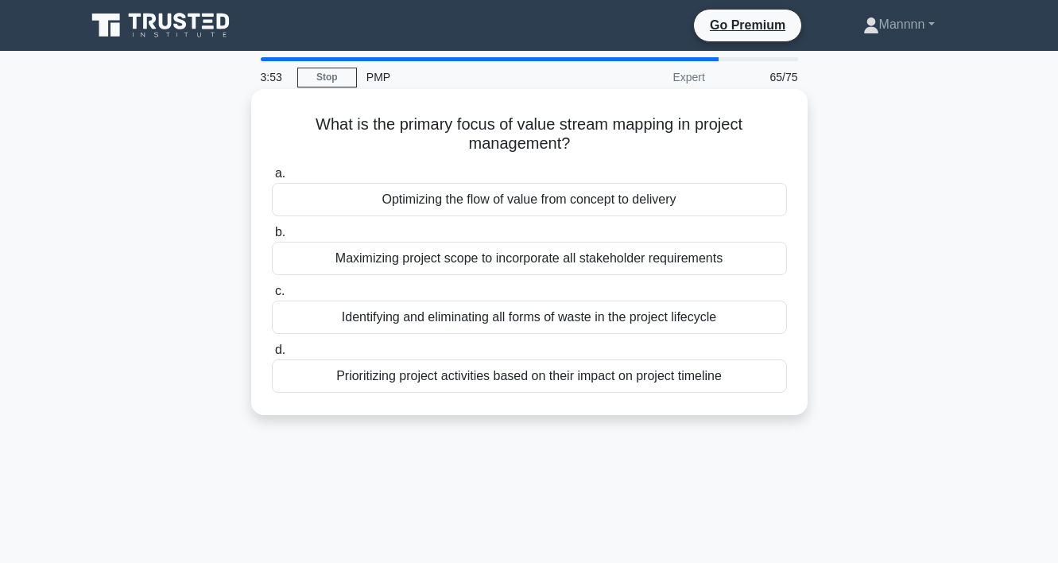
drag, startPoint x: 316, startPoint y: 128, endPoint x: 620, endPoint y: 144, distance: 305.0
click at [620, 144] on h5 "What is the primary focus of value stream mapping in project management? .spinn…" at bounding box center [529, 134] width 518 height 40
click at [609, 196] on div "Optimizing the flow of value from concept to delivery" at bounding box center [529, 199] width 515 height 33
click at [272, 179] on input "a. Optimizing the flow of value from concept to delivery" at bounding box center [272, 174] width 0 height 10
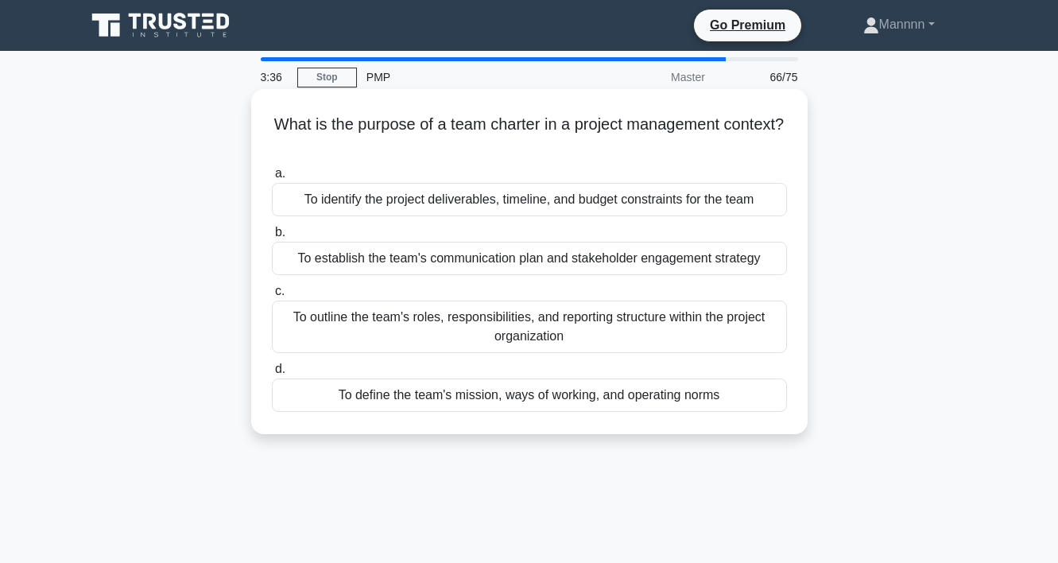
drag, startPoint x: 278, startPoint y: 125, endPoint x: 753, endPoint y: 139, distance: 474.9
click at [753, 139] on h5 "What is the purpose of a team charter in a project management context? .spinner…" at bounding box center [529, 134] width 518 height 40
click at [619, 344] on div "To outline the team's roles, responsibilities, and reporting structure within t…" at bounding box center [529, 327] width 515 height 52
click at [272, 297] on input "c. To outline the team's roles, responsibilities, and reporting structure withi…" at bounding box center [272, 291] width 0 height 10
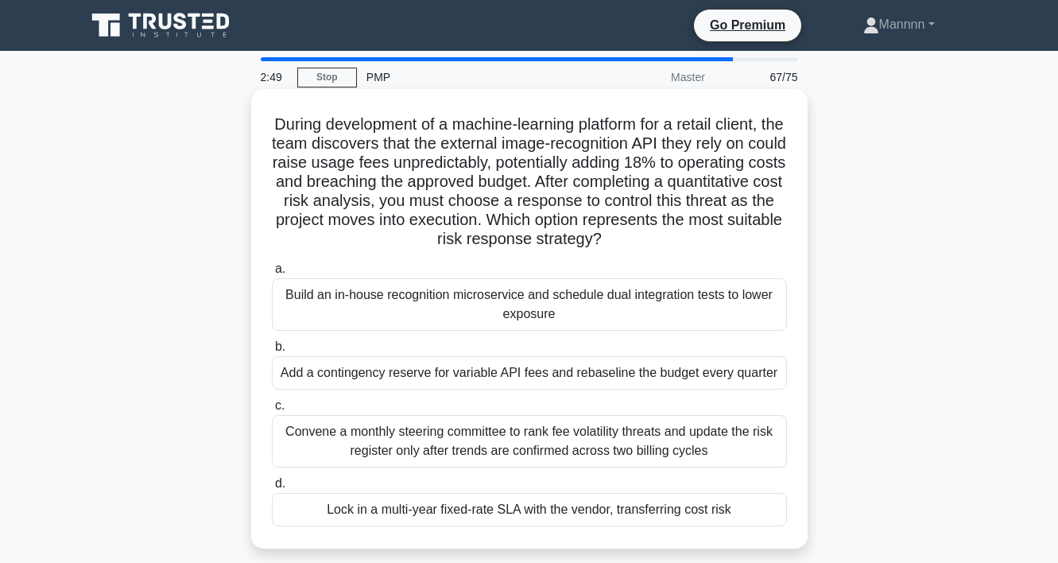
drag, startPoint x: 274, startPoint y: 126, endPoint x: 622, endPoint y: 244, distance: 367.1
click at [622, 244] on h5 "During development of a machine-learning platform for a retail client, the team…" at bounding box center [529, 181] width 518 height 135
click at [645, 515] on div "Lock in a multi-year fixed-rate SLA with the vendor, transferring cost risk" at bounding box center [529, 509] width 515 height 33
click at [272, 489] on input "d. Lock in a multi-year fixed-rate SLA with the vendor, transferring cost risk" at bounding box center [272, 484] width 0 height 10
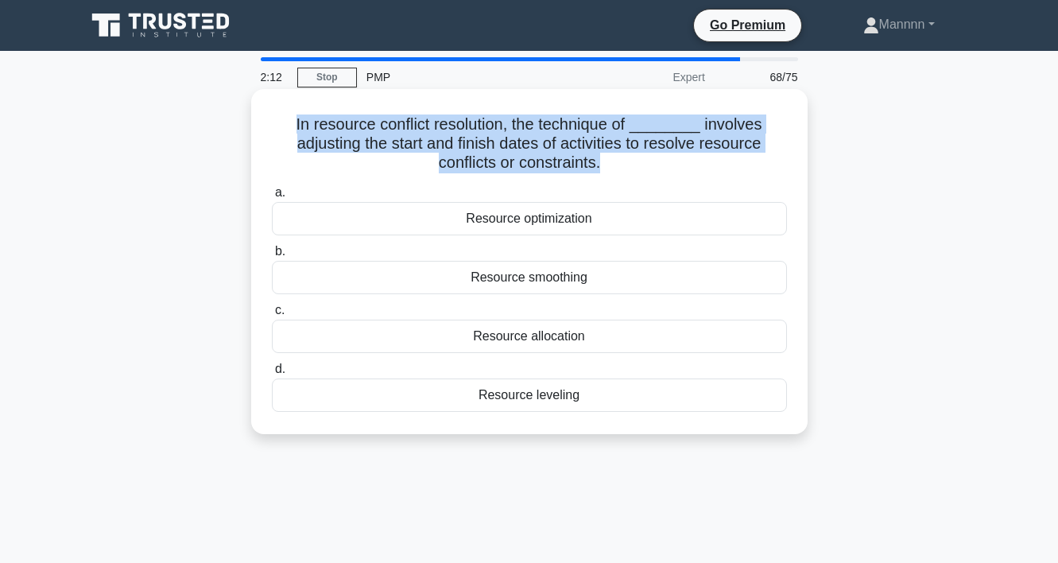
drag, startPoint x: 297, startPoint y: 126, endPoint x: 626, endPoint y: 180, distance: 333.5
click at [626, 180] on div "In resource conflict resolution, the technique of ________ involves adjusting t…" at bounding box center [530, 261] width 544 height 332
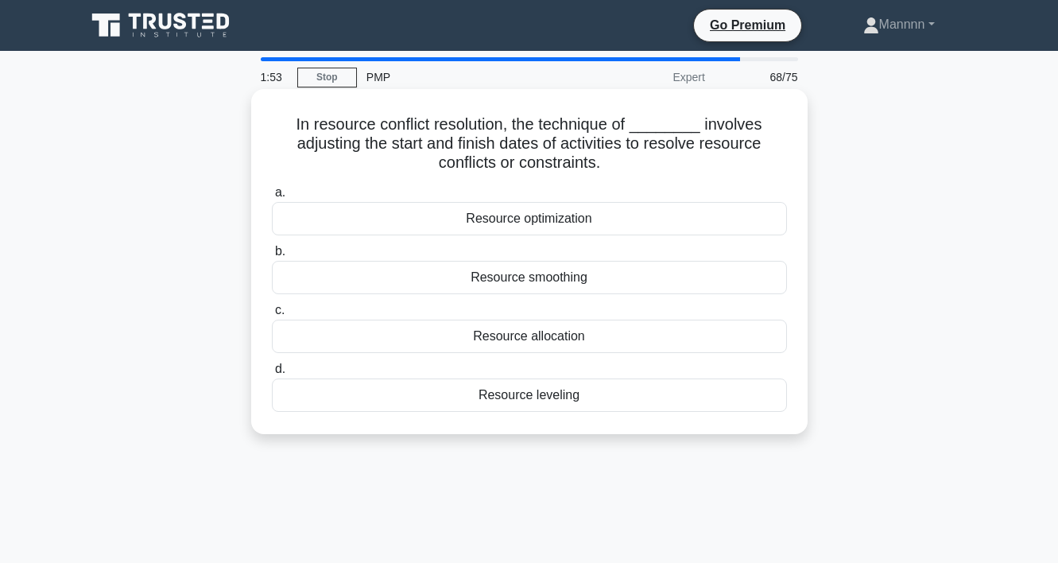
click at [563, 283] on div "Resource smoothing" at bounding box center [529, 277] width 515 height 33
click at [272, 257] on input "b. Resource smoothing" at bounding box center [272, 251] width 0 height 10
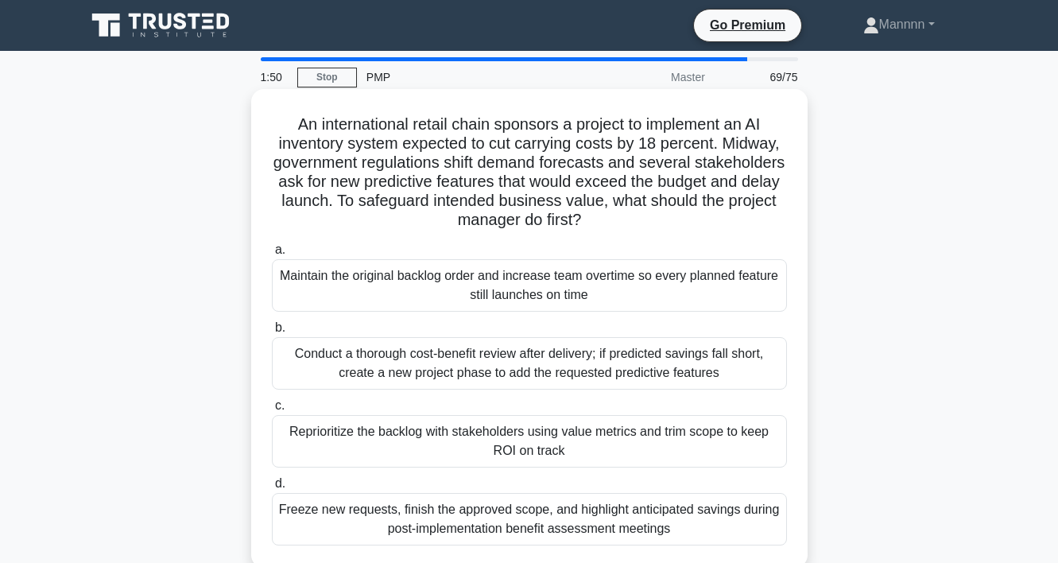
drag, startPoint x: 295, startPoint y: 120, endPoint x: 604, endPoint y: 216, distance: 323.2
click at [604, 216] on h5 "An international retail chain sponsors a project to implement an AI inventory s…" at bounding box center [529, 172] width 518 height 116
click at [647, 441] on div "Reprioritize the backlog with stakeholders using value metrics and trim scope t…" at bounding box center [529, 441] width 515 height 52
click at [272, 411] on input "c. Reprioritize the backlog with stakeholders using value metrics and trim scop…" at bounding box center [272, 406] width 0 height 10
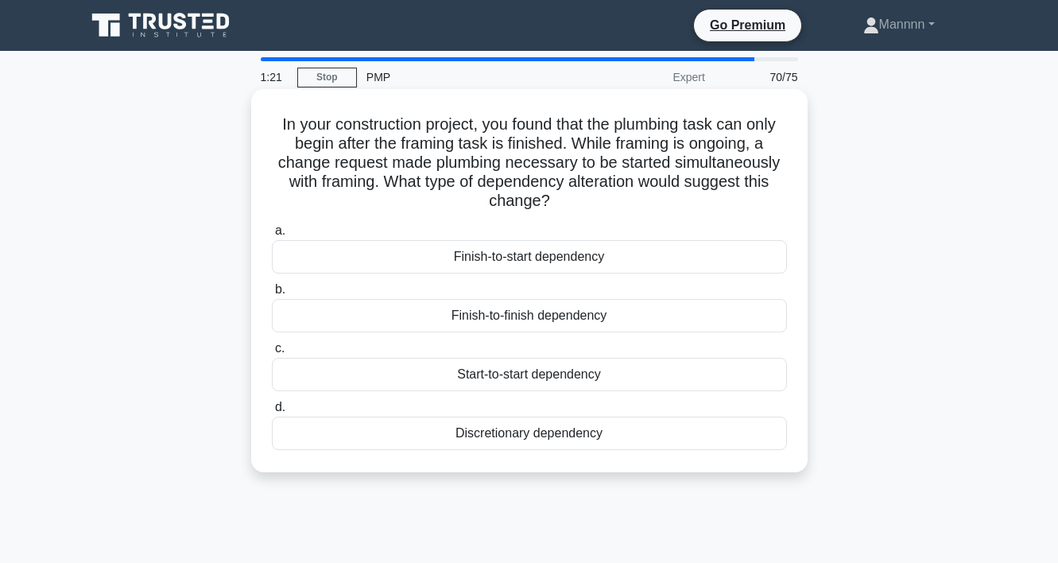
drag, startPoint x: 274, startPoint y: 129, endPoint x: 654, endPoint y: 200, distance: 386.0
click at [654, 200] on h5 "In your construction project, you found that the plumbing task can only begin a…" at bounding box center [529, 162] width 518 height 97
click at [542, 382] on div "Start-to-start dependency" at bounding box center [529, 374] width 515 height 33
click at [272, 354] on input "c. Start-to-start dependency" at bounding box center [272, 348] width 0 height 10
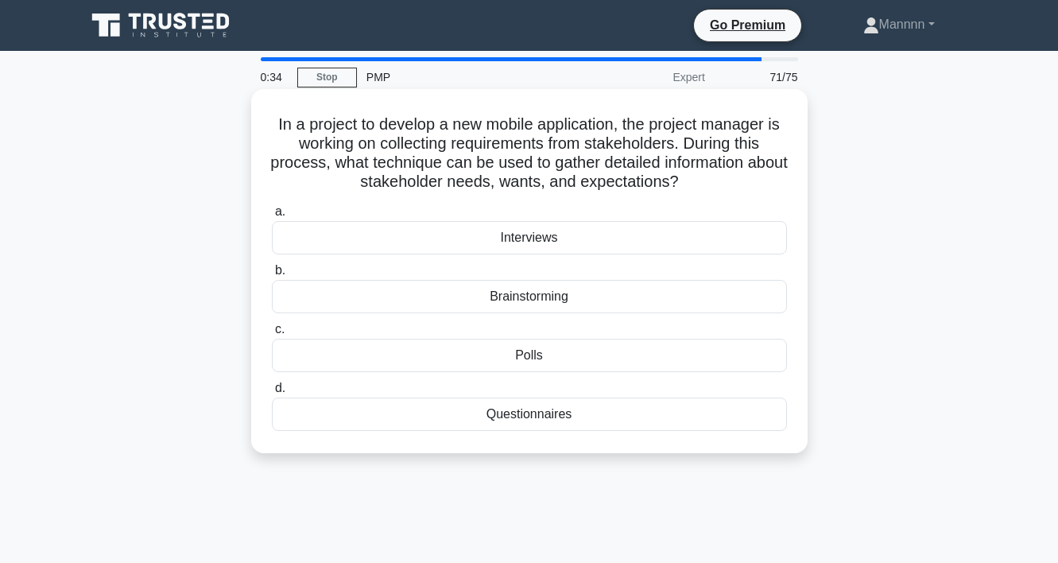
drag, startPoint x: 274, startPoint y: 124, endPoint x: 673, endPoint y: 193, distance: 405.1
click at [673, 193] on div "In a project to develop a new mobile application, the project manager is workin…" at bounding box center [530, 270] width 544 height 351
click at [621, 237] on div "Interviews" at bounding box center [529, 237] width 515 height 33
click at [272, 217] on input "a. Interviews" at bounding box center [272, 212] width 0 height 10
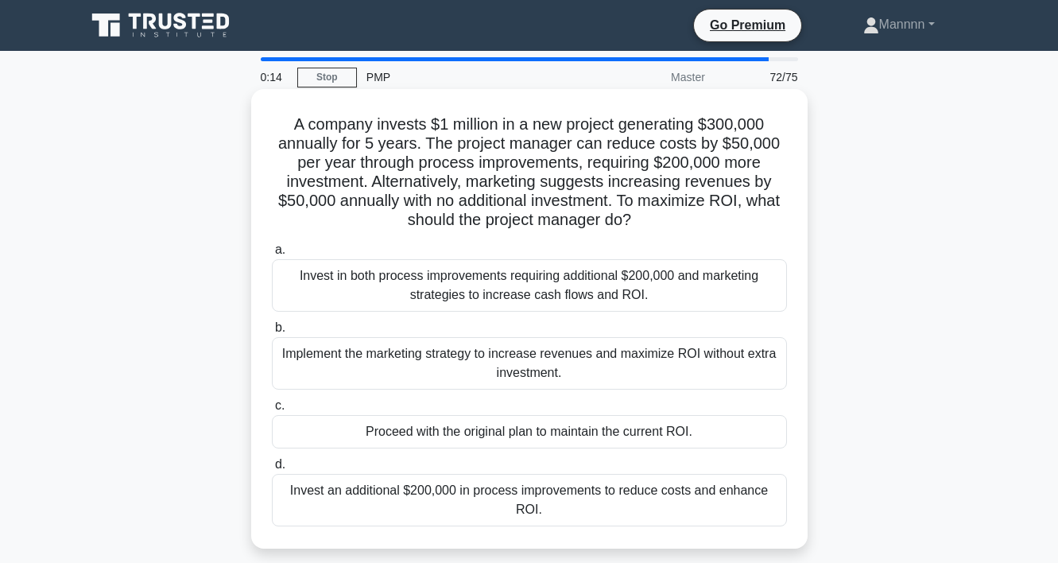
drag, startPoint x: 289, startPoint y: 119, endPoint x: 640, endPoint y: 217, distance: 364.8
click at [640, 217] on h5 "A company invests $1 million in a new project generating $300,000 annually for …" at bounding box center [529, 172] width 518 height 116
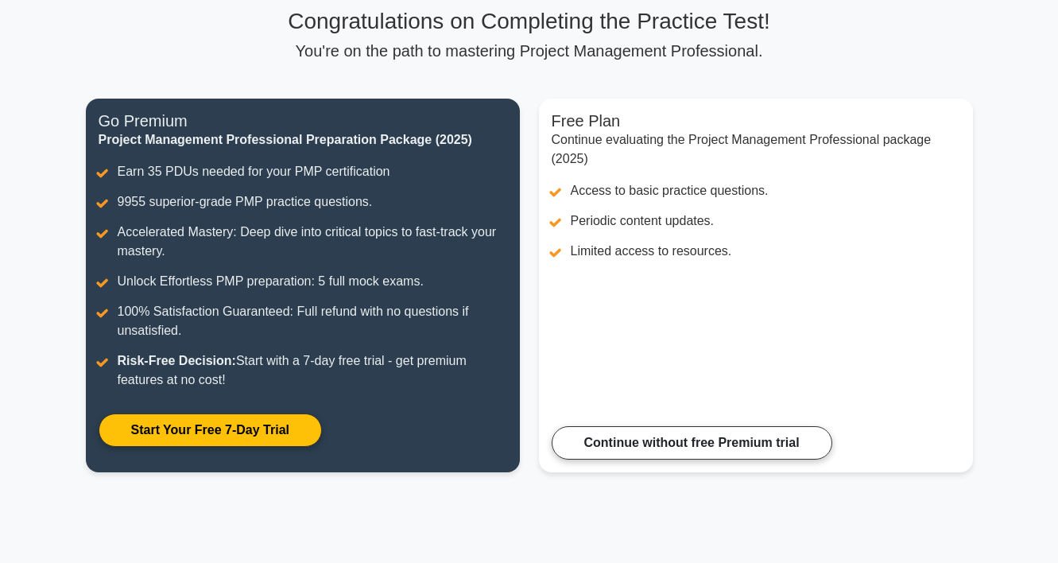
scroll to position [201, 0]
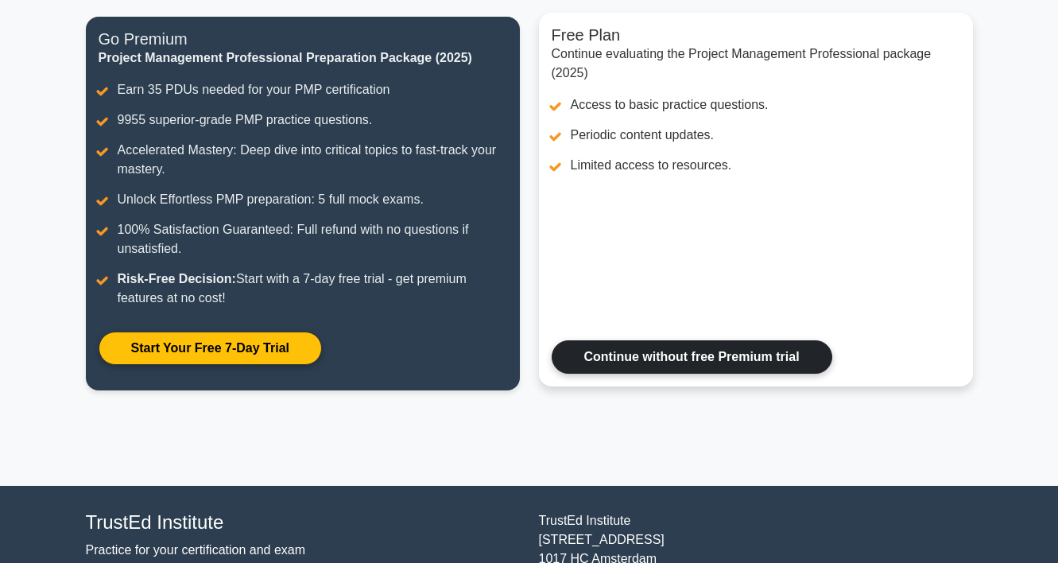
click at [692, 363] on link "Continue without free Premium trial" at bounding box center [692, 356] width 281 height 33
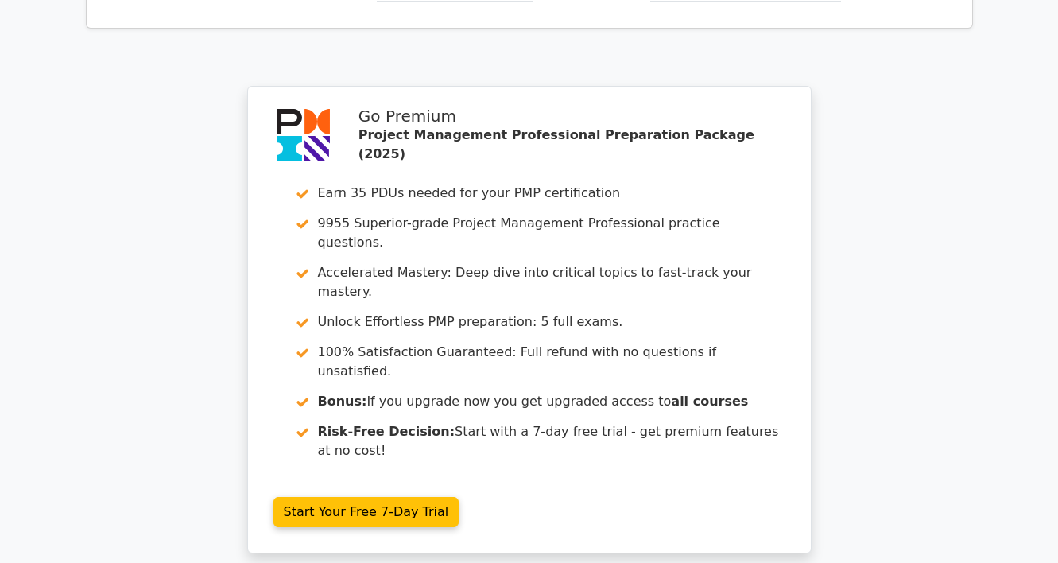
scroll to position [1338, 0]
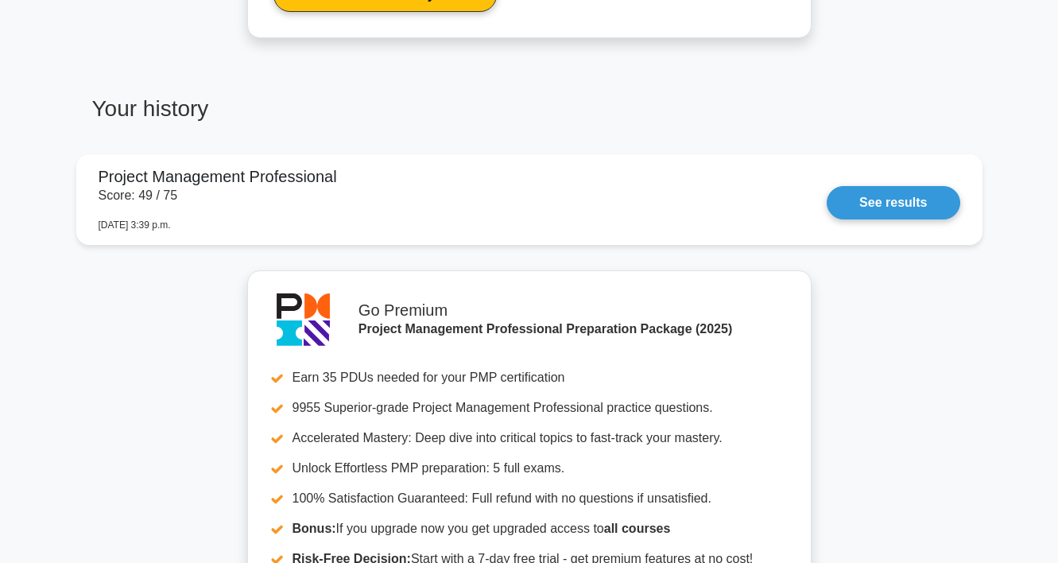
scroll to position [907, 0]
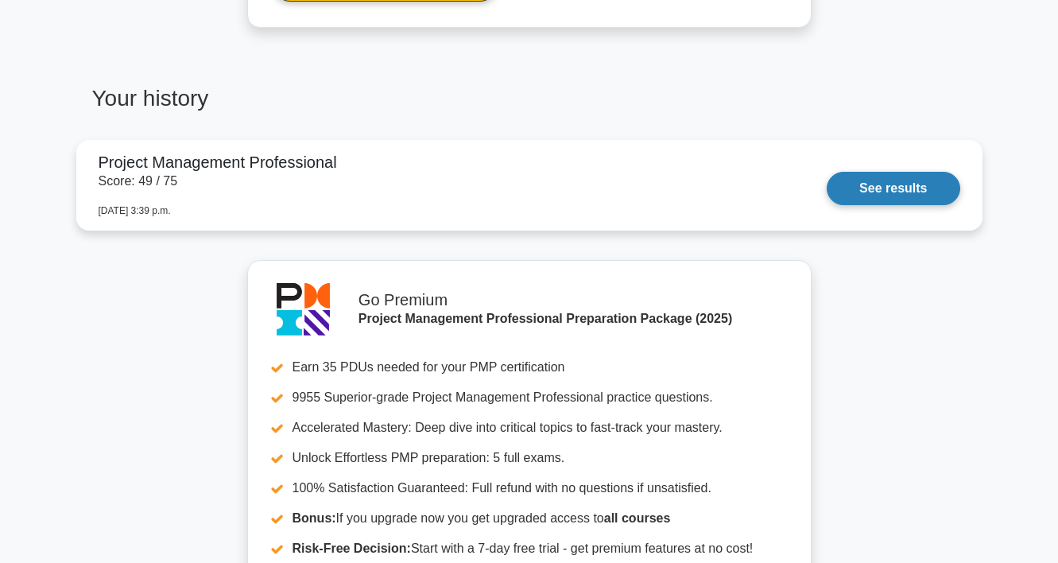
click at [866, 182] on link "See results" at bounding box center [893, 188] width 133 height 33
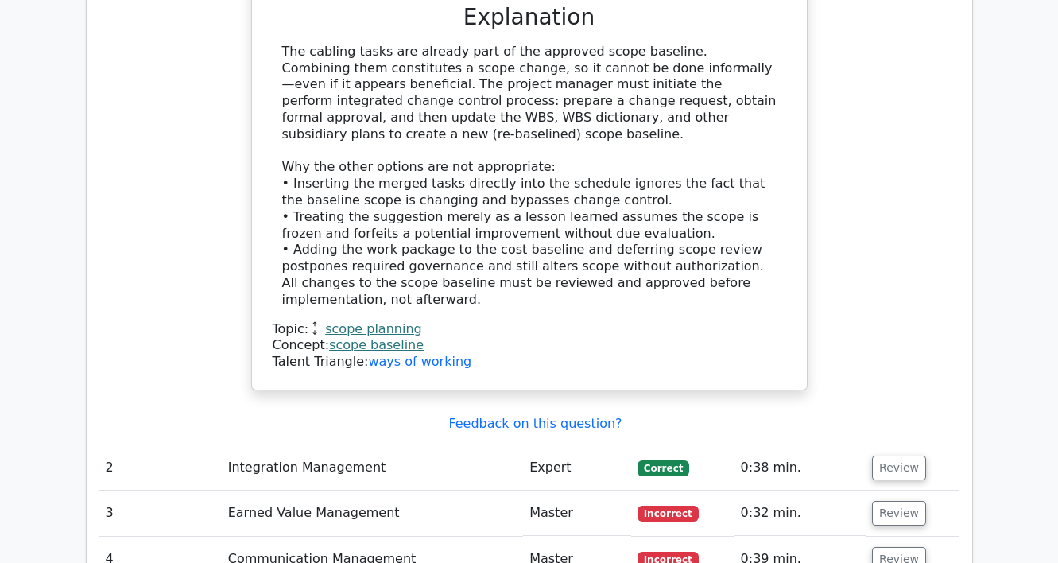
scroll to position [2835, 0]
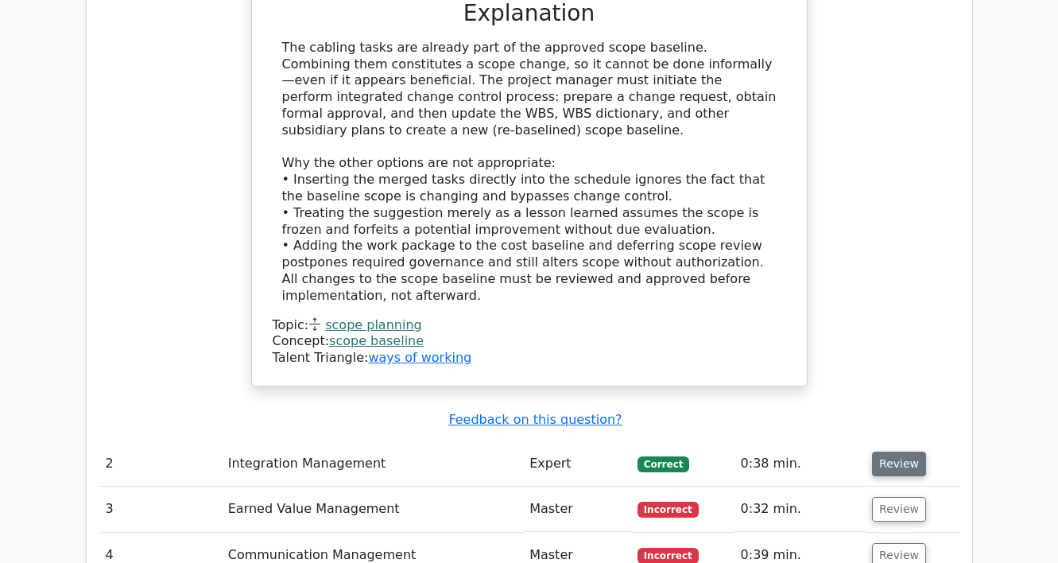
click at [905, 452] on button "Review" at bounding box center [899, 464] width 54 height 25
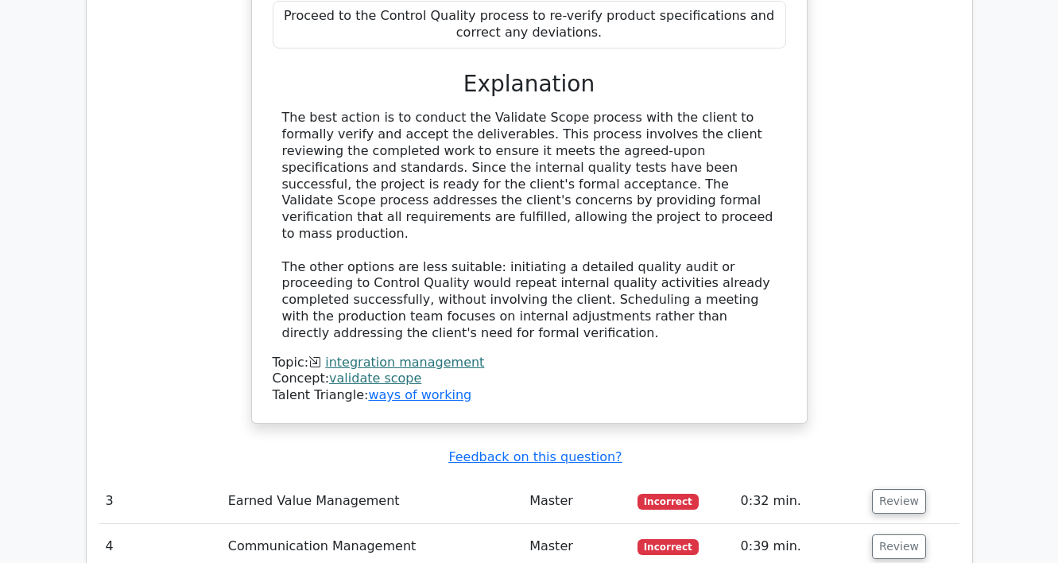
scroll to position [3760, 0]
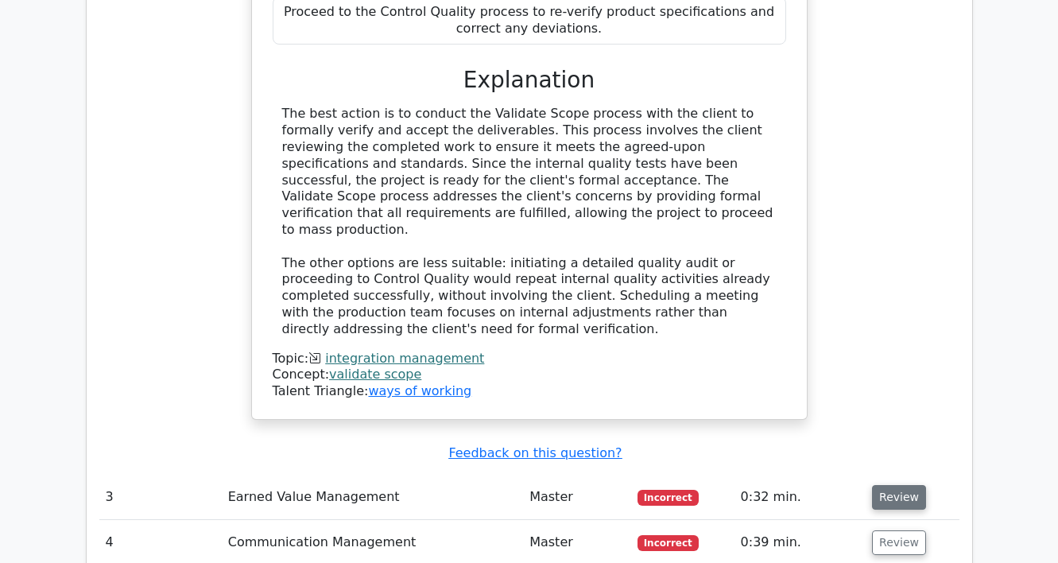
click at [889, 485] on button "Review" at bounding box center [899, 497] width 54 height 25
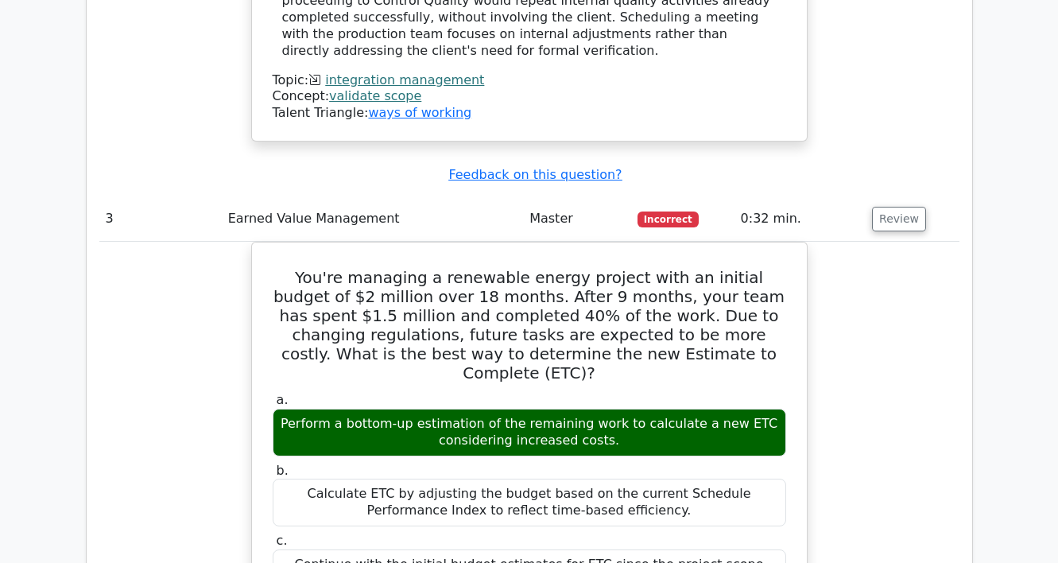
scroll to position [4058, 0]
